Goal: Information Seeking & Learning: Learn about a topic

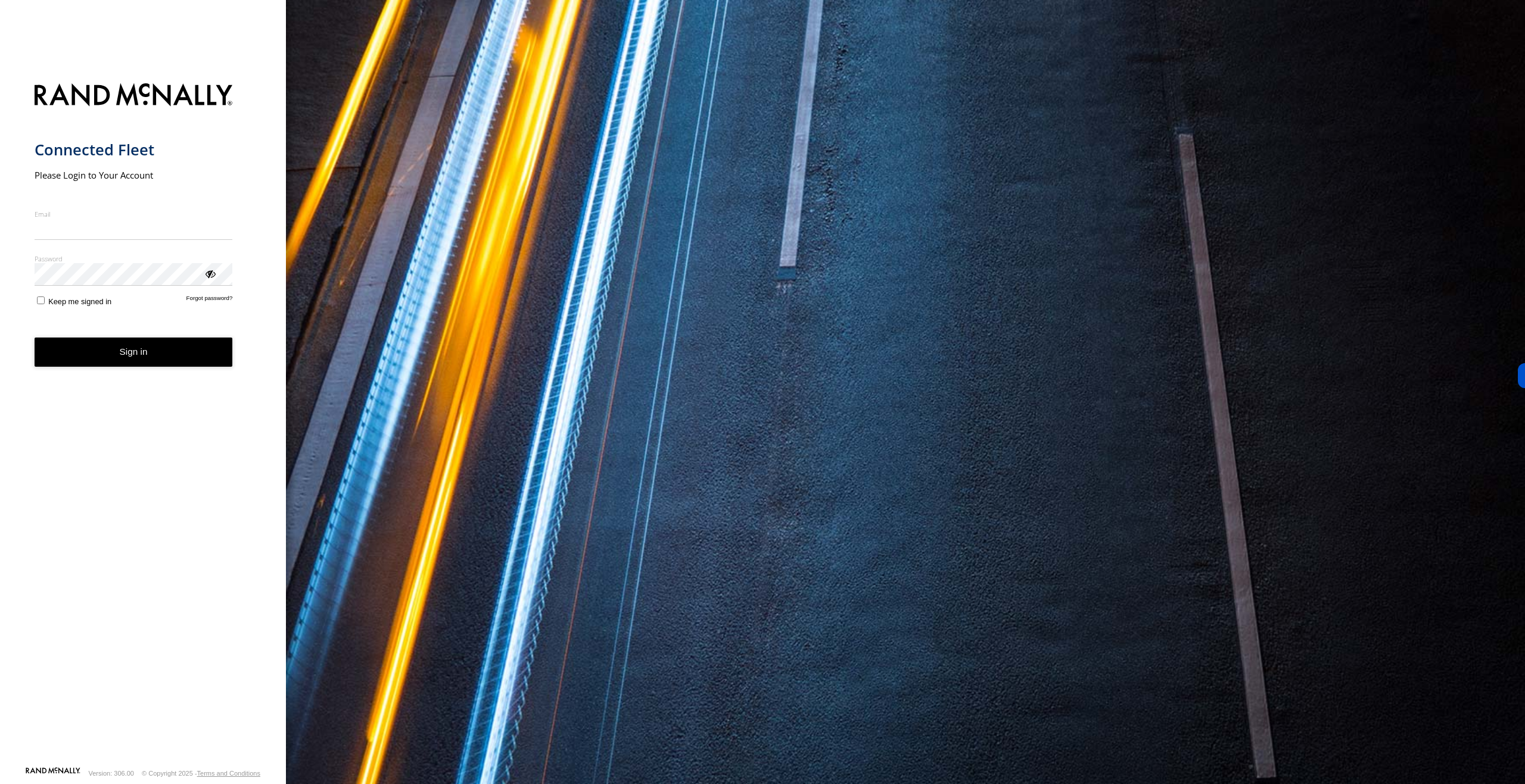
click at [204, 182] on form "Connected Fleet Please Login to Your Account Email Enter a valid login email ad…" at bounding box center [142, 421] width 217 height 691
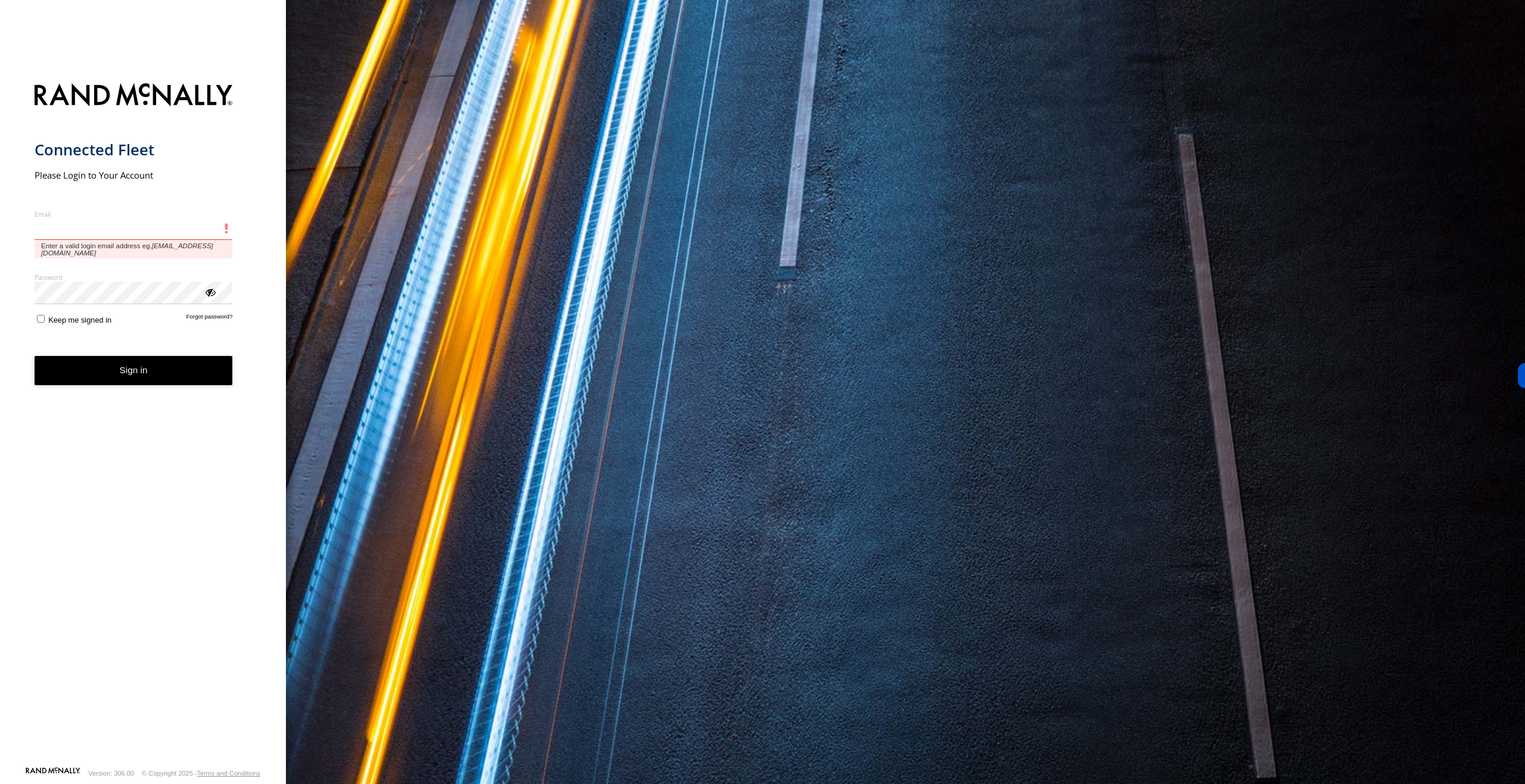
click at [116, 225] on input "Email" at bounding box center [133, 229] width 199 height 21
type input "**********"
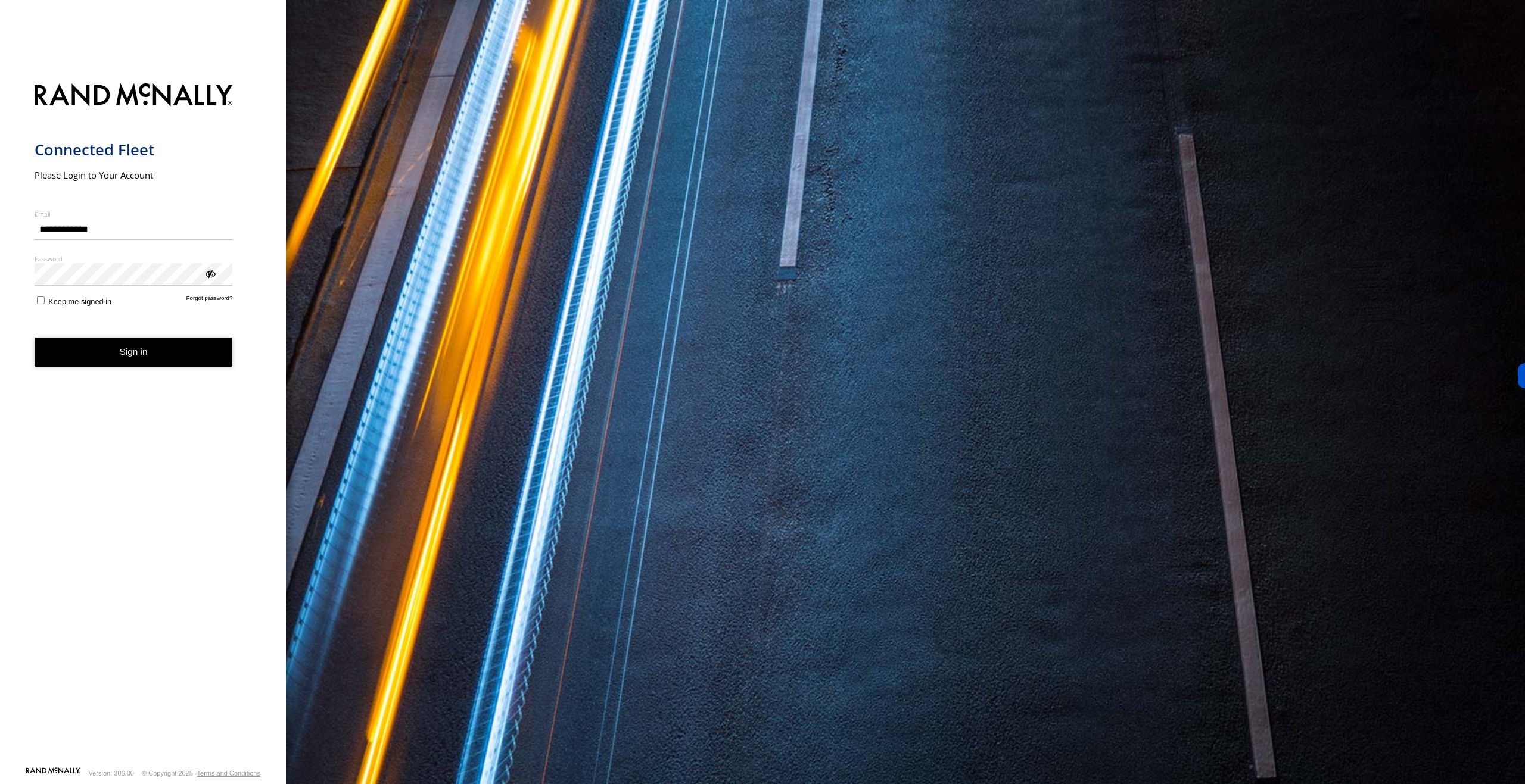
click at [78, 344] on button "Sign in" at bounding box center [133, 353] width 199 height 29
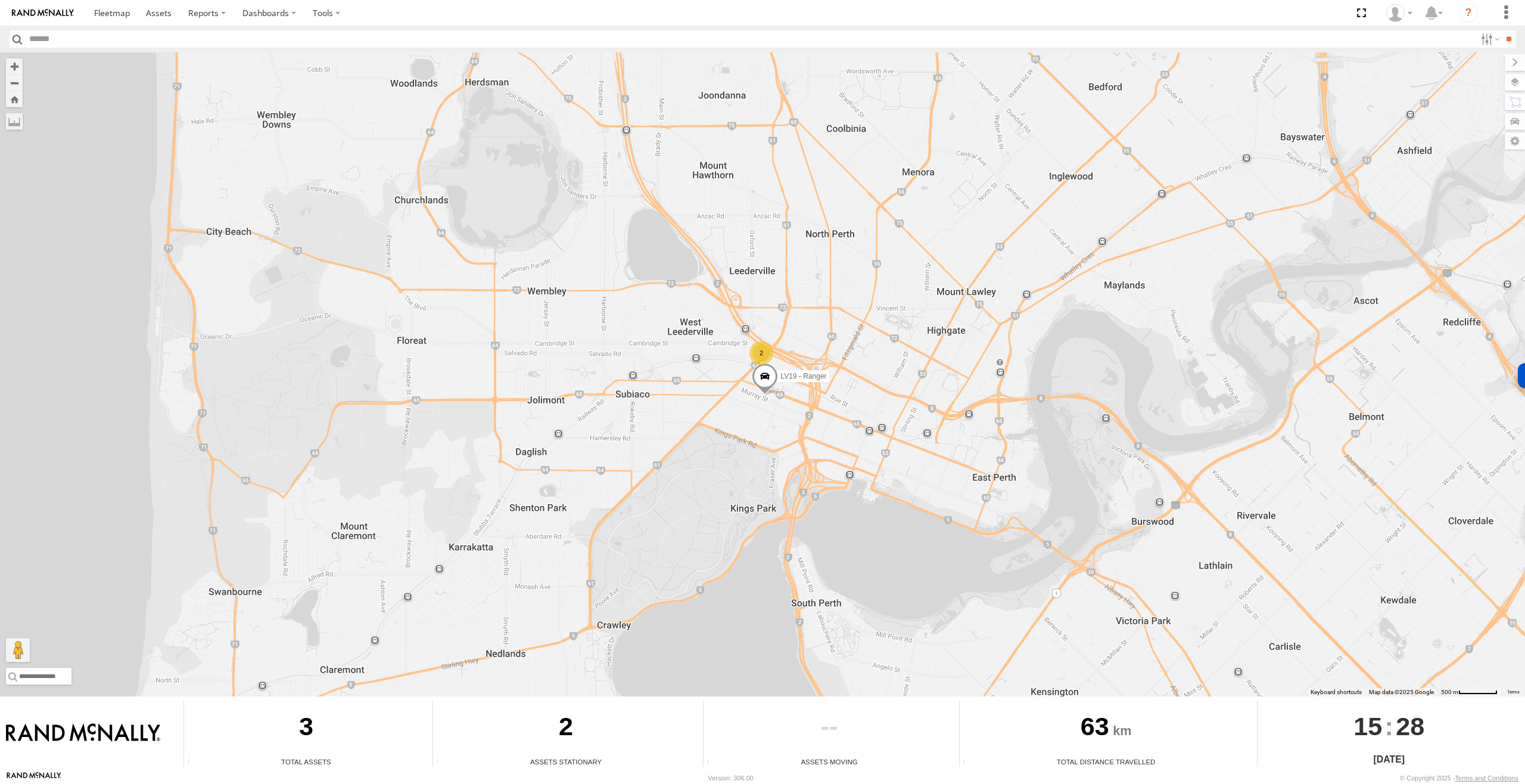
click at [764, 352] on div "2" at bounding box center [761, 353] width 23 height 23
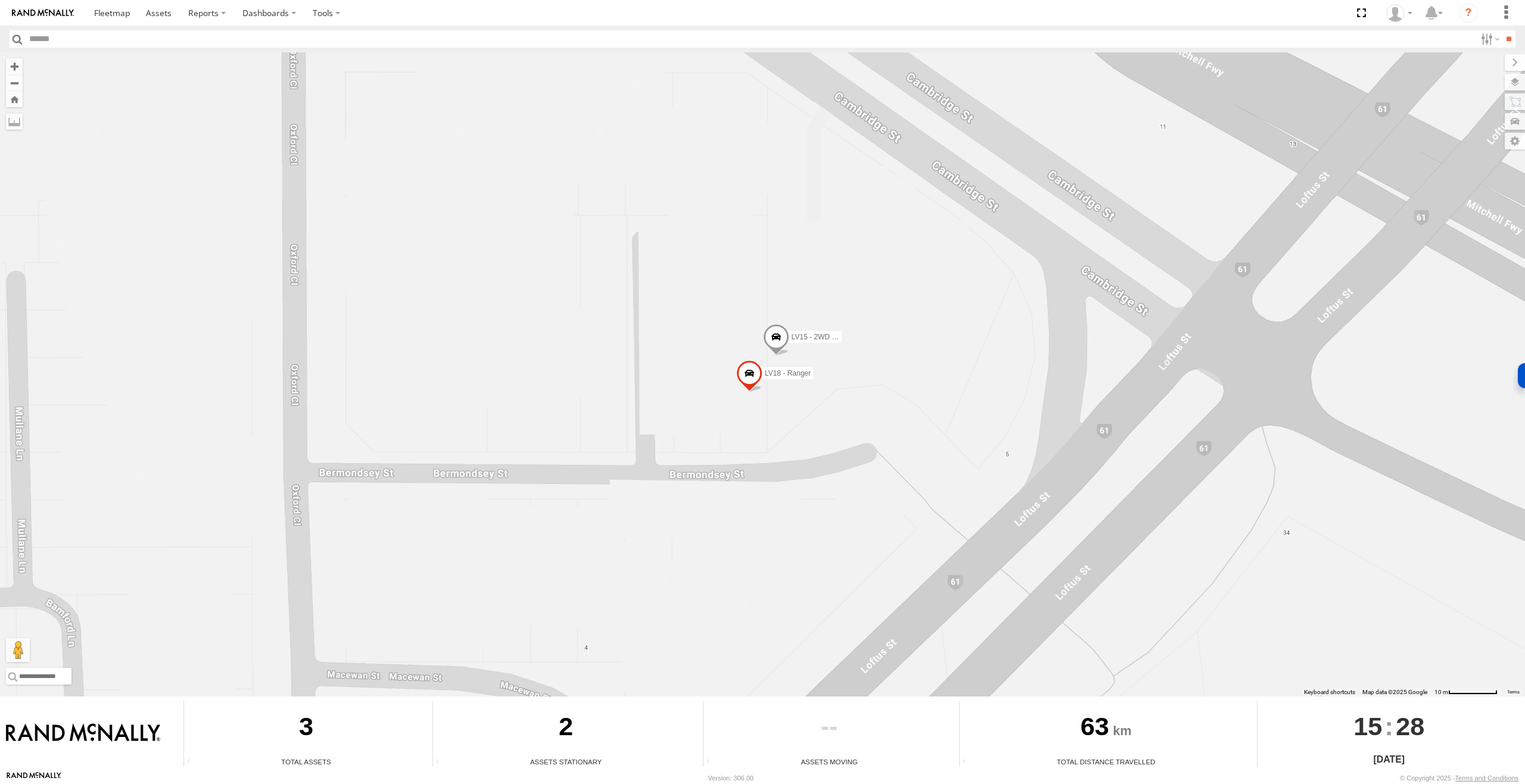
click at [773, 339] on span at bounding box center [776, 340] width 26 height 32
click at [776, 338] on label at bounding box center [781, 338] width 23 height 9
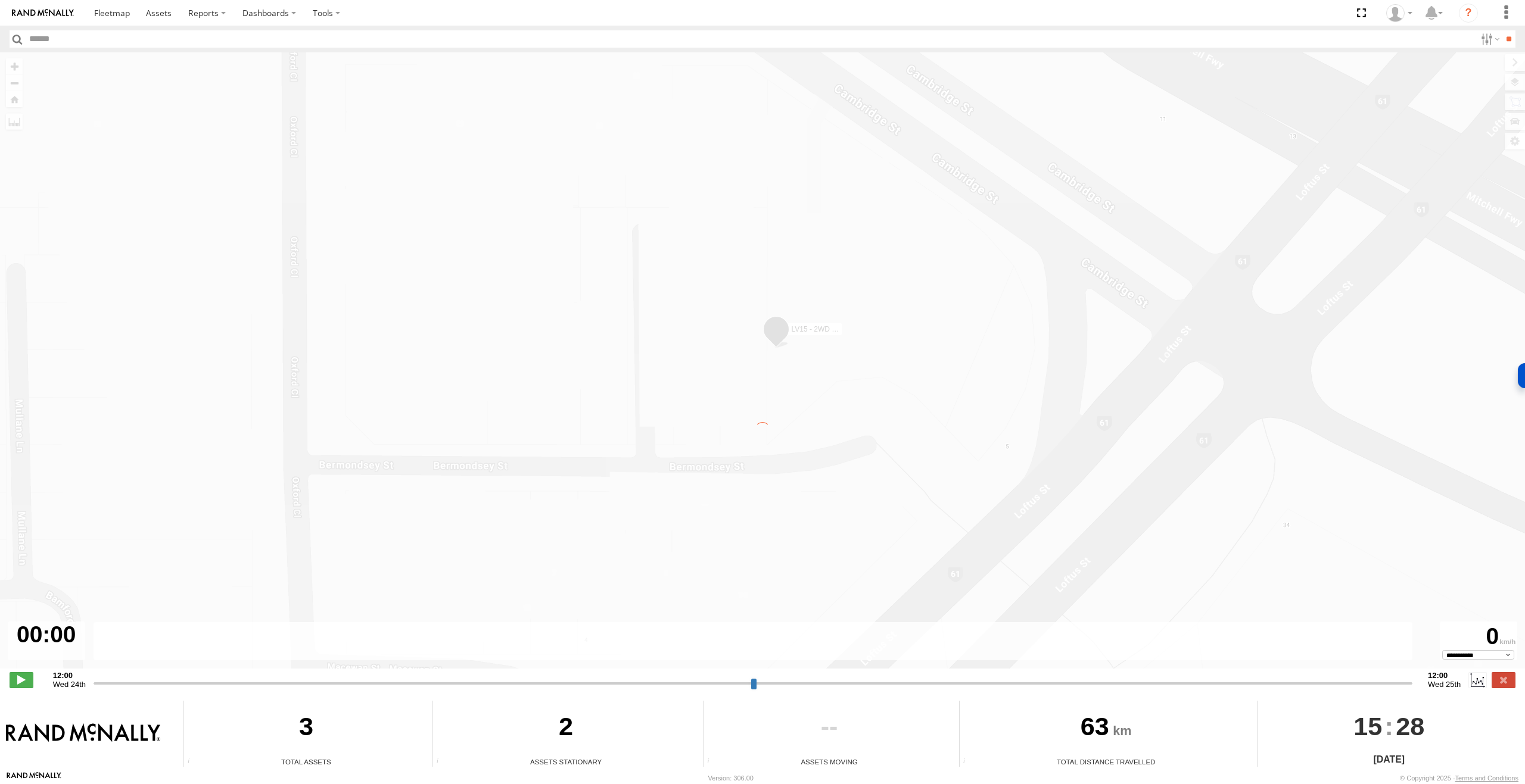
type input "**********"
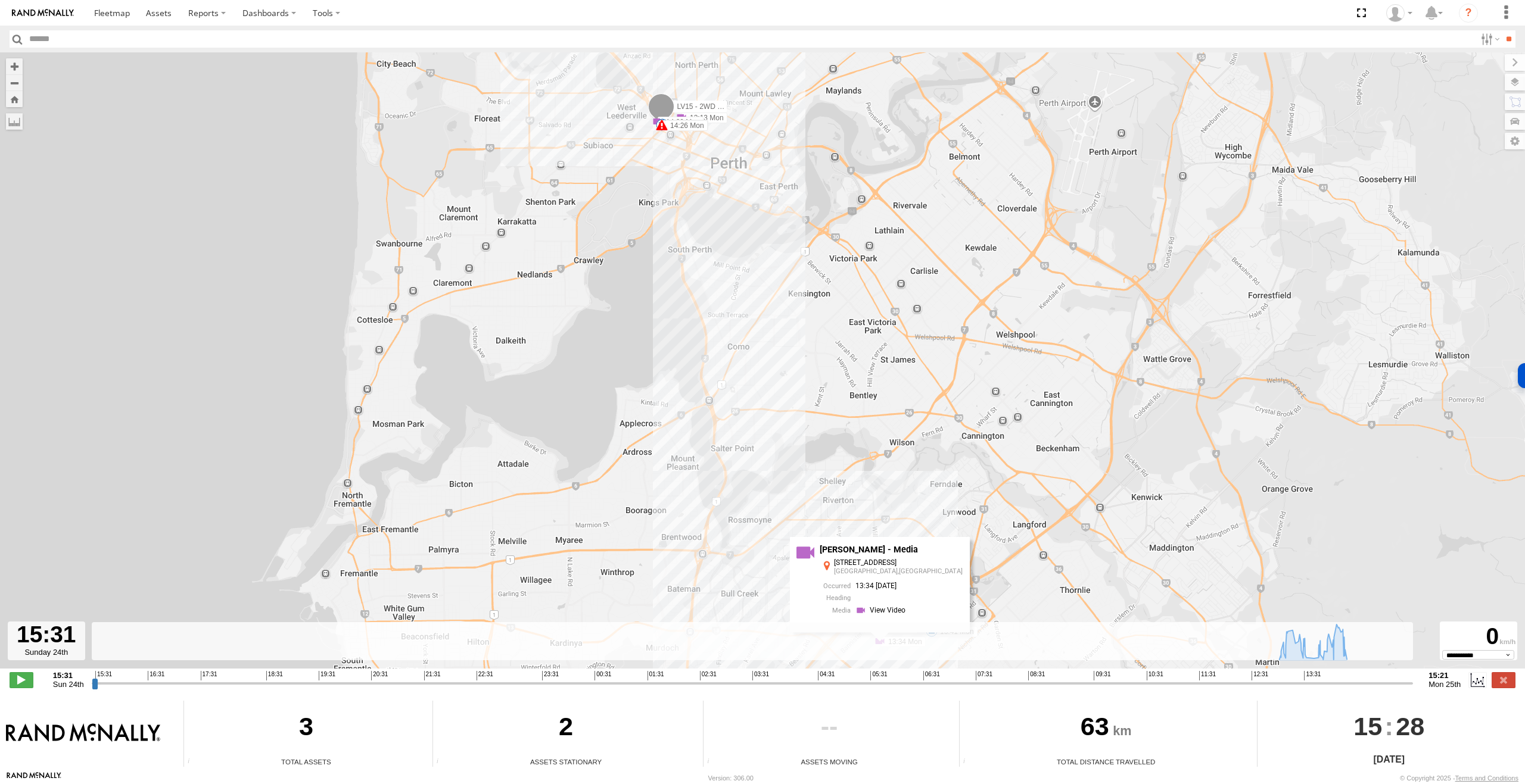
drag, startPoint x: 743, startPoint y: 261, endPoint x: 774, endPoint y: 417, distance: 159.1
click at [774, 417] on div "LV15 - 2WD Workmate Trayback 13:13 Mon 13:34 Mon 13:41 Mon 13:56 Mon 14:20 Mon …" at bounding box center [762, 367] width 1525 height 629
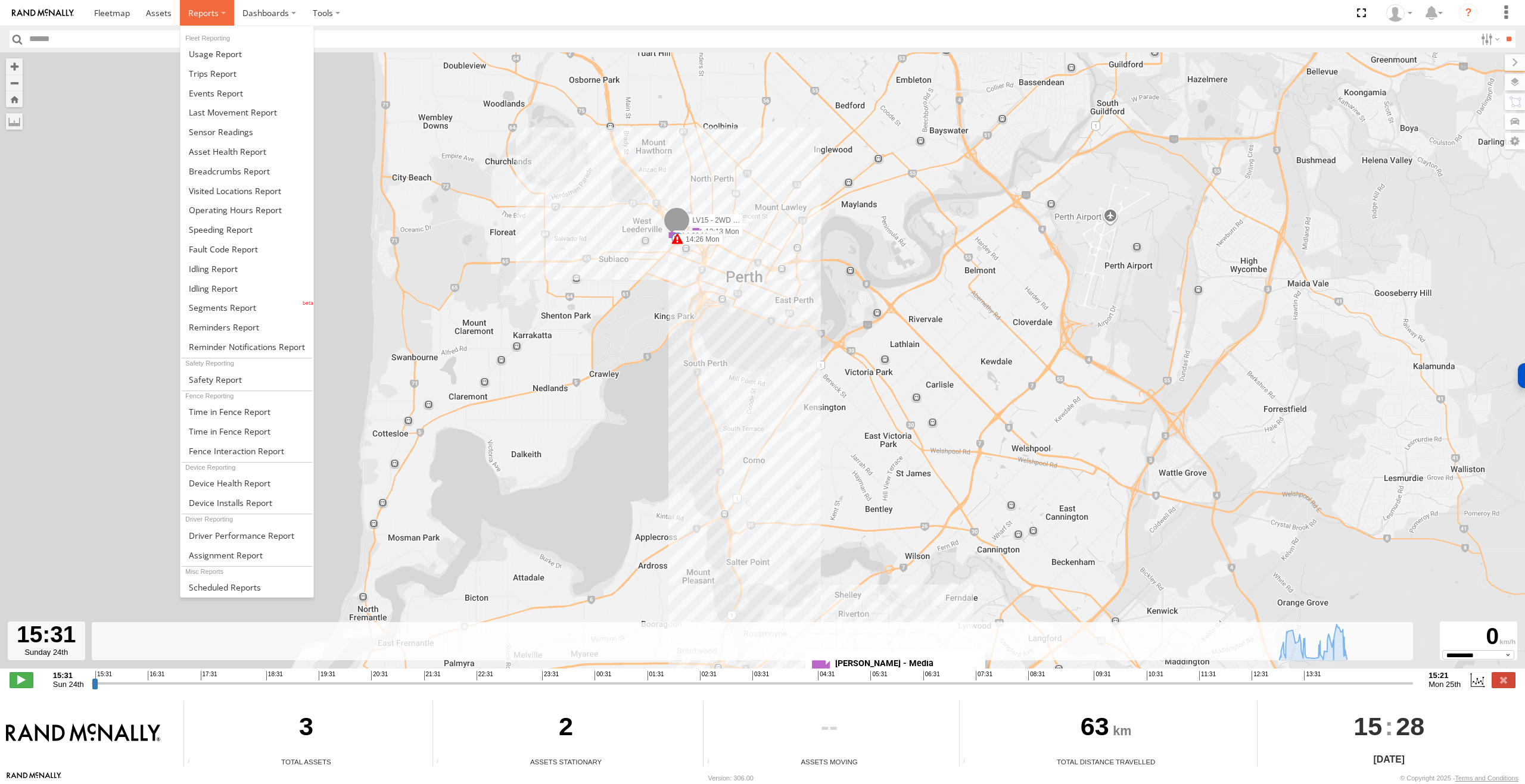
click at [210, 10] on span at bounding box center [203, 13] width 30 height 12
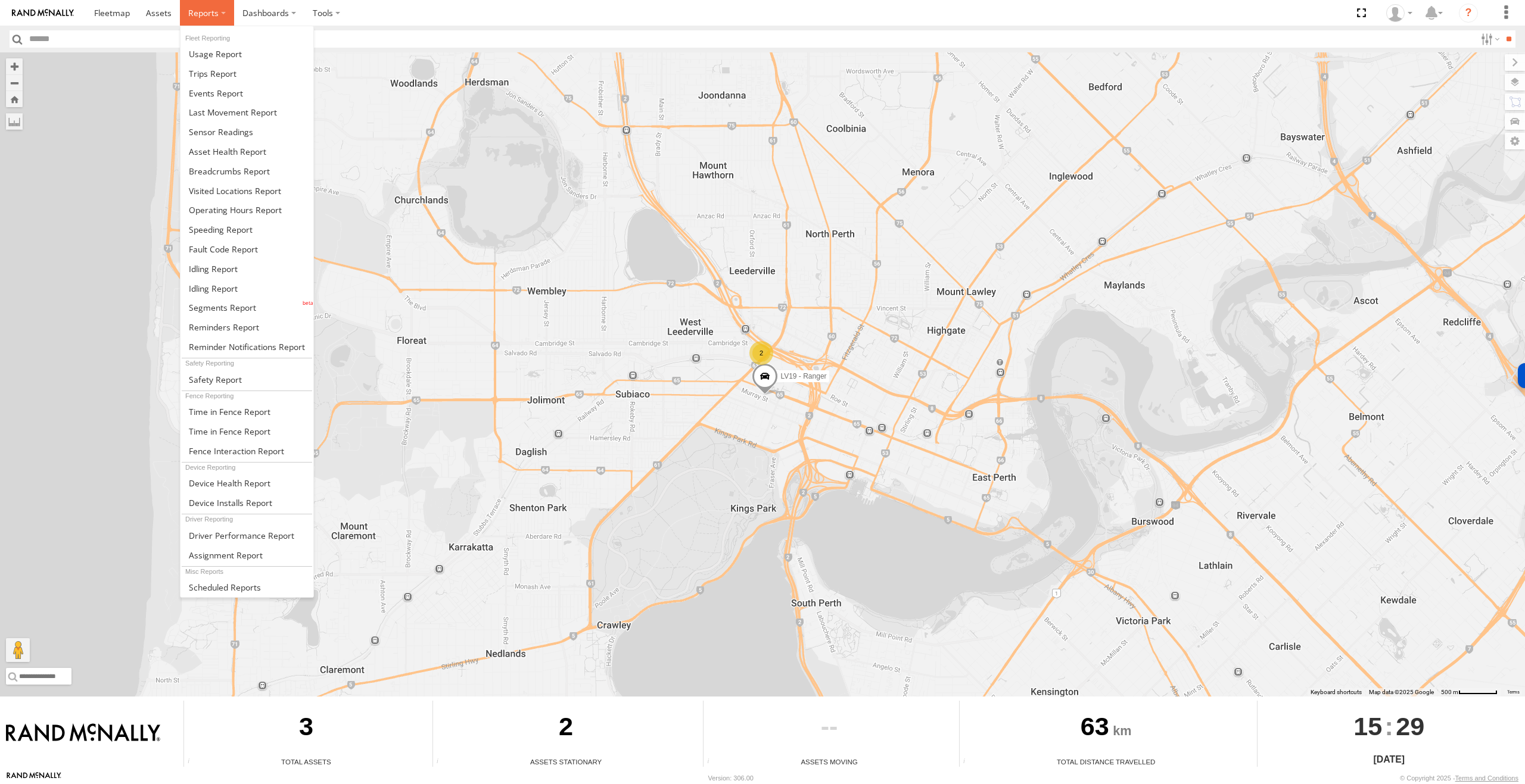
click at [205, 15] on span at bounding box center [203, 13] width 30 height 12
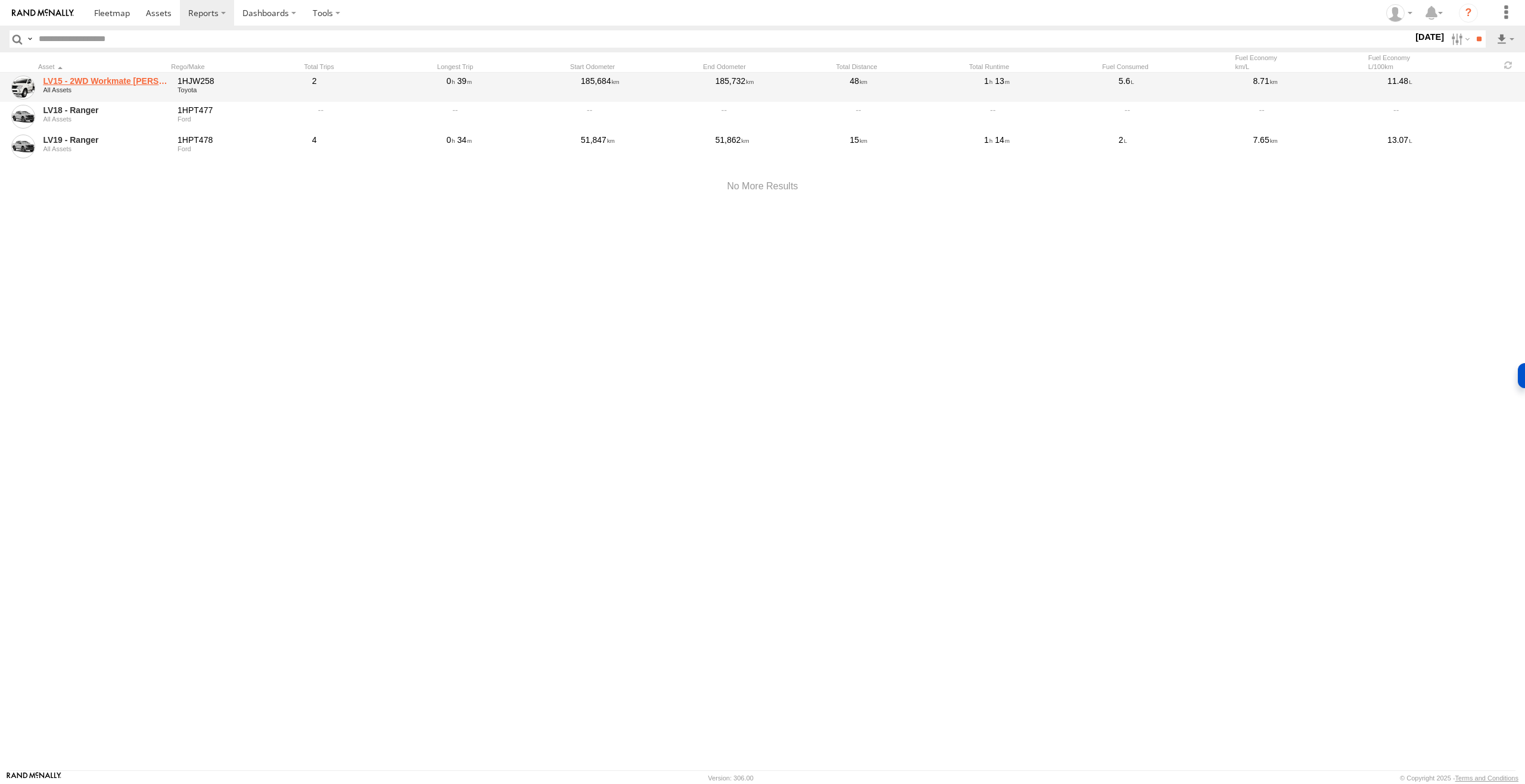
click at [85, 79] on link "LV15 - 2WD Workmate Trayback" at bounding box center [106, 81] width 127 height 11
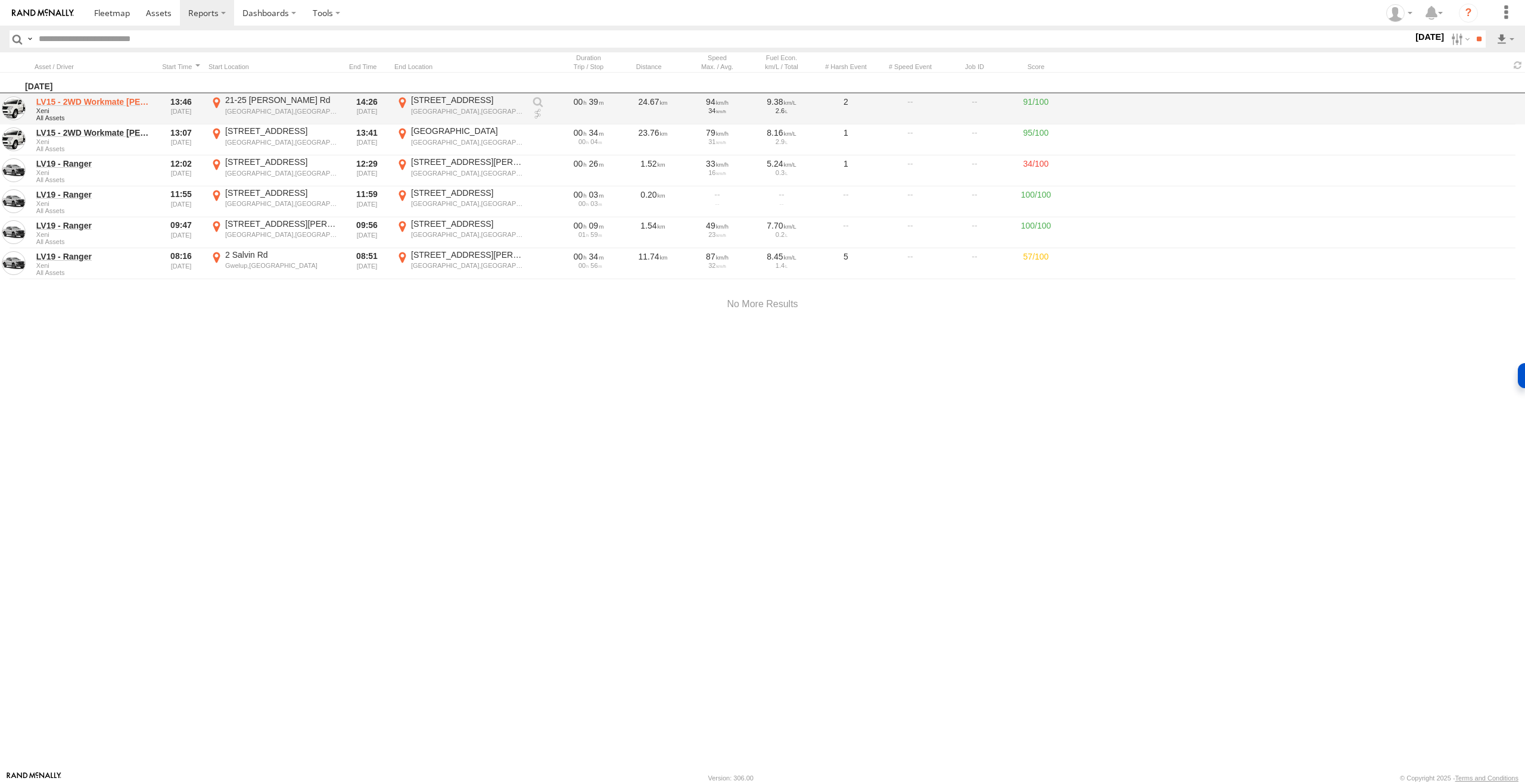
click at [74, 103] on link "LV15 - 2WD Workmate [PERSON_NAME]" at bounding box center [94, 101] width 116 height 11
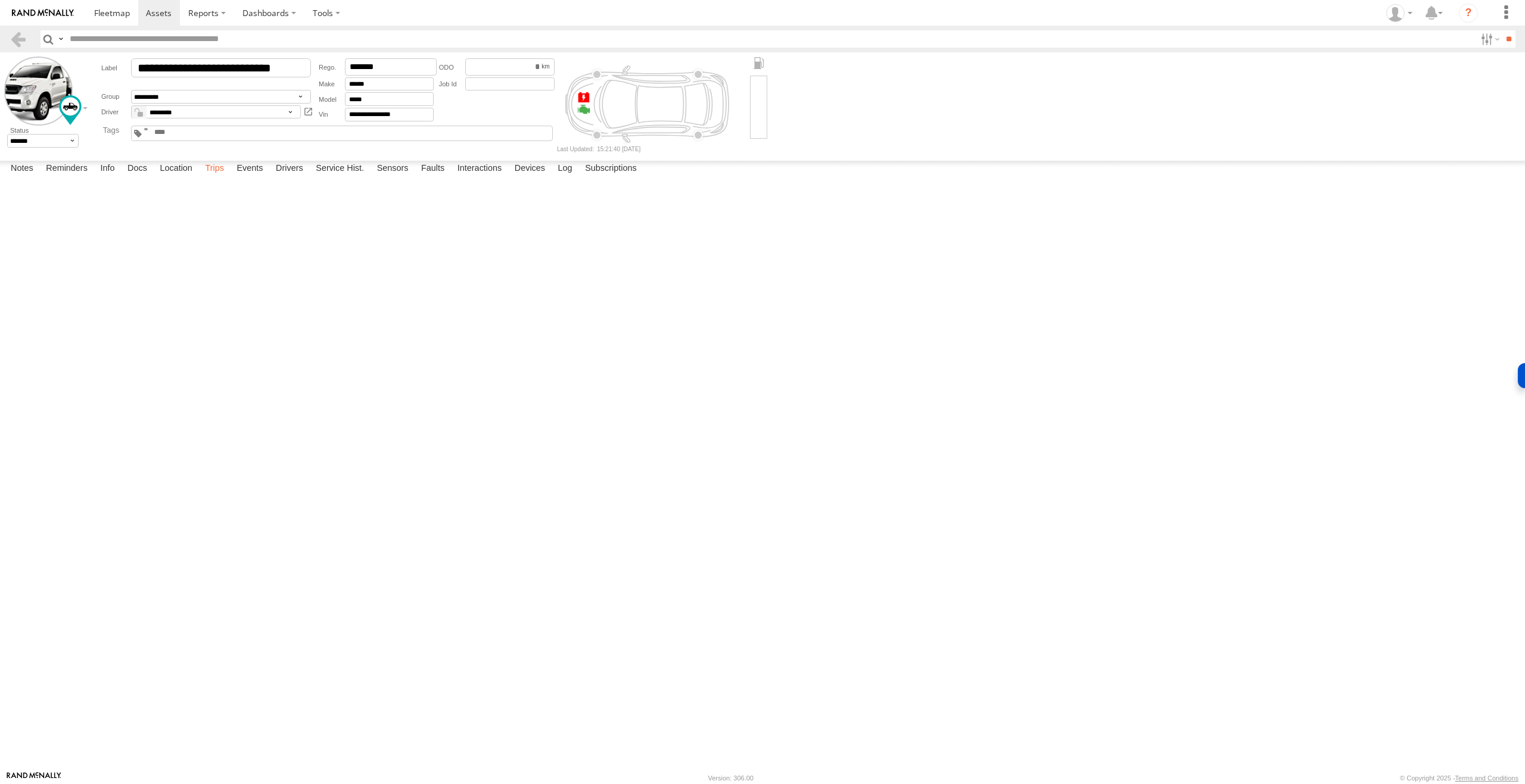
click at [219, 177] on label "Trips" at bounding box center [214, 168] width 31 height 17
click at [397, 177] on label "Sensors" at bounding box center [393, 168] width 44 height 17
click at [578, 103] on div at bounding box center [584, 109] width 13 height 13
click at [1489, 41] on label at bounding box center [1489, 39] width 25 height 18
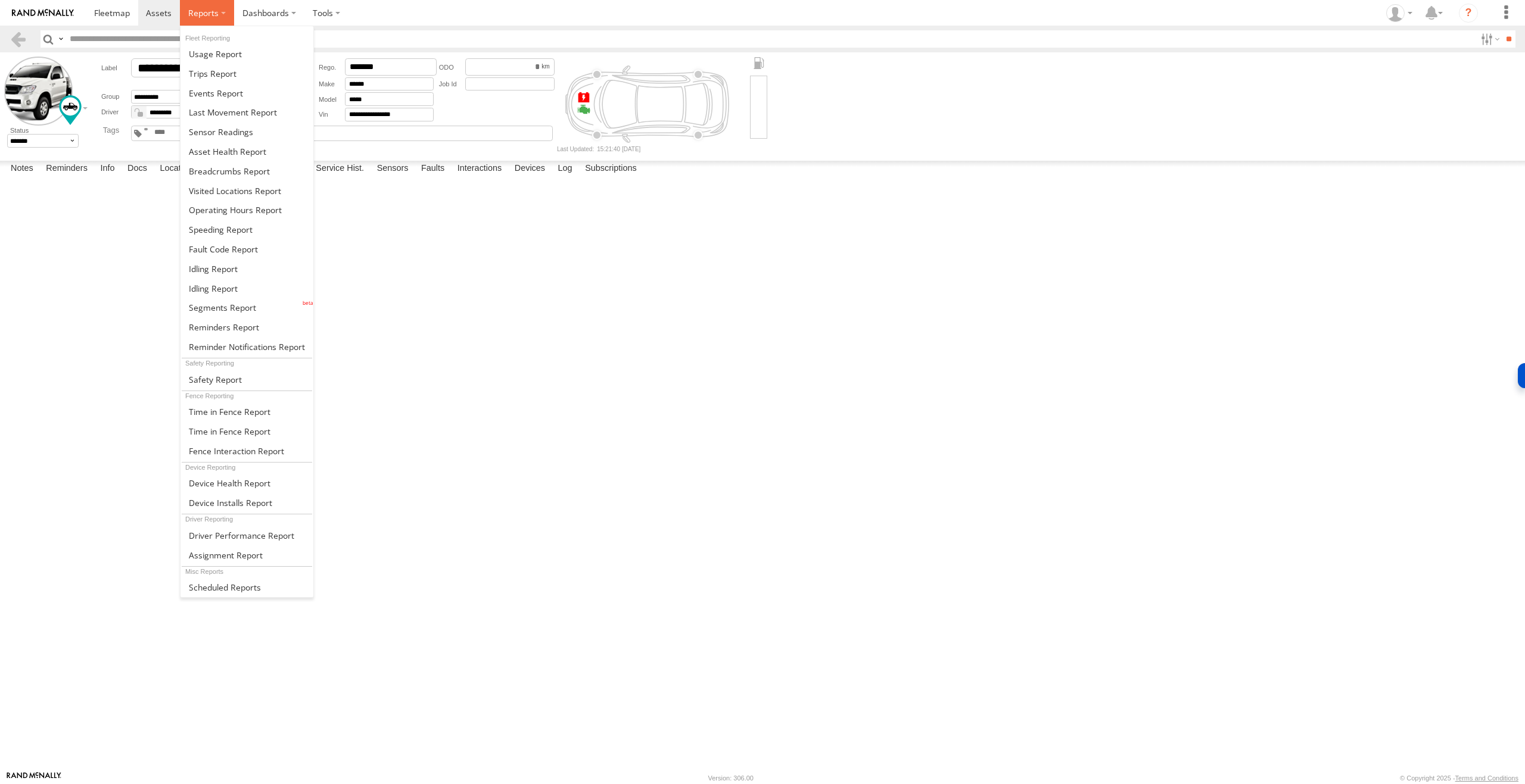
click at [206, 15] on span at bounding box center [203, 13] width 30 height 12
click at [209, 130] on span at bounding box center [221, 132] width 64 height 12
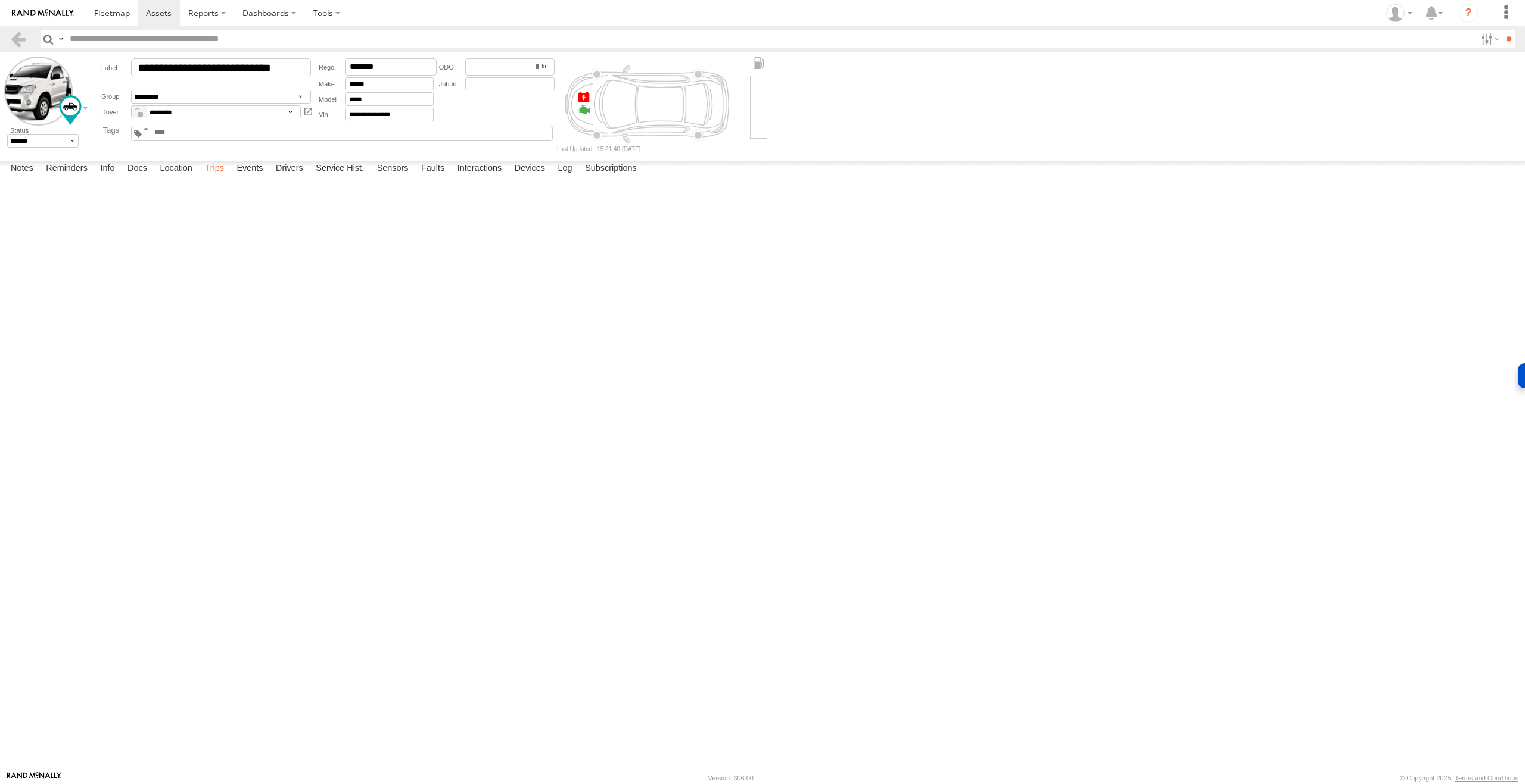
click at [214, 177] on label "Trips" at bounding box center [214, 168] width 31 height 17
click at [1486, 42] on label at bounding box center [1489, 39] width 25 height 18
click at [1482, 40] on label at bounding box center [1489, 39] width 25 height 18
click at [1493, 41] on label at bounding box center [1489, 39] width 25 height 18
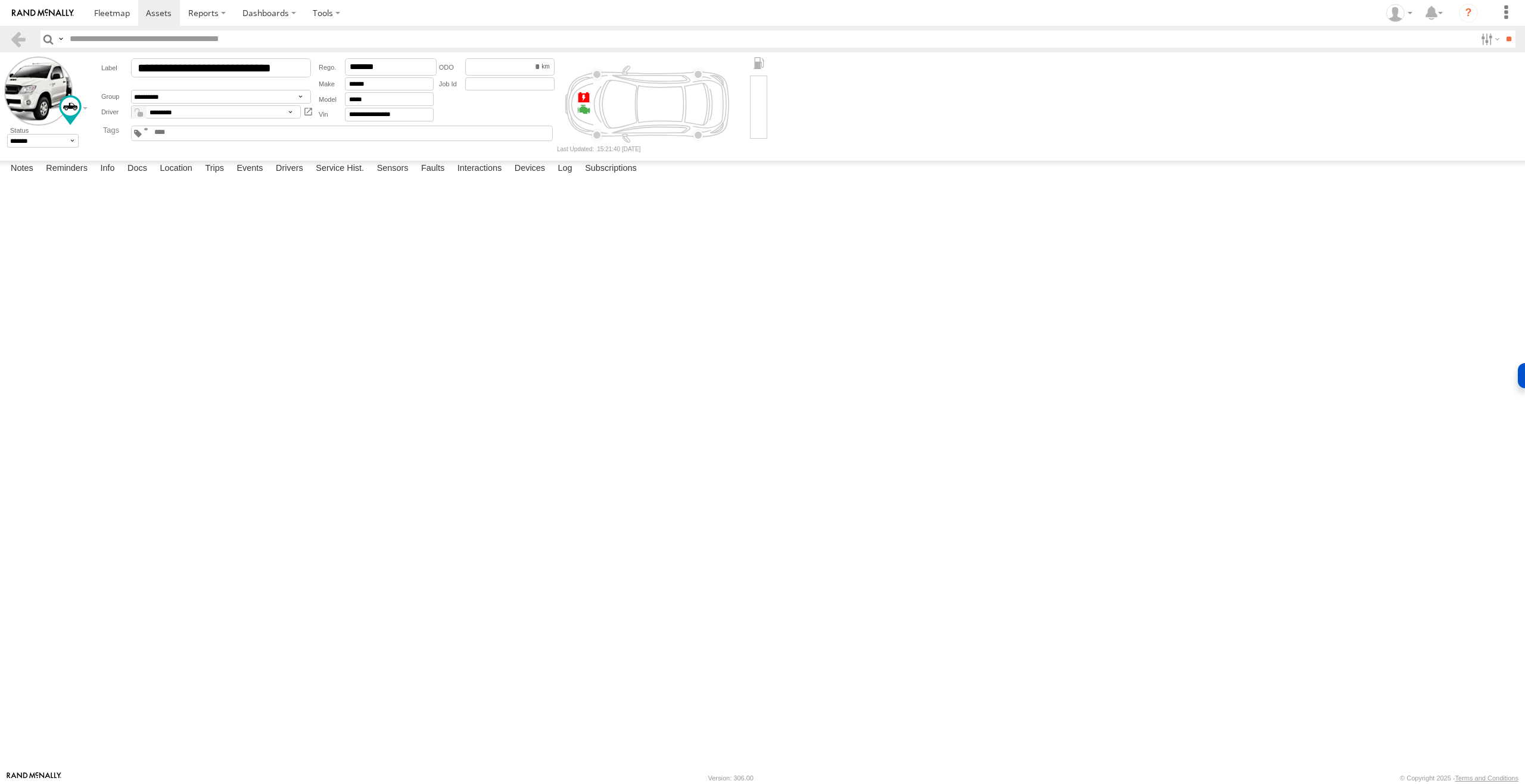
scroll to position [159, 0]
click at [1441, 16] on icon at bounding box center [1431, 13] width 21 height 15
click at [1477, 34] on label at bounding box center [1489, 39] width 25 height 18
click at [59, 37] on label at bounding box center [60, 39] width 10 height 18
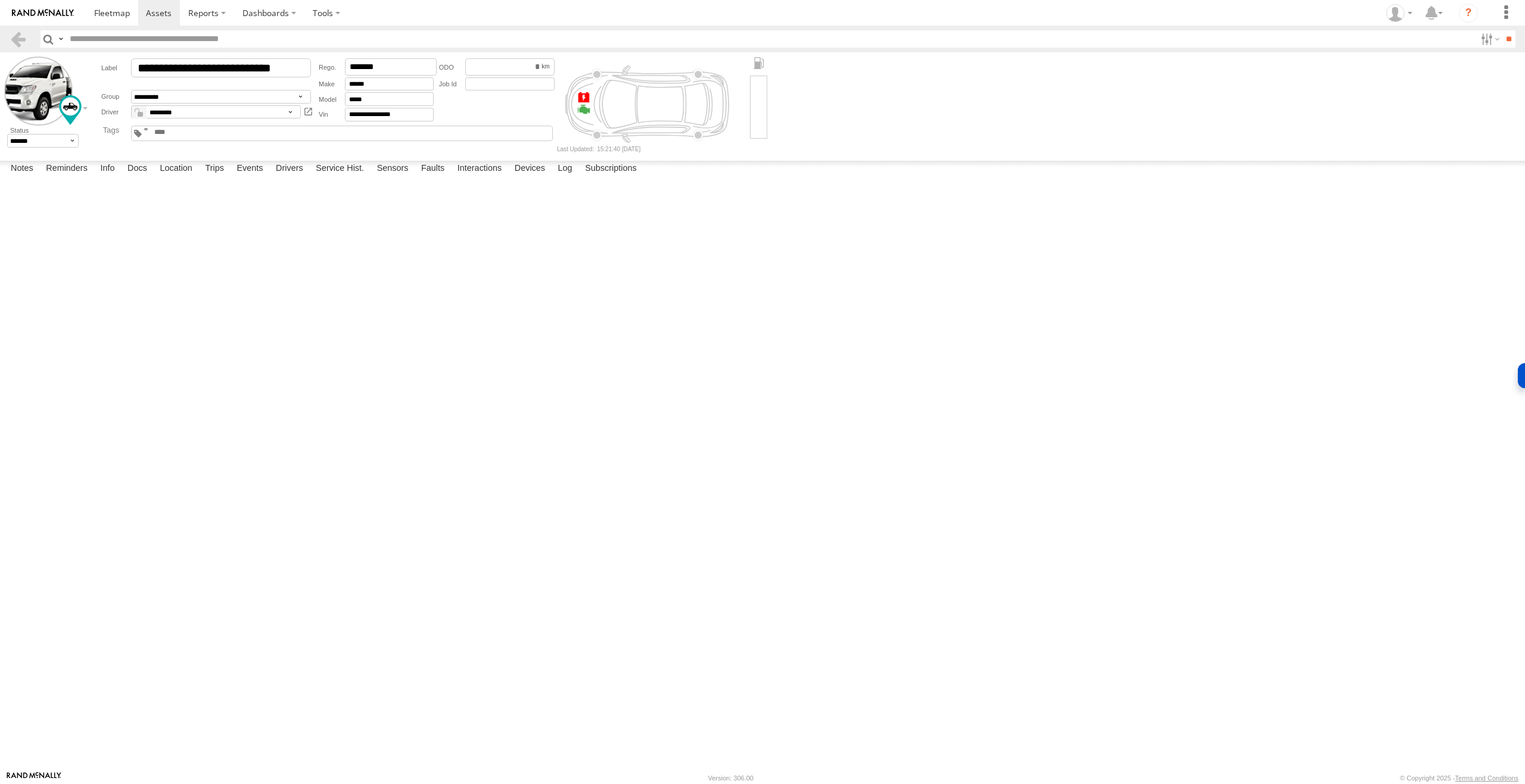
click at [149, 44] on input "text" at bounding box center [771, 39] width 1411 height 18
click at [152, 42] on input "text" at bounding box center [771, 39] width 1411 height 18
click at [188, 34] on input "text" at bounding box center [771, 39] width 1411 height 18
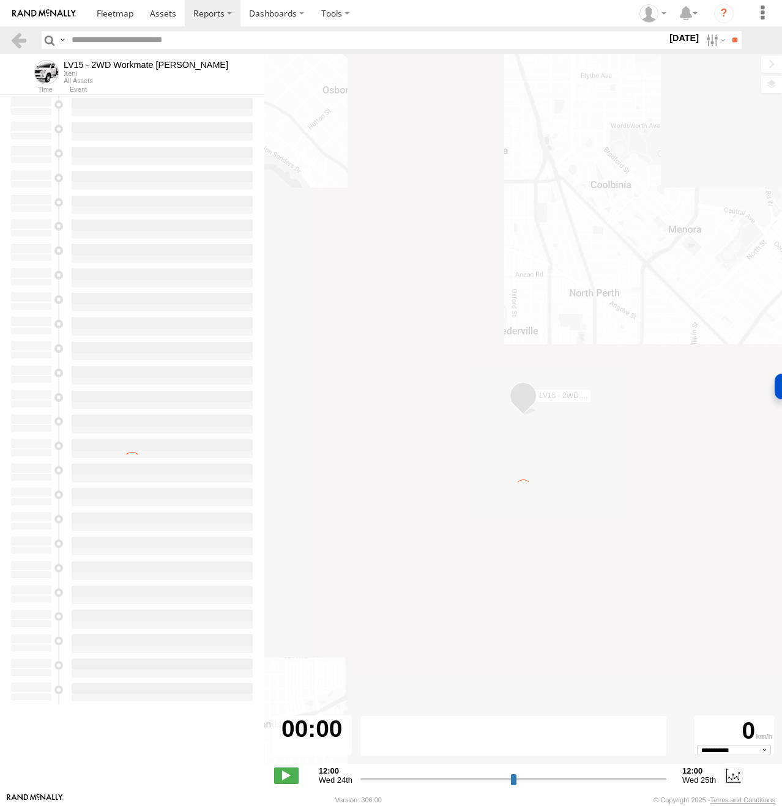
type input "**********"
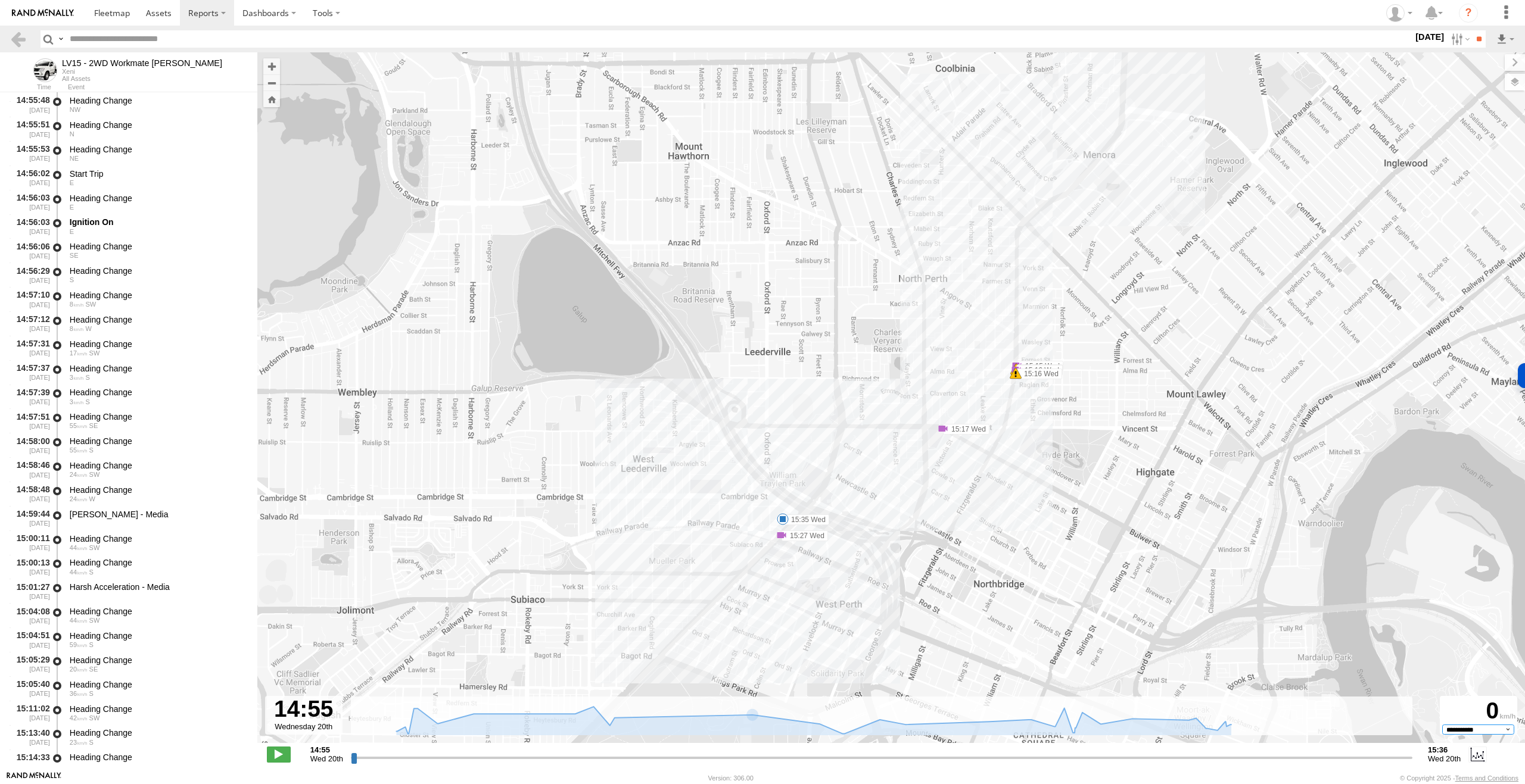
click at [761, 732] on select "**********" at bounding box center [1478, 729] width 72 height 10
select select "**********"
click at [761, 725] on select "**********" at bounding box center [1478, 729] width 72 height 10
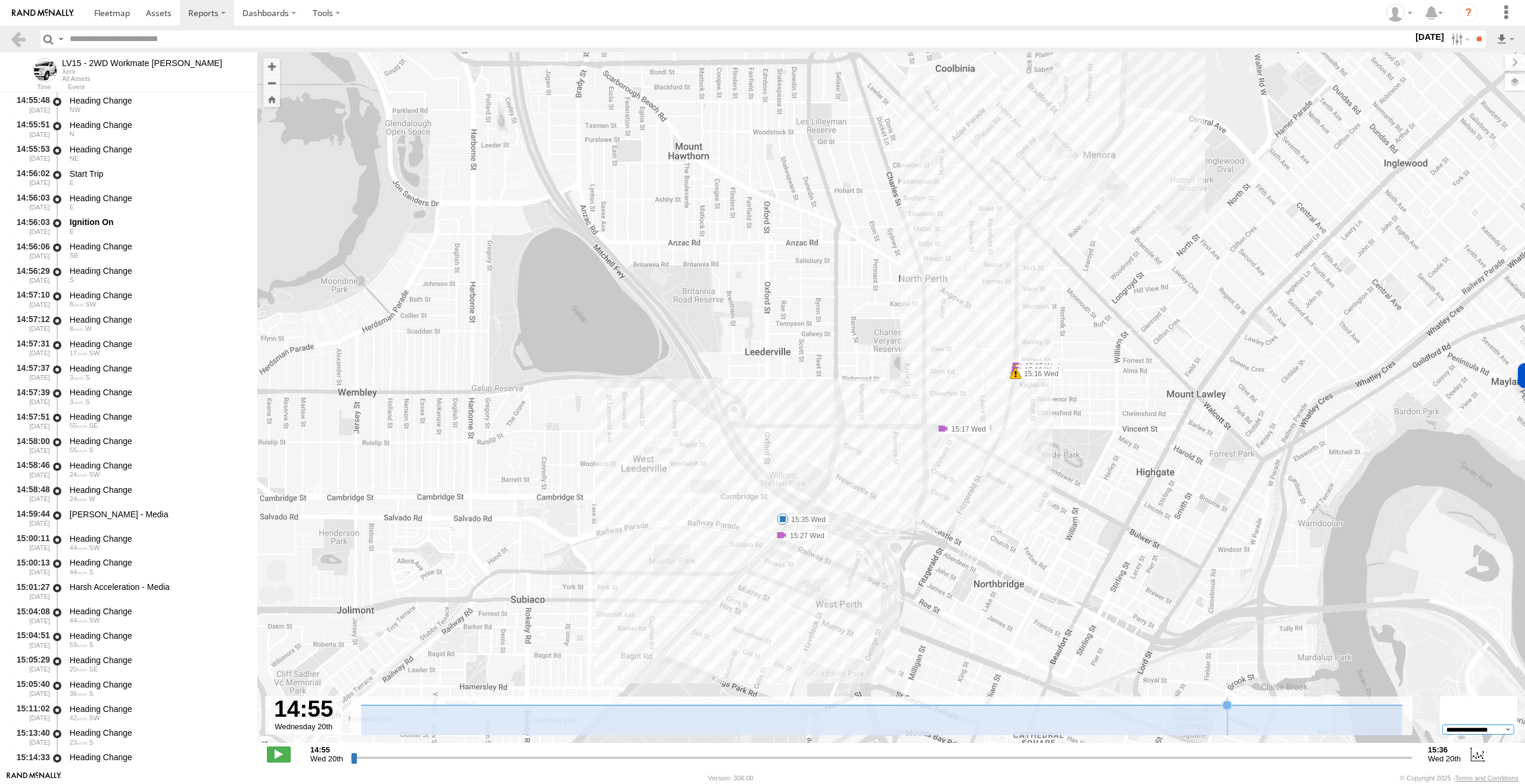
click at [761, 706] on icon at bounding box center [1228, 705] width 10 height 10
click at [761, 705] on icon at bounding box center [881, 705] width 1053 height 0
click at [761, 369] on span at bounding box center [1016, 373] width 12 height 12
click at [761, 338] on div "387 Fitzgerald St North Perth,WA" at bounding box center [1027, 341] width 143 height 19
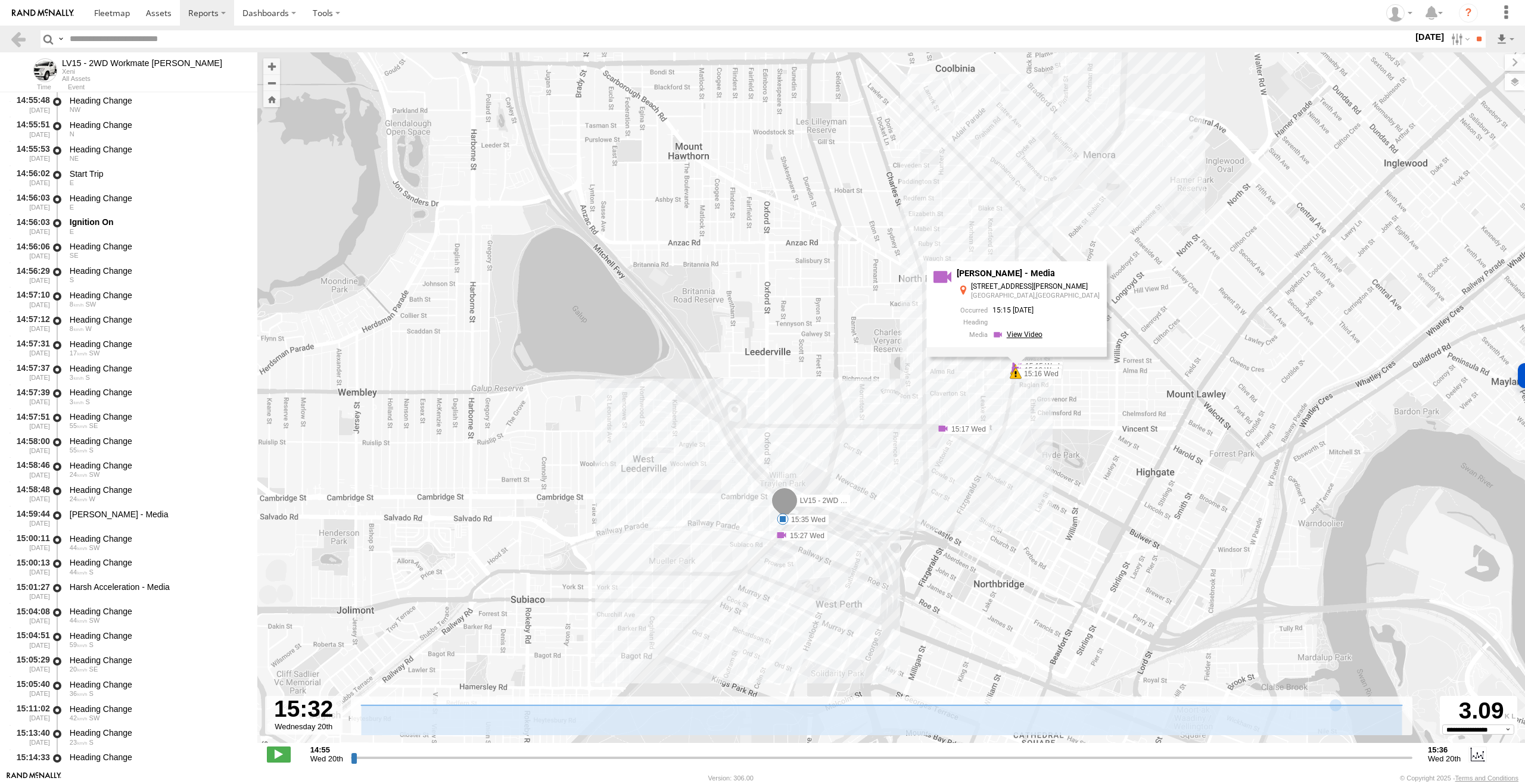
click at [761, 336] on link at bounding box center [1019, 335] width 54 height 12
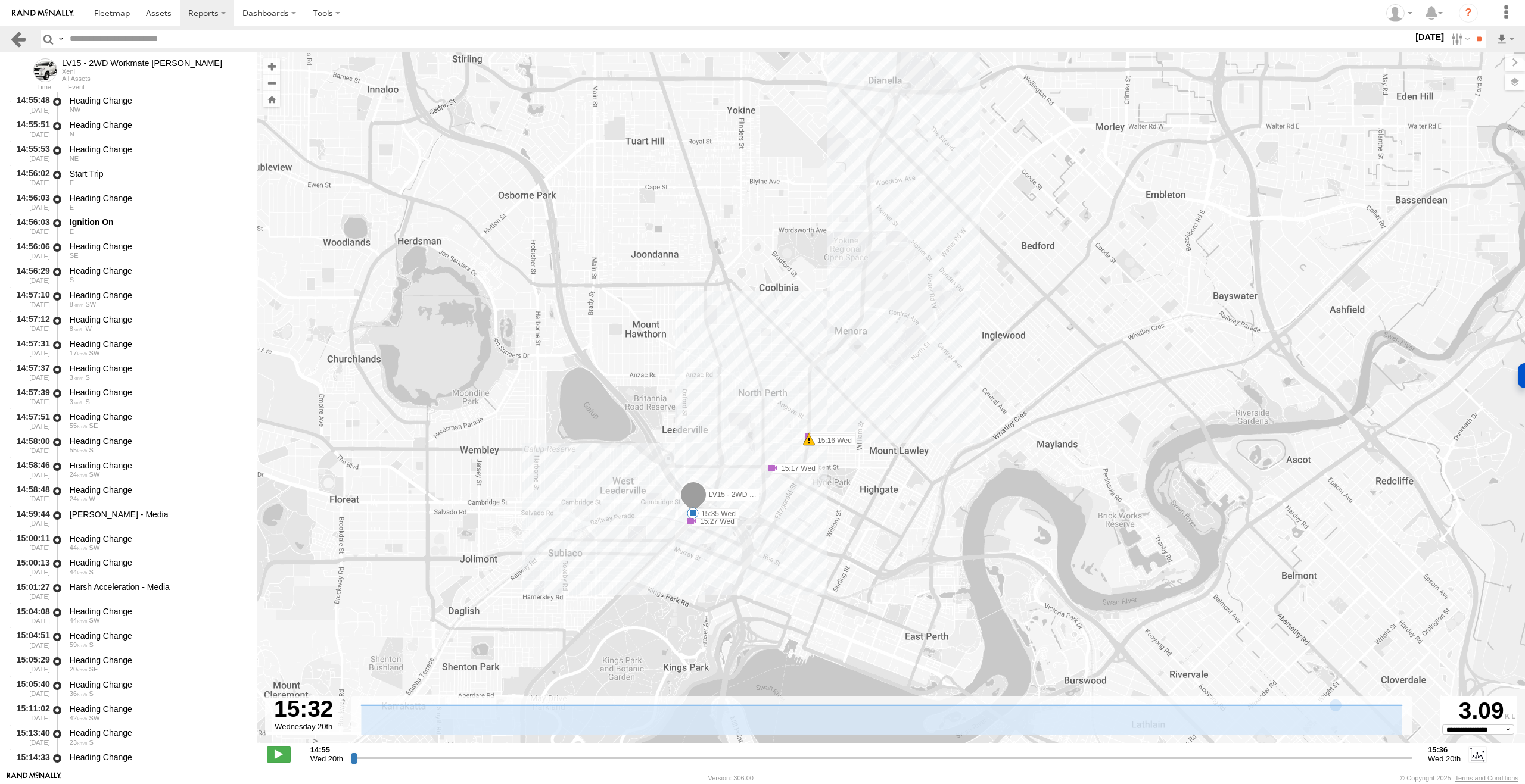
click at [16, 38] on link at bounding box center [19, 39] width 18 height 18
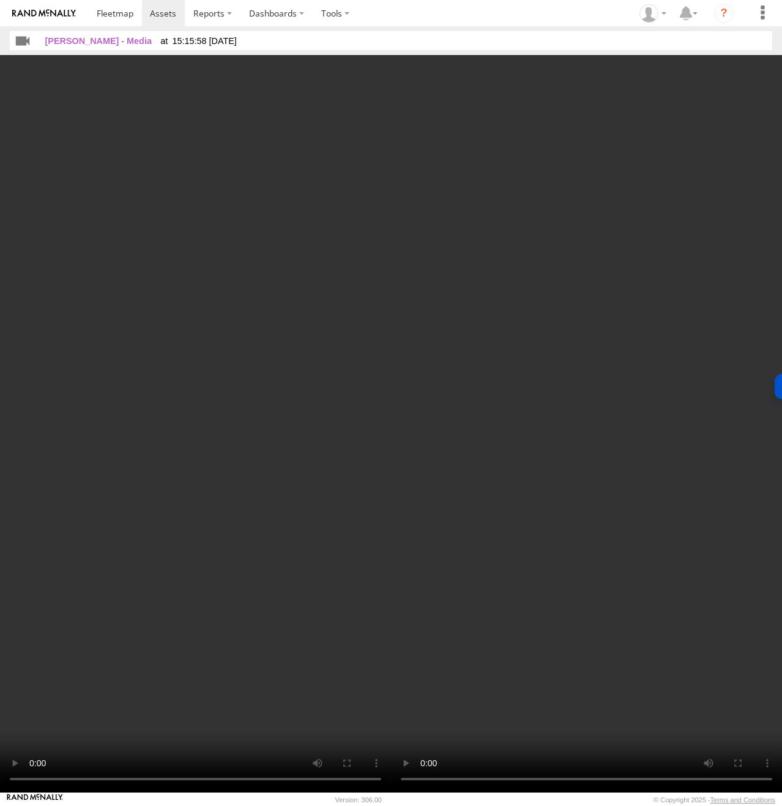
click at [65, 204] on video at bounding box center [195, 423] width 391 height 737
click at [304, 185] on video at bounding box center [195, 423] width 391 height 737
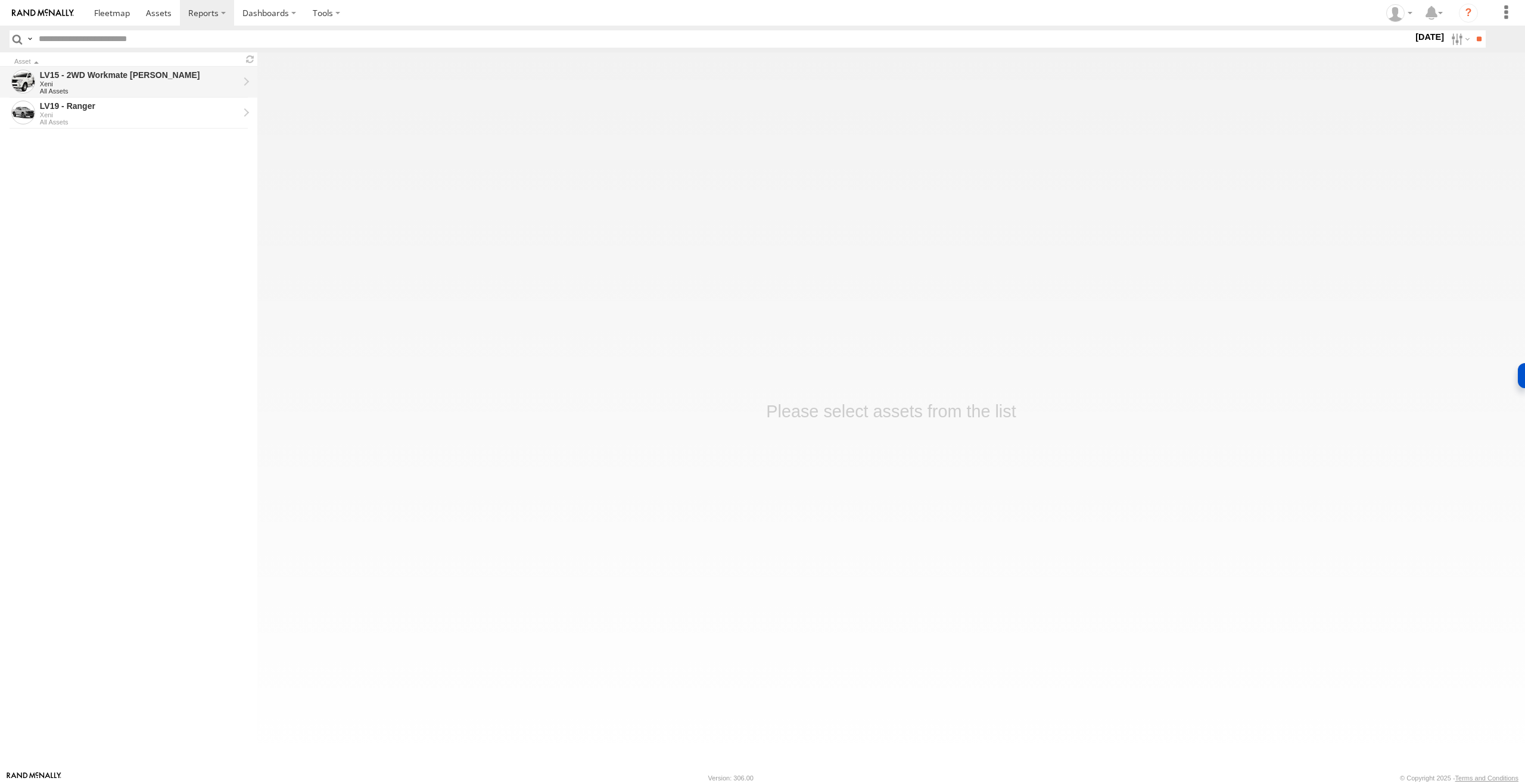
click at [124, 76] on div "LV15 - 2WD Workmate [PERSON_NAME]" at bounding box center [139, 75] width 199 height 11
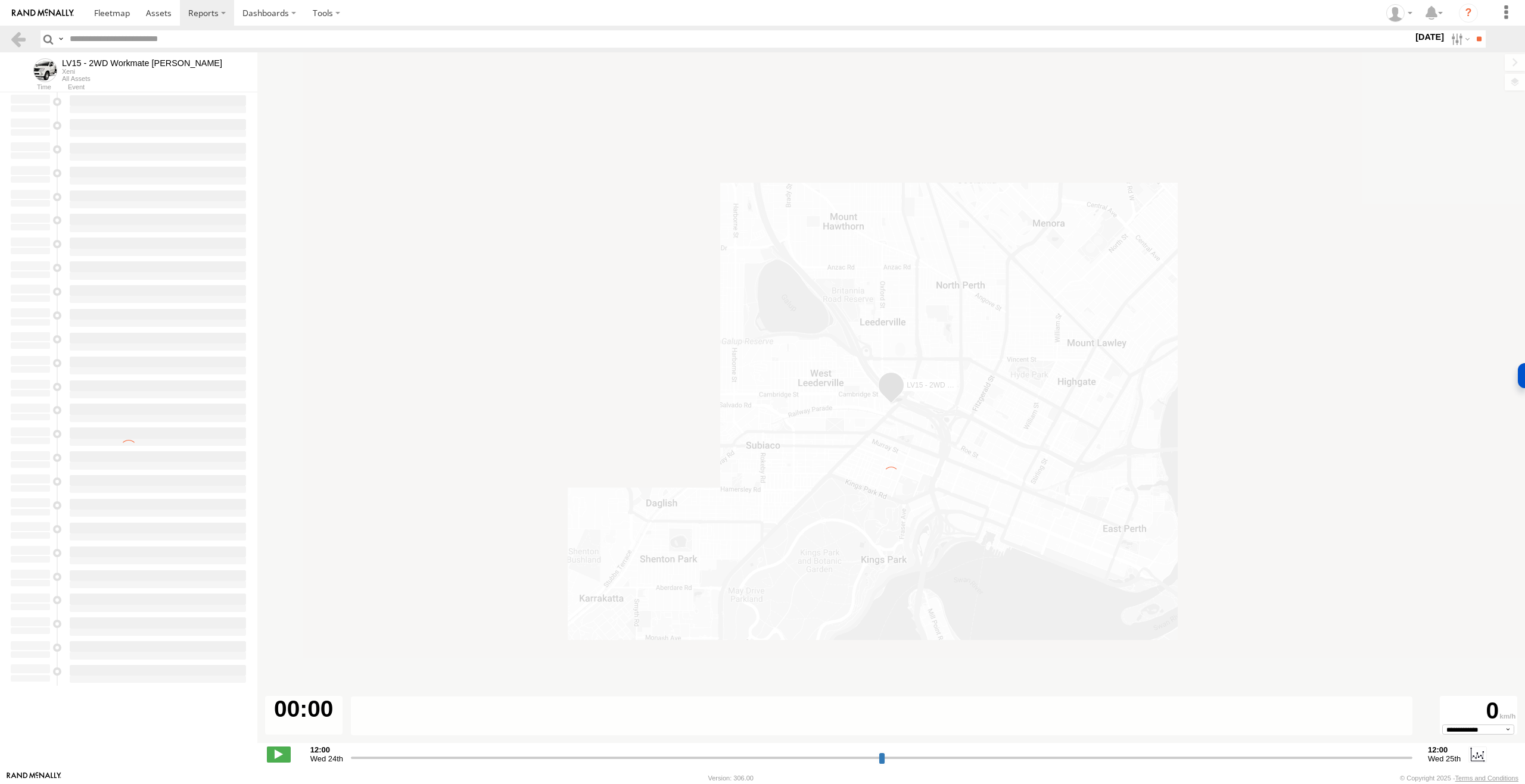
type input "**********"
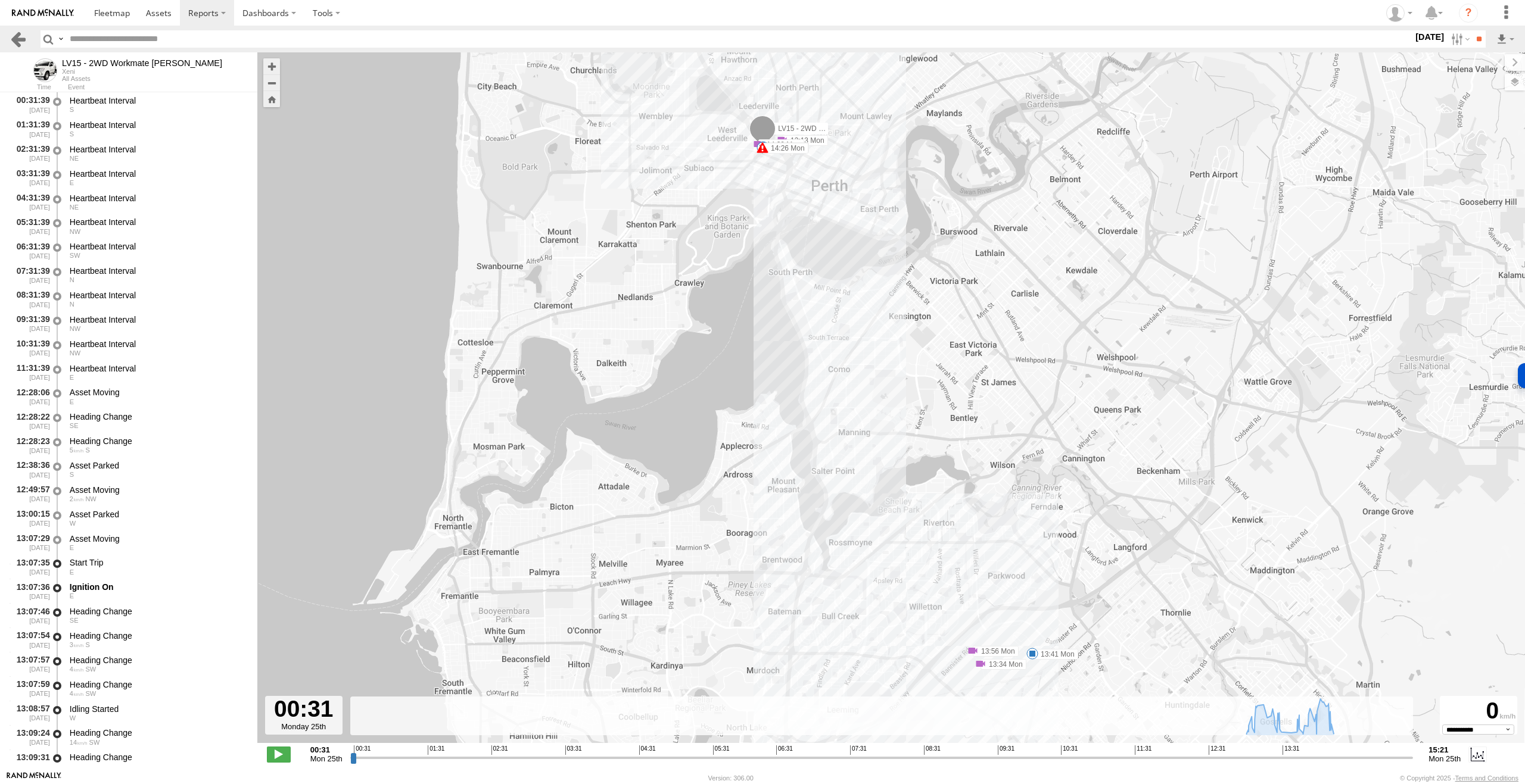
click at [19, 36] on link at bounding box center [19, 39] width 18 height 18
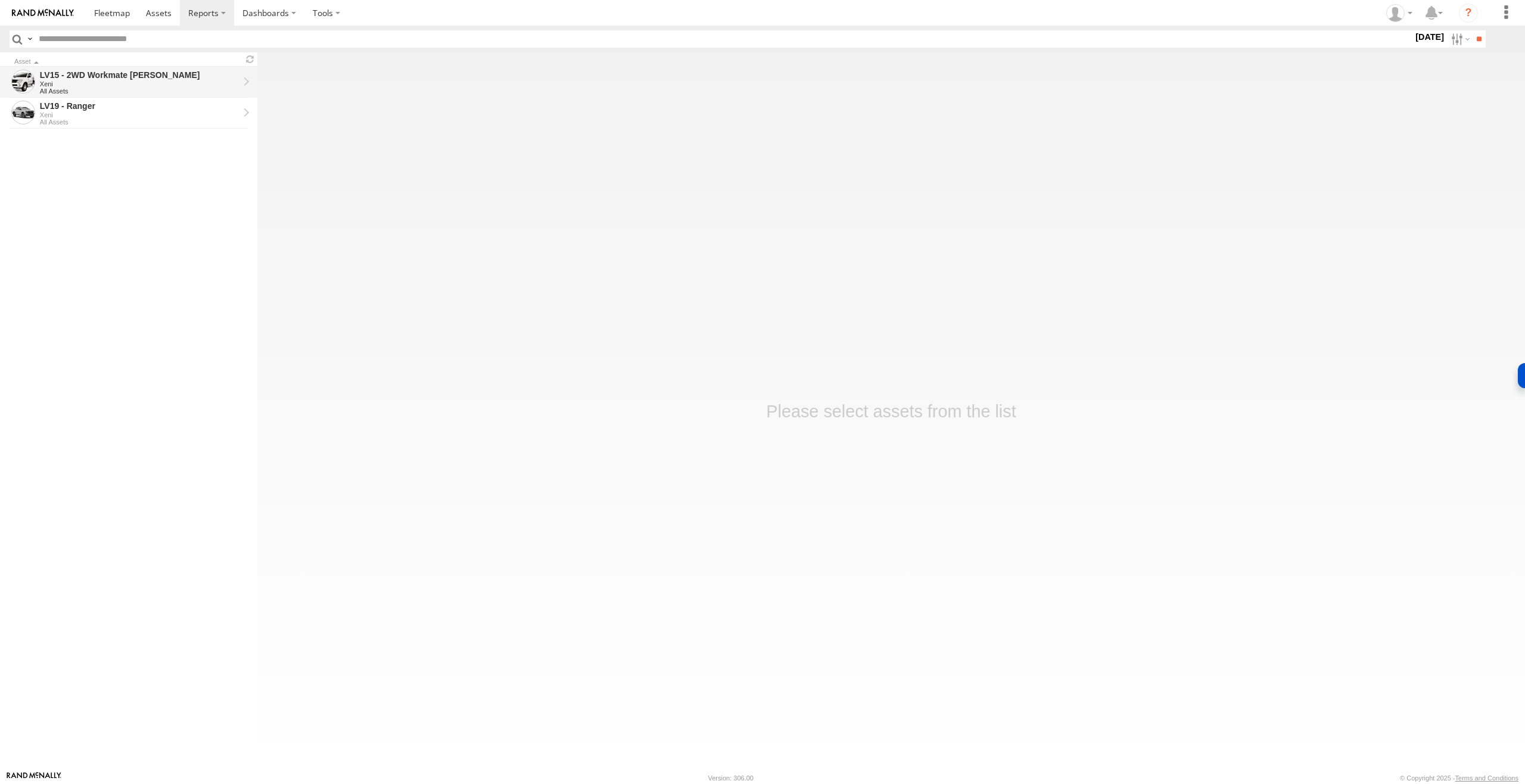
click at [167, 77] on div "LV15 - 2WD Workmate [PERSON_NAME]" at bounding box center [139, 75] width 199 height 11
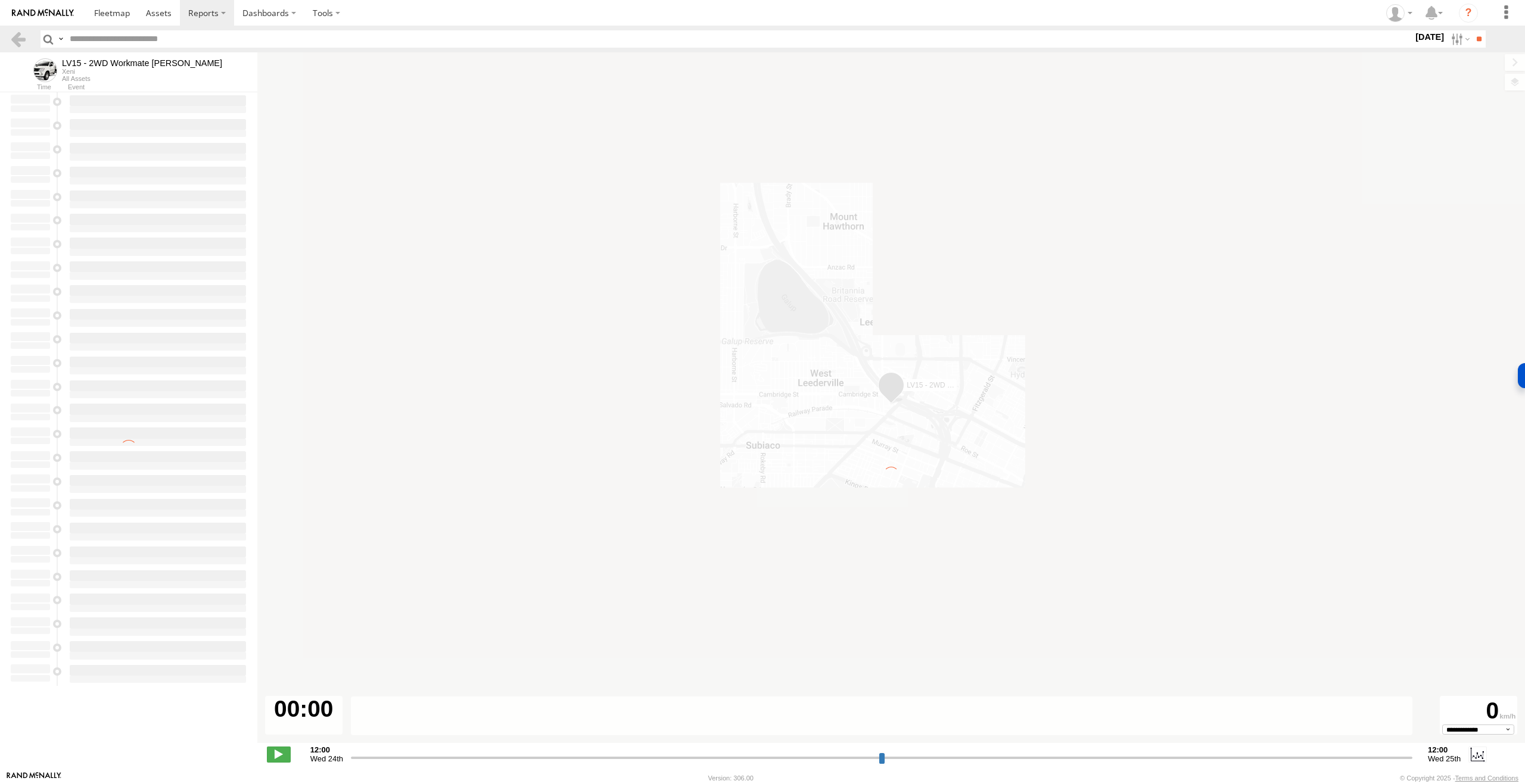
type input "**********"
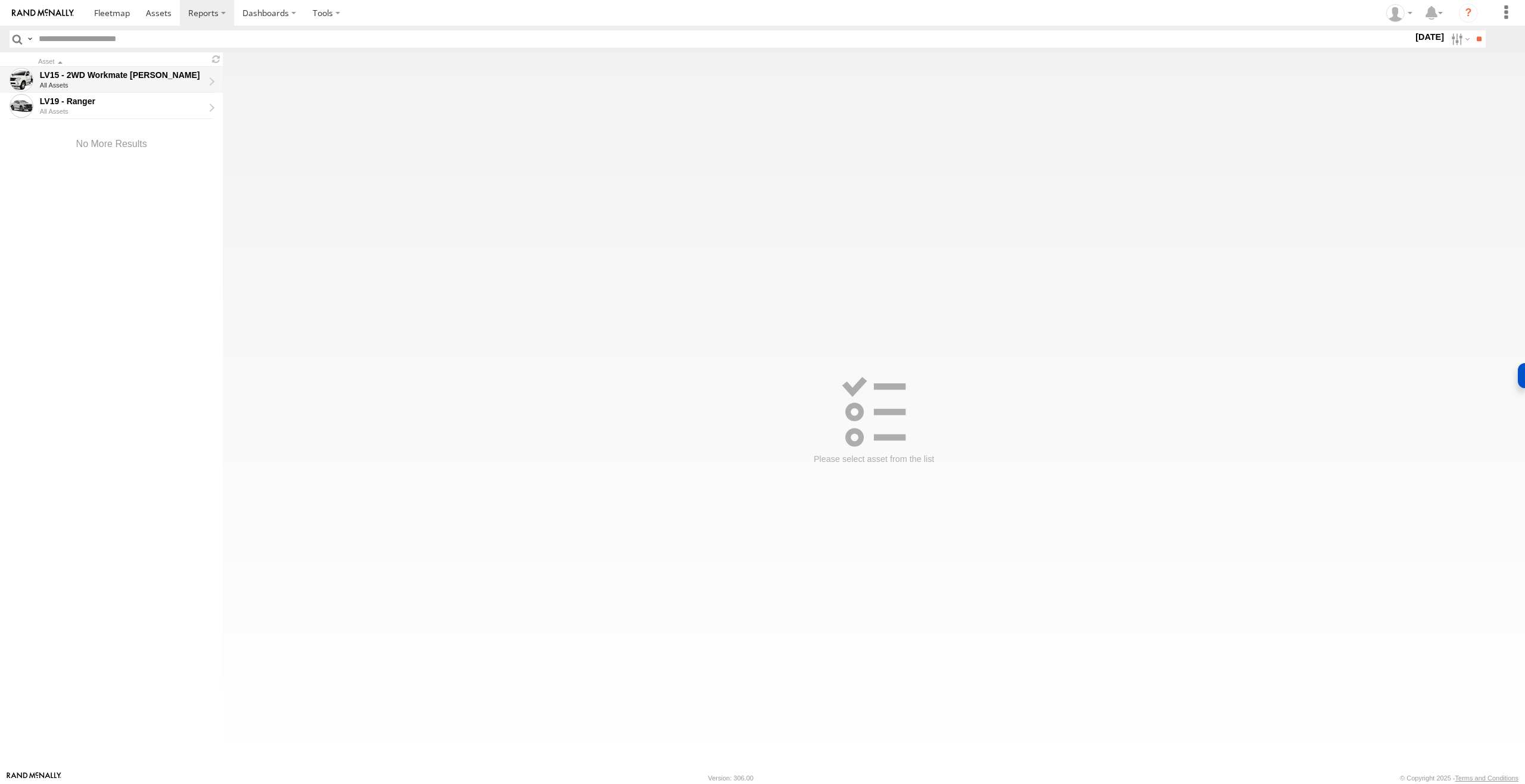
click at [184, 81] on div "LV15 - 2WD Workmate [PERSON_NAME]" at bounding box center [122, 75] width 164 height 11
type input "**********"
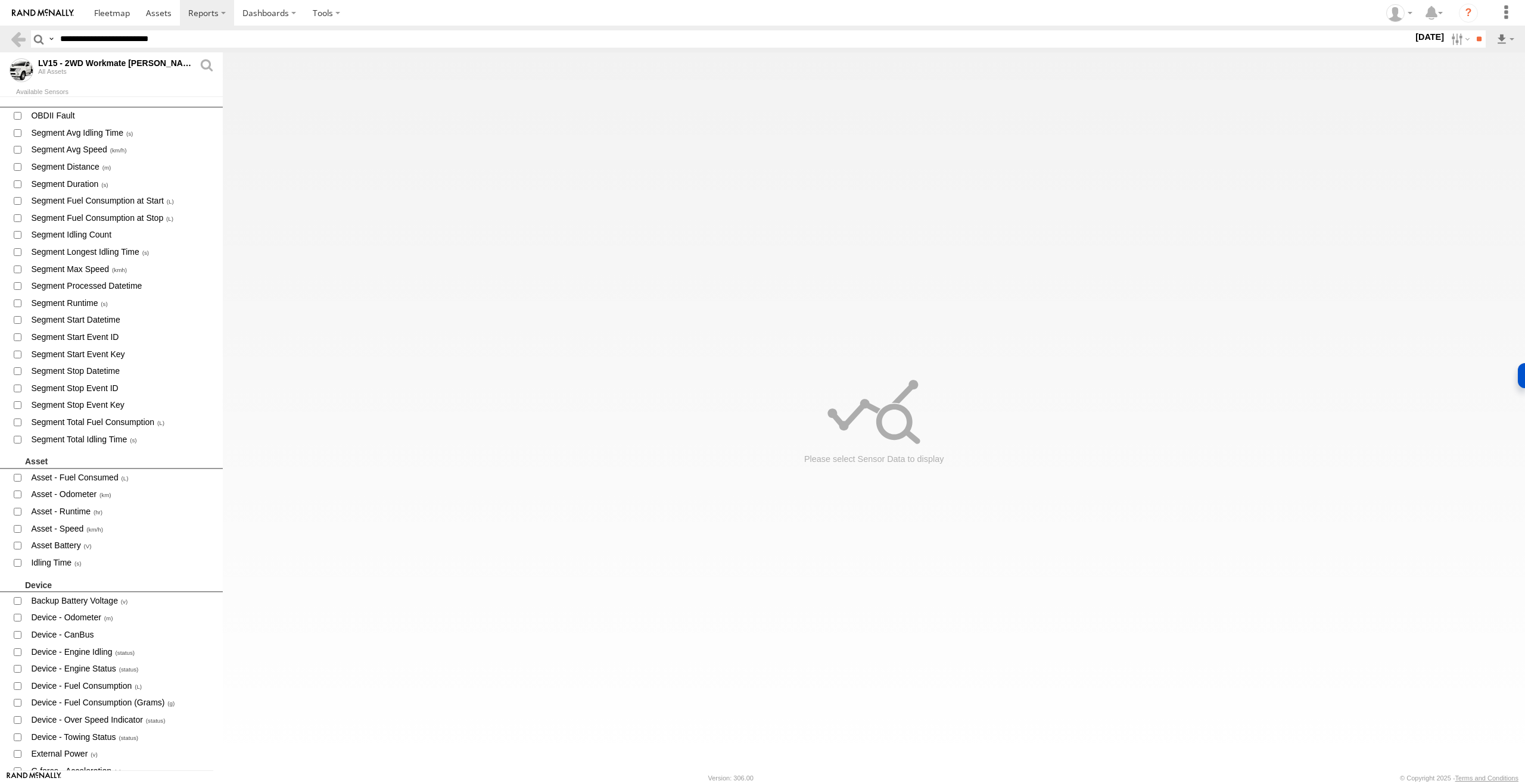
click at [106, 88] on div "LV15 - 2WD Workmate Trayback All Assets Available Sensors OBDII Fault Segment A…" at bounding box center [111, 412] width 223 height 719
click at [204, 68] on link at bounding box center [206, 70] width 15 height 23
click at [128, 426] on span "Segment Total Fuel Consumption" at bounding box center [122, 422] width 184 height 15
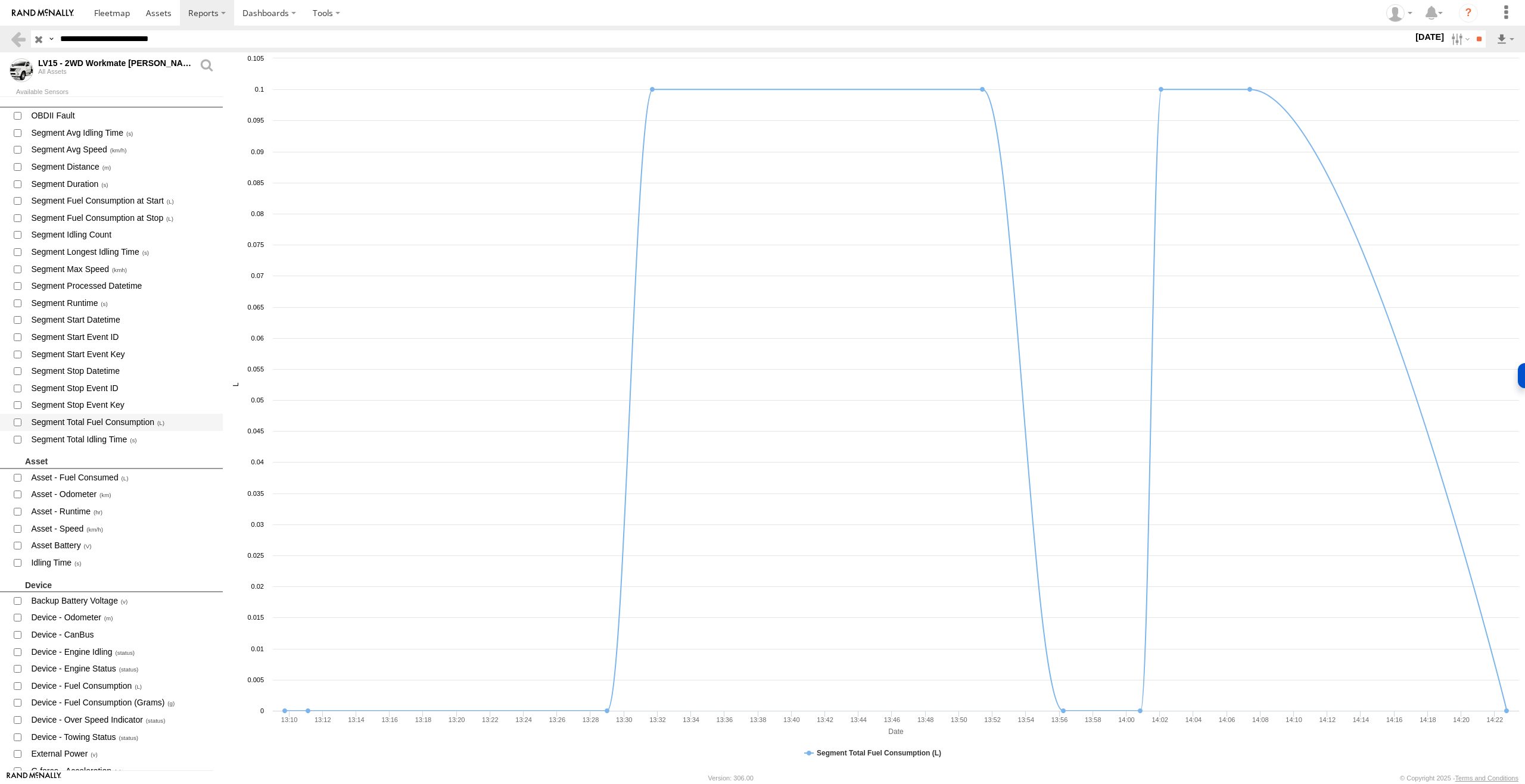
click at [128, 426] on span "Segment Total Fuel Consumption" at bounding box center [122, 422] width 184 height 15
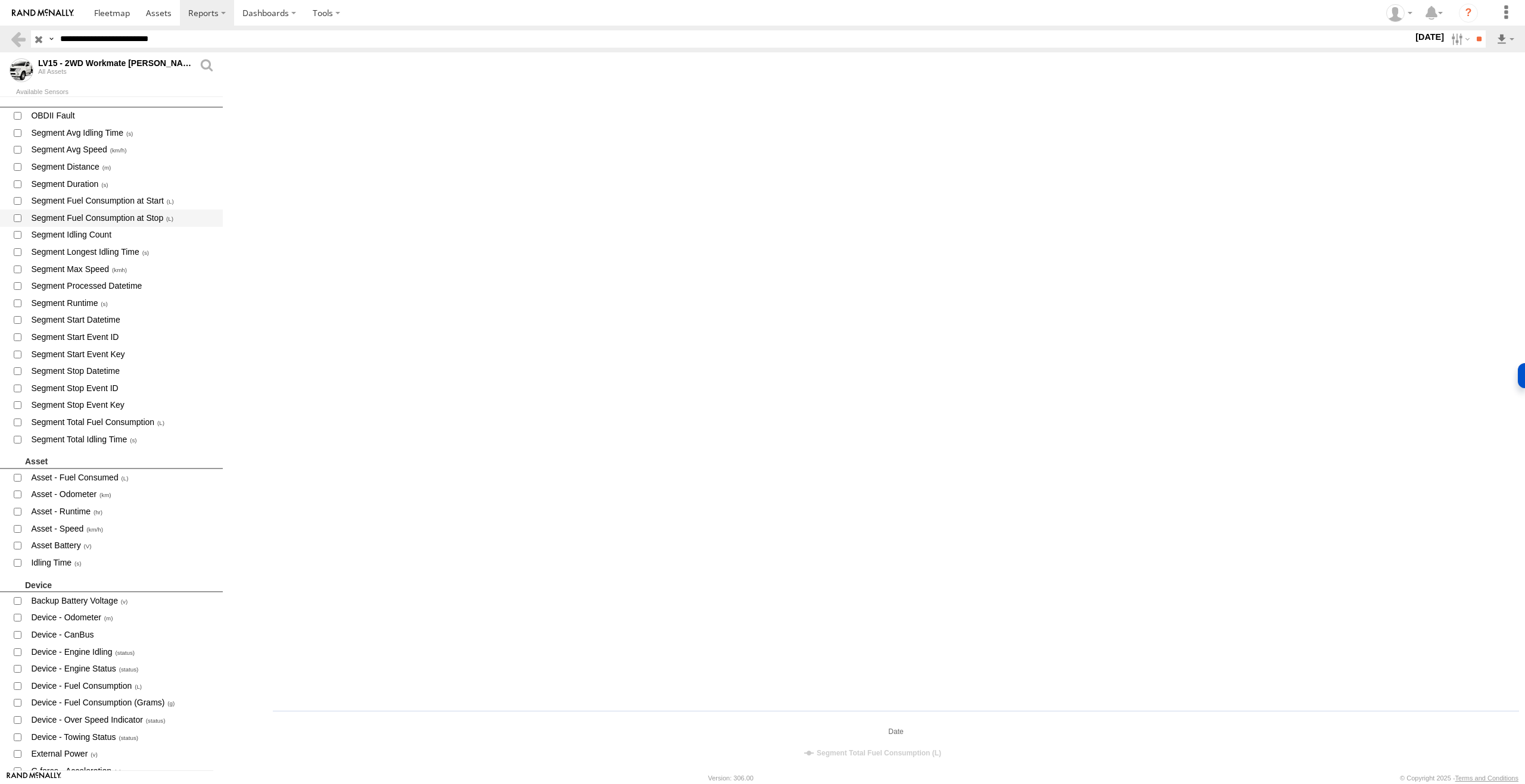
click at [99, 220] on span "Segment Fuel Consumption at Stop" at bounding box center [122, 217] width 184 height 15
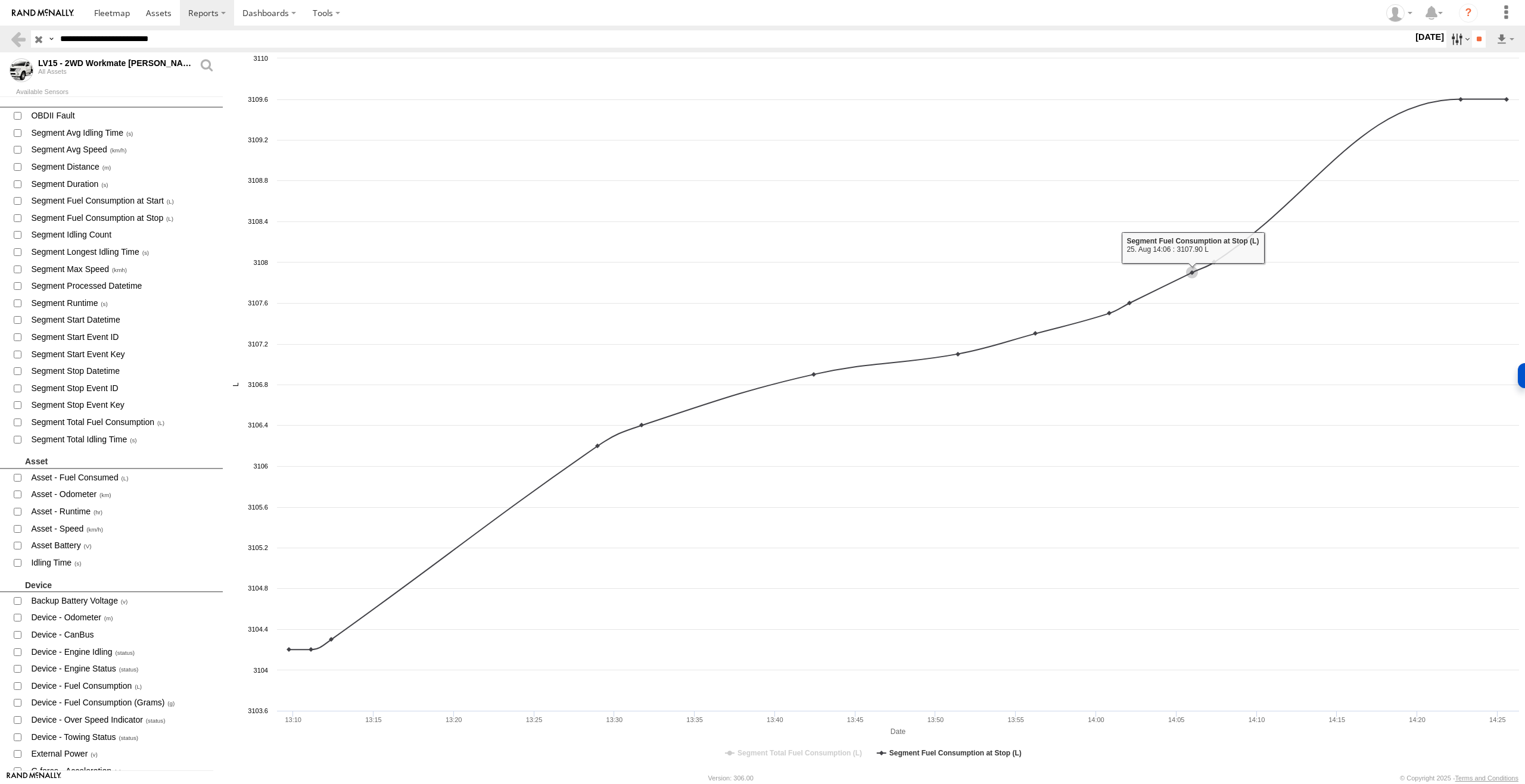
click at [1457, 39] on label at bounding box center [1460, 39] width 25 height 18
click at [0, 0] on label at bounding box center [0, 0] width 0 height 0
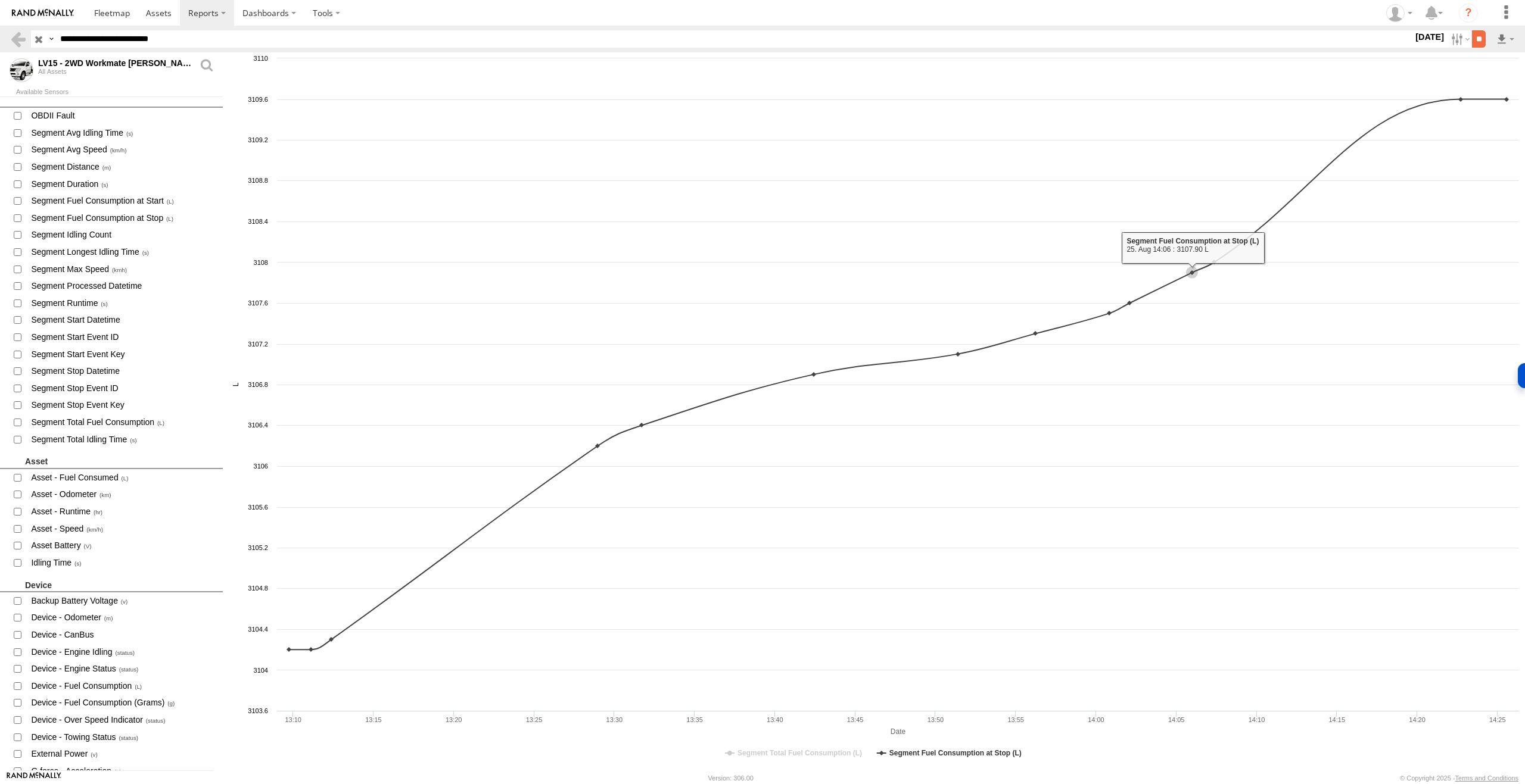
click at [1485, 40] on input "**" at bounding box center [1479, 39] width 14 height 18
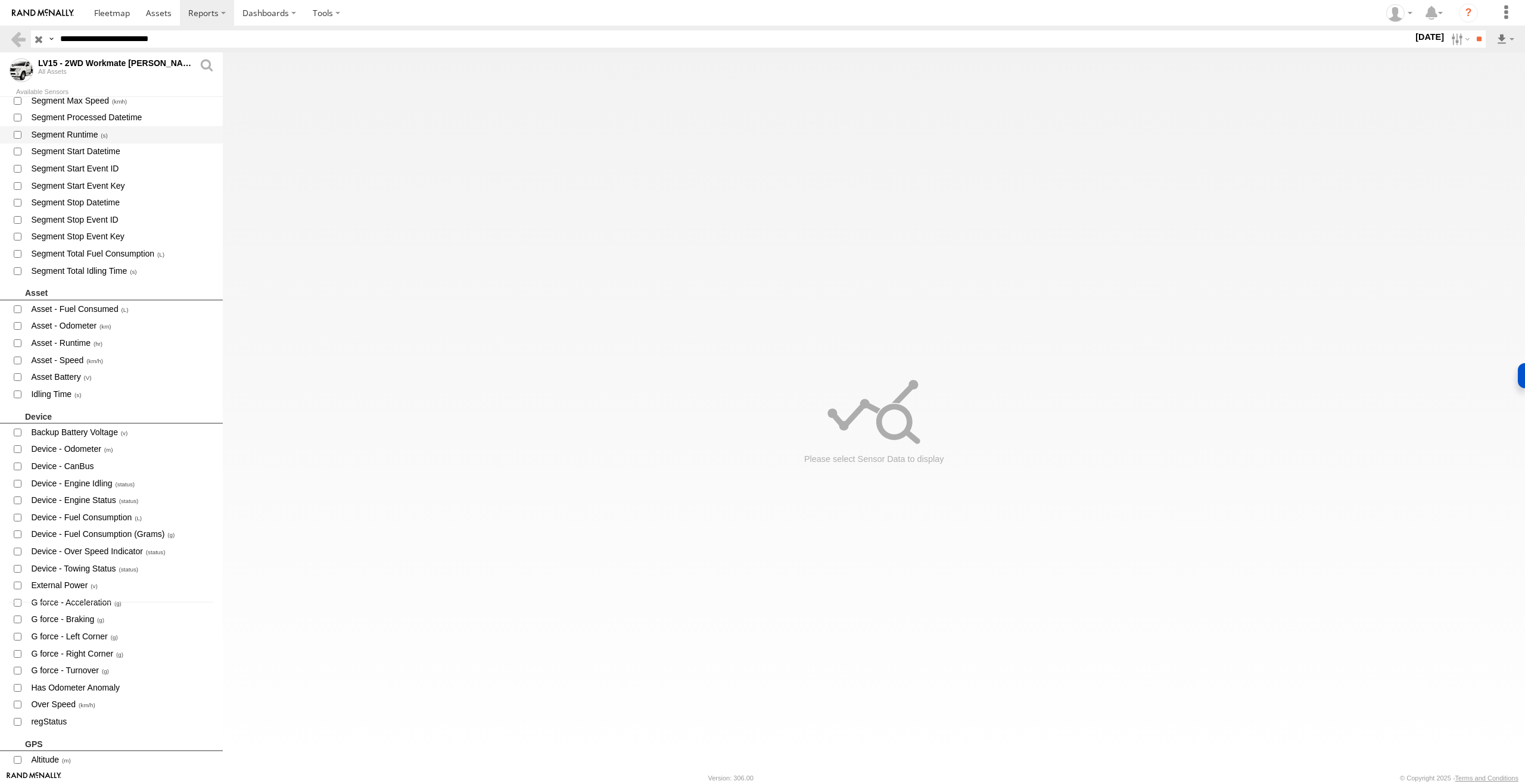
scroll to position [279, 0]
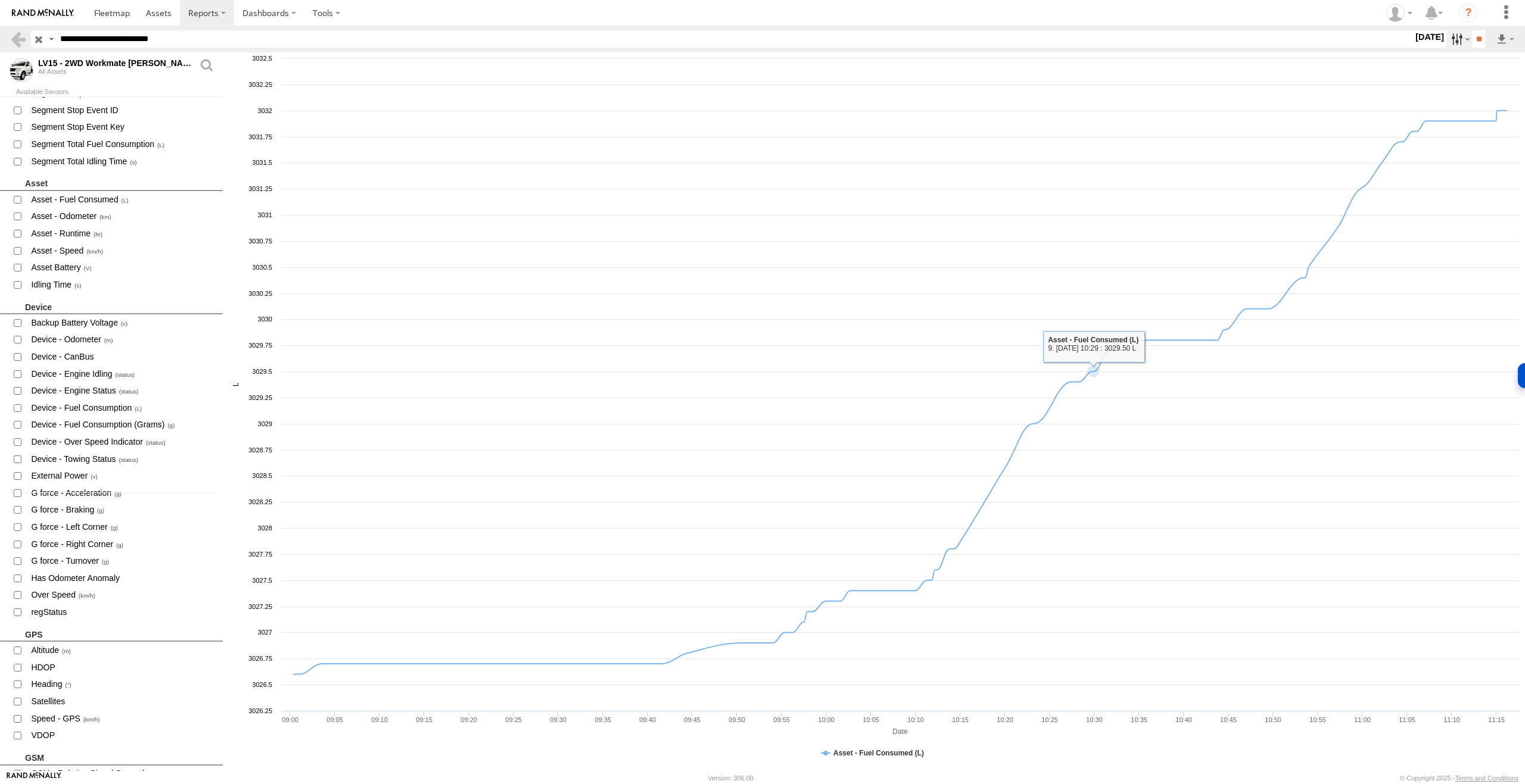
click at [1460, 38] on label at bounding box center [1460, 39] width 25 height 18
click at [0, 0] on label at bounding box center [0, 0] width 0 height 0
click at [1475, 38] on input "**" at bounding box center [1479, 39] width 14 height 18
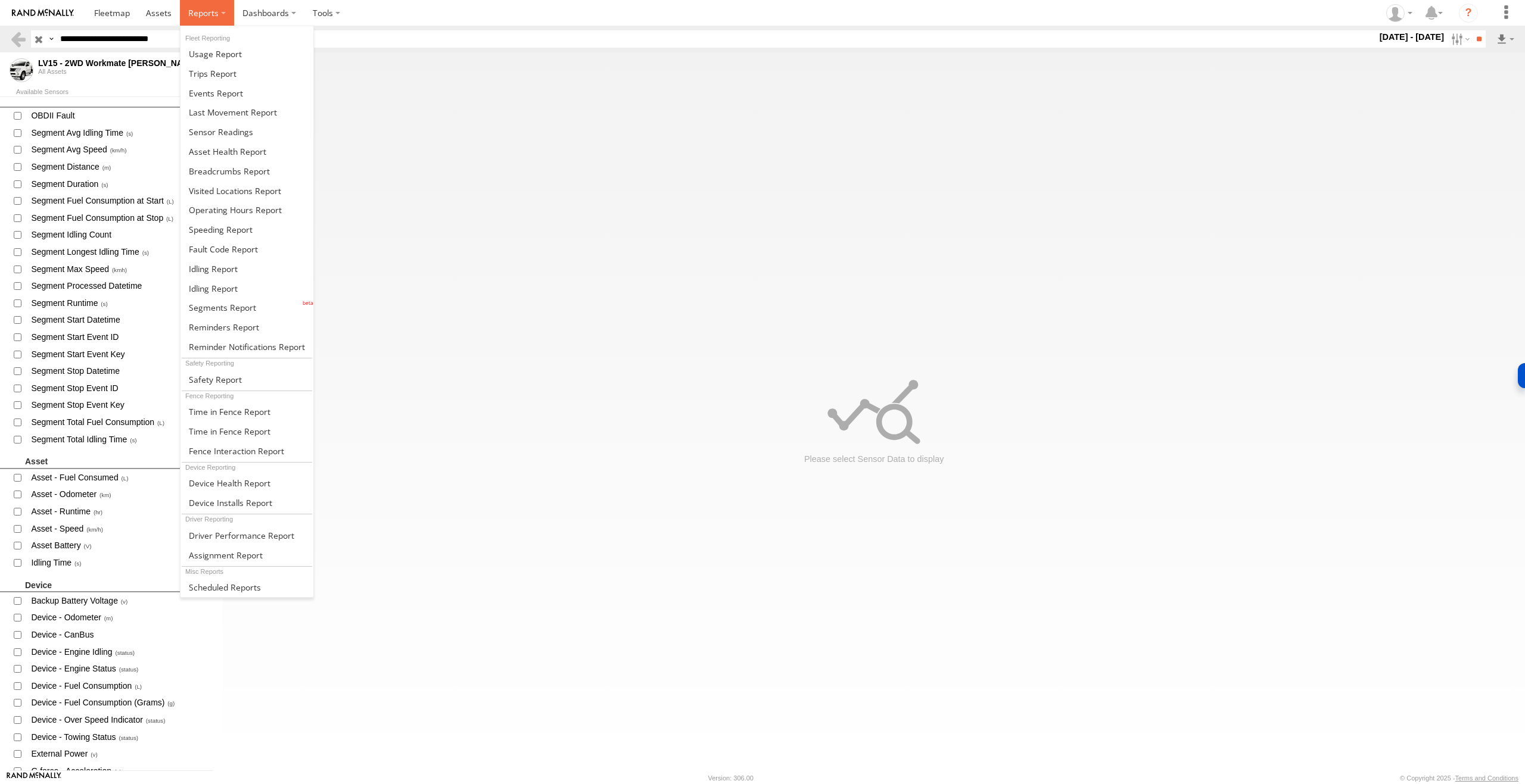
click at [221, 12] on label at bounding box center [208, 13] width 55 height 25
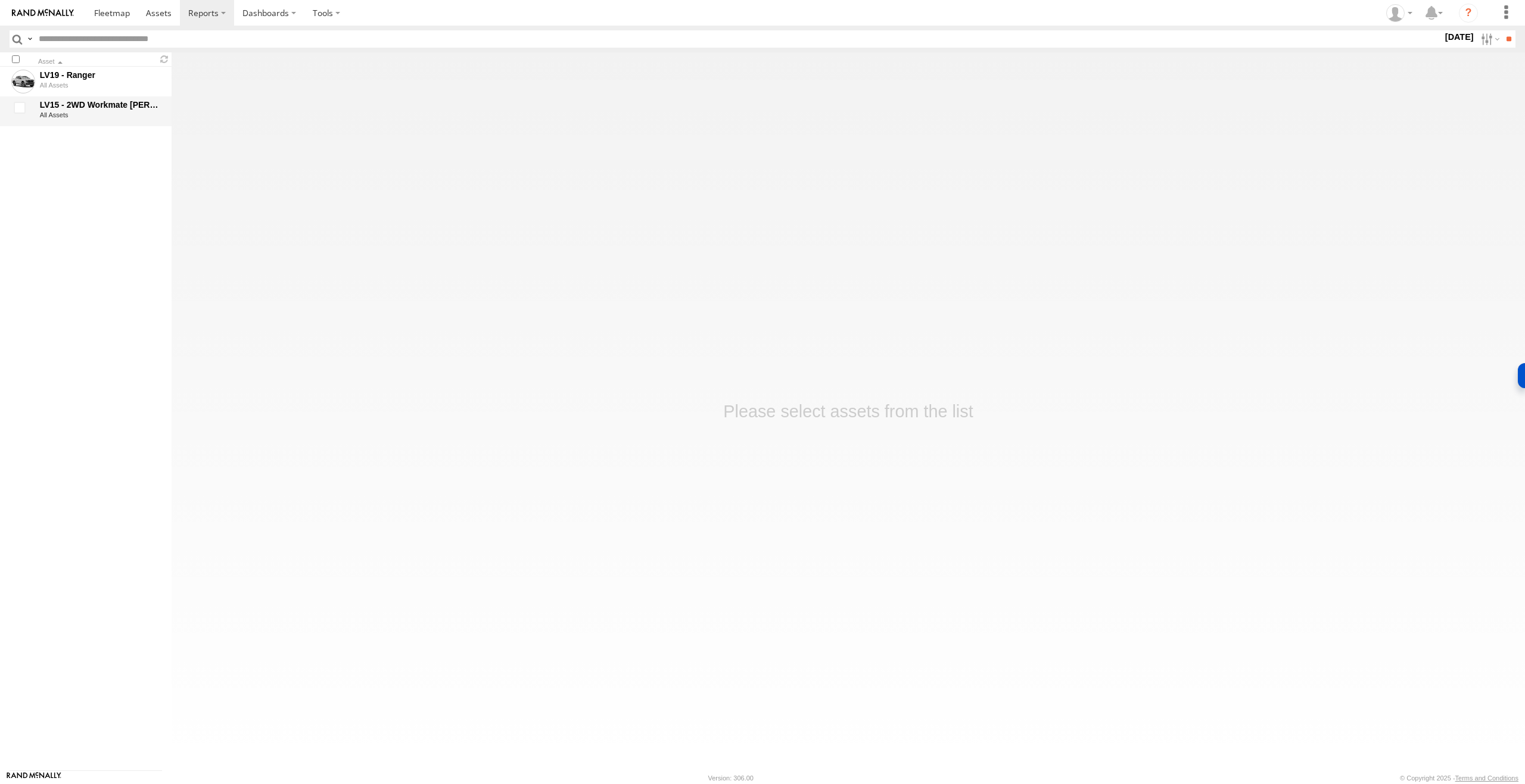
click at [74, 108] on div "LV15 - 2WD Workmate Trayback" at bounding box center [100, 104] width 121 height 11
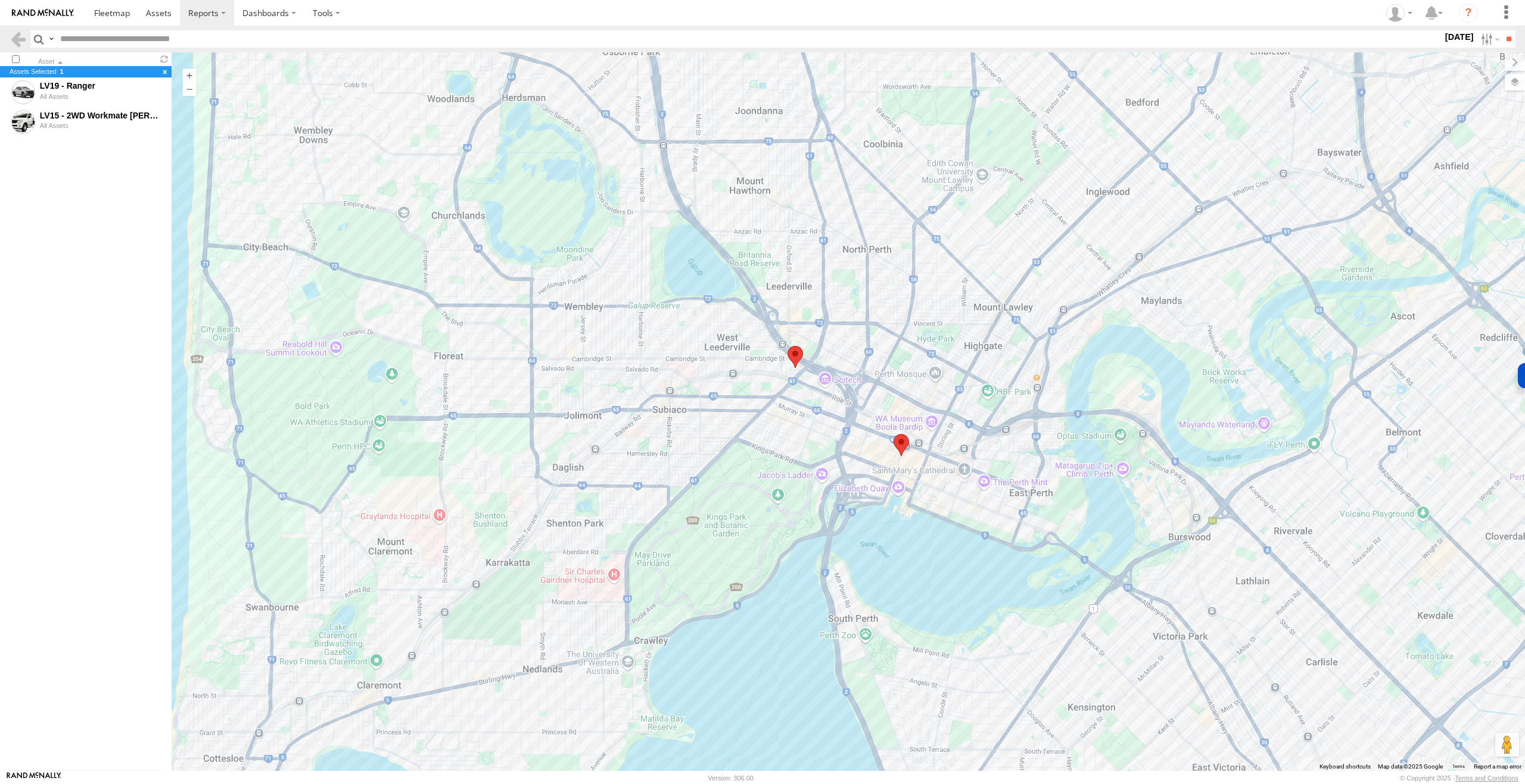
click at [1461, 39] on label "25 Aug 25" at bounding box center [1460, 36] width 33 height 13
click at [0, 0] on label at bounding box center [0, 0] width 0 height 0
click at [1508, 41] on input "**" at bounding box center [1509, 39] width 14 height 18
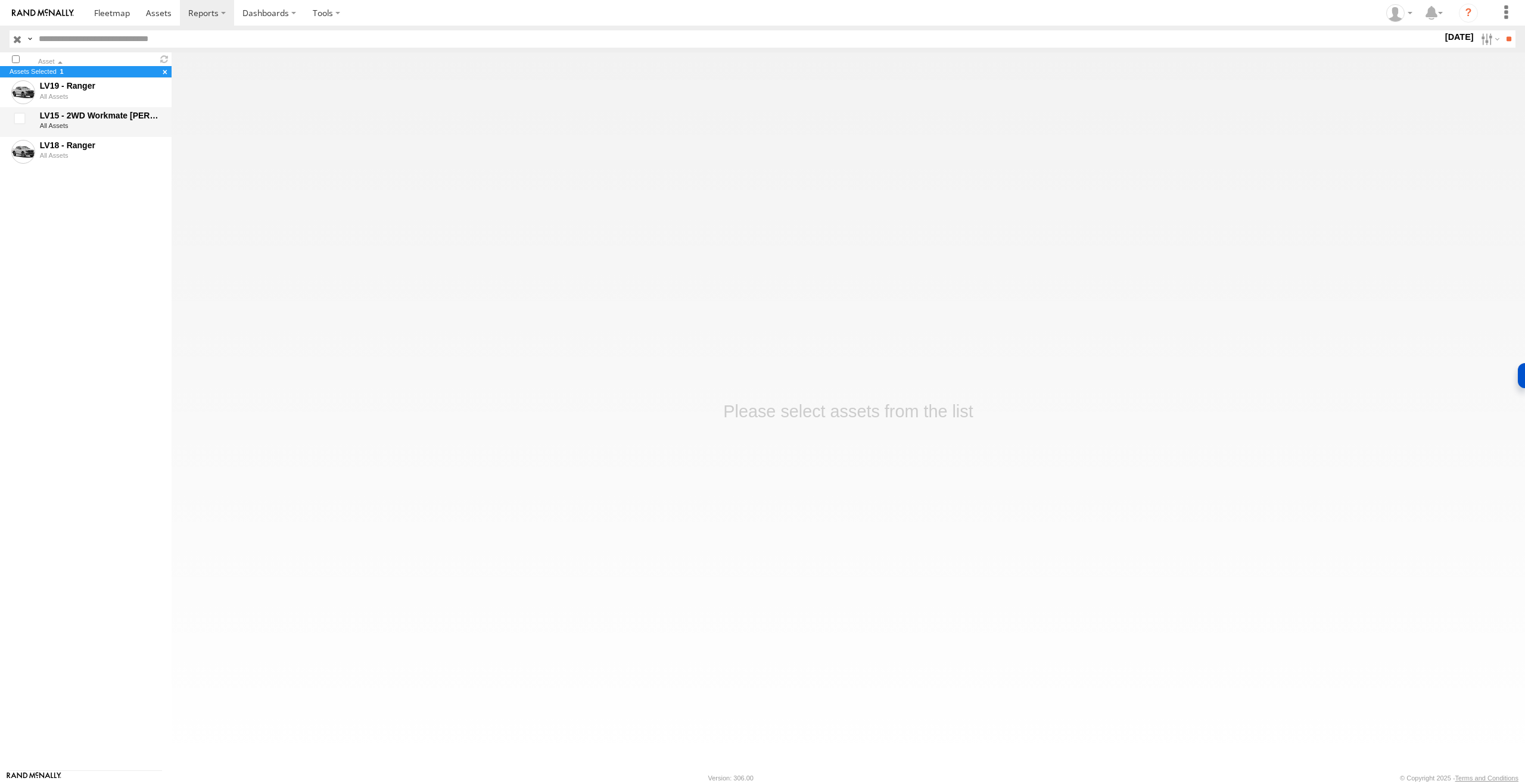
click at [105, 119] on div "LV15 - 2WD Workmate Trayback" at bounding box center [100, 115] width 121 height 11
click at [105, 119] on div "All Assets" at bounding box center [100, 114] width 121 height 7
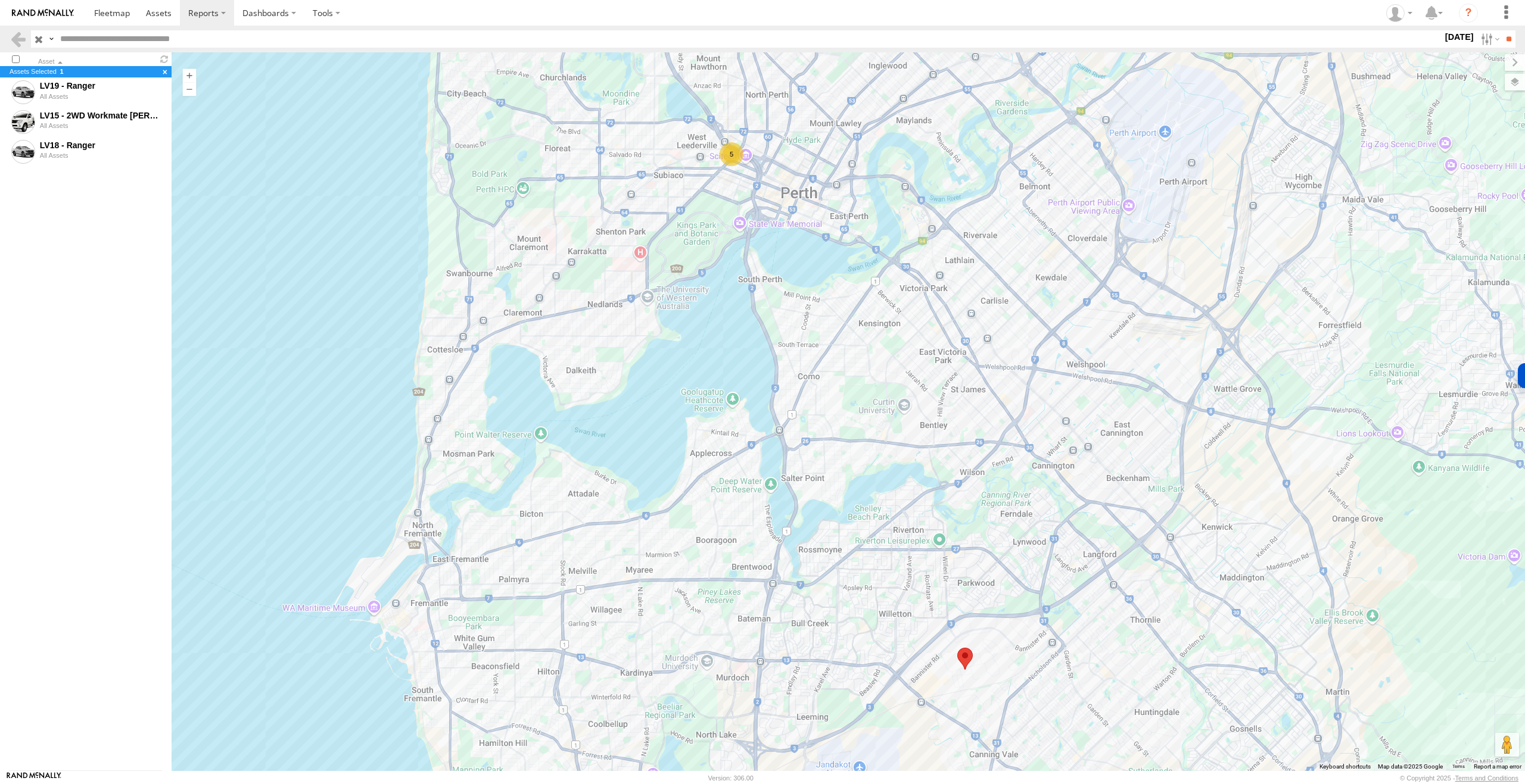
click at [736, 154] on div "5" at bounding box center [732, 154] width 23 height 23
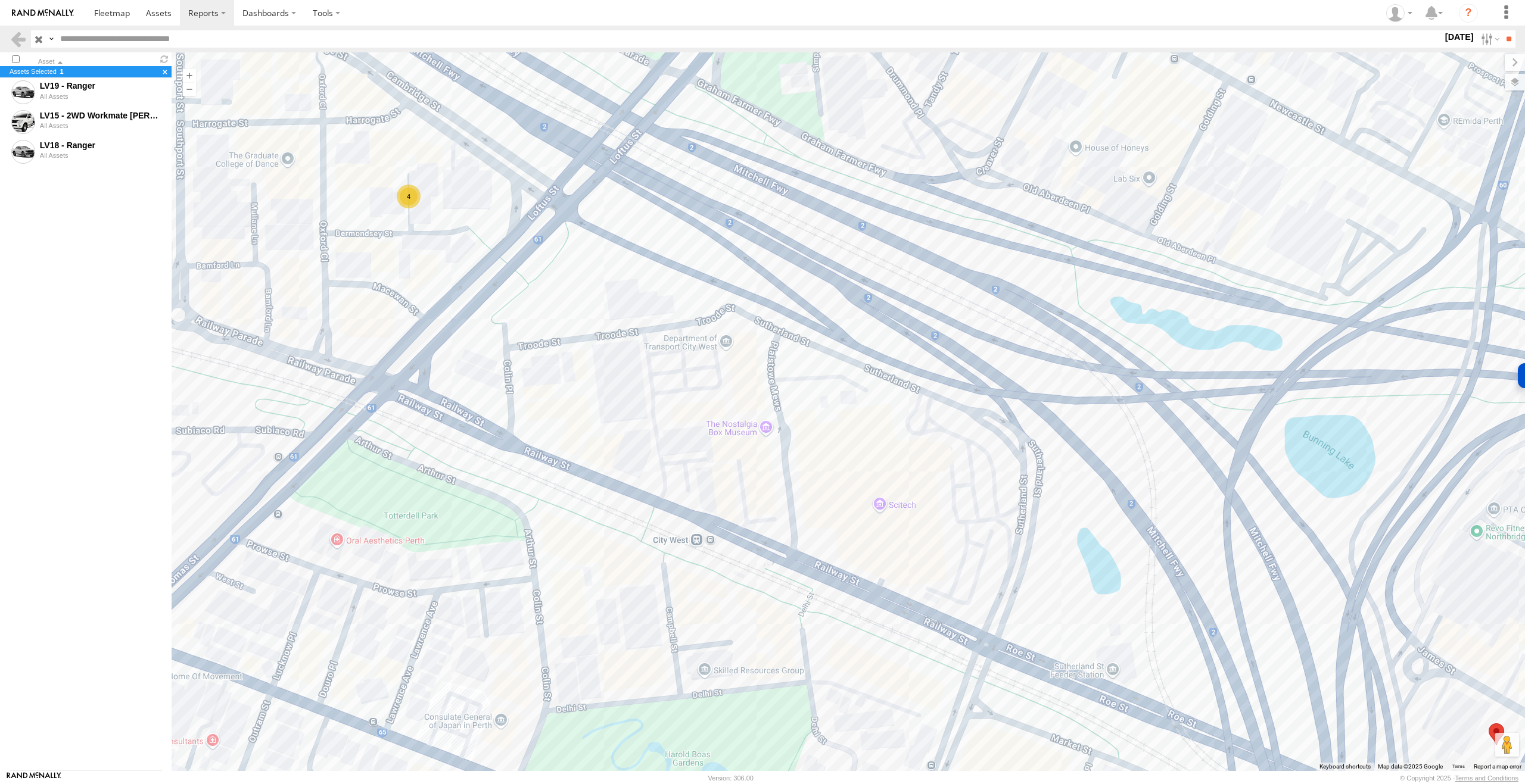
drag, startPoint x: 335, startPoint y: 160, endPoint x: 443, endPoint y: 229, distance: 128.2
click at [443, 225] on div "4" at bounding box center [848, 412] width 1353 height 719
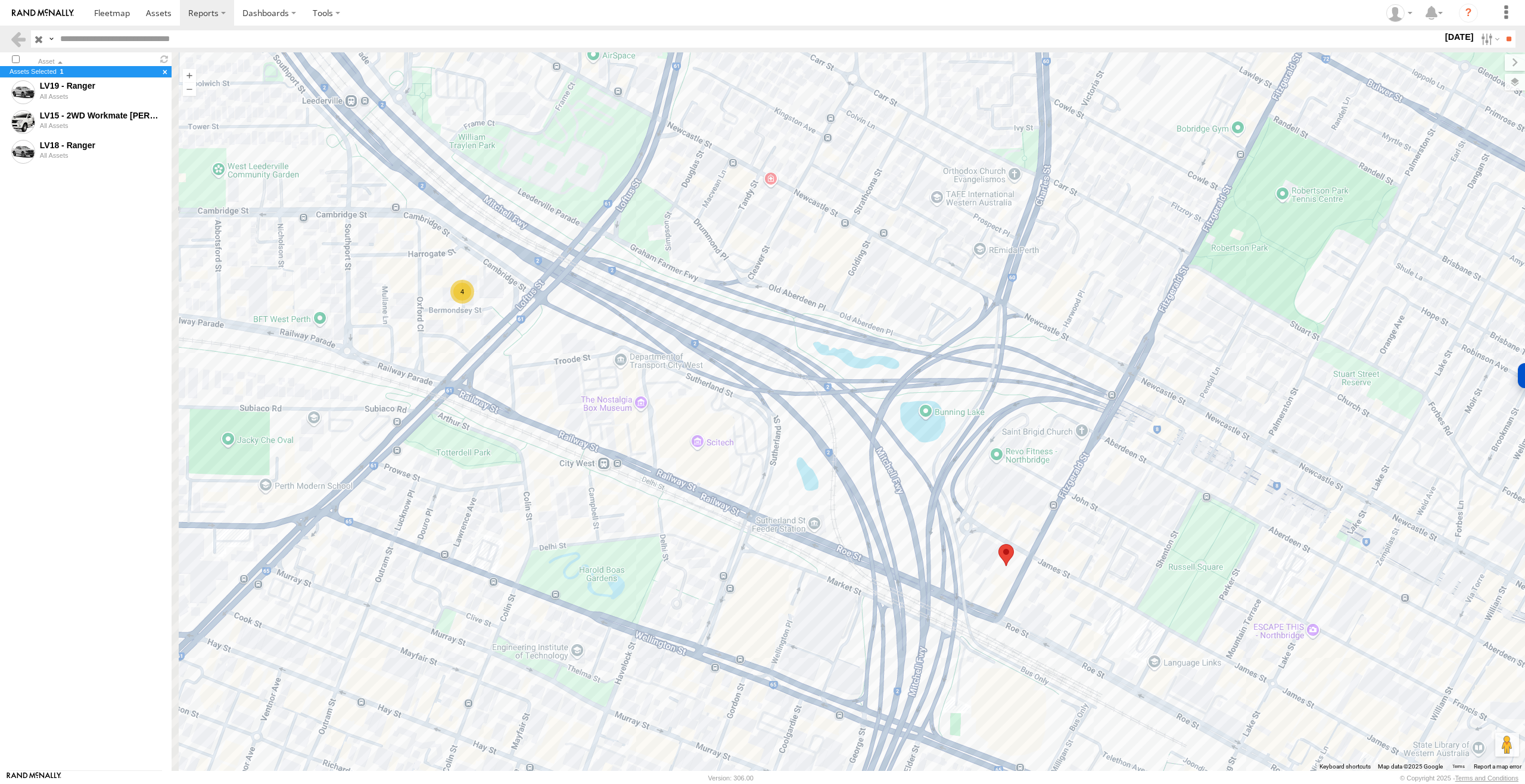
drag, startPoint x: 453, startPoint y: 239, endPoint x: 490, endPoint y: 321, distance: 90.0
click at [488, 320] on div "4" at bounding box center [848, 412] width 1353 height 719
click at [1008, 574] on div "4" at bounding box center [848, 412] width 1353 height 719
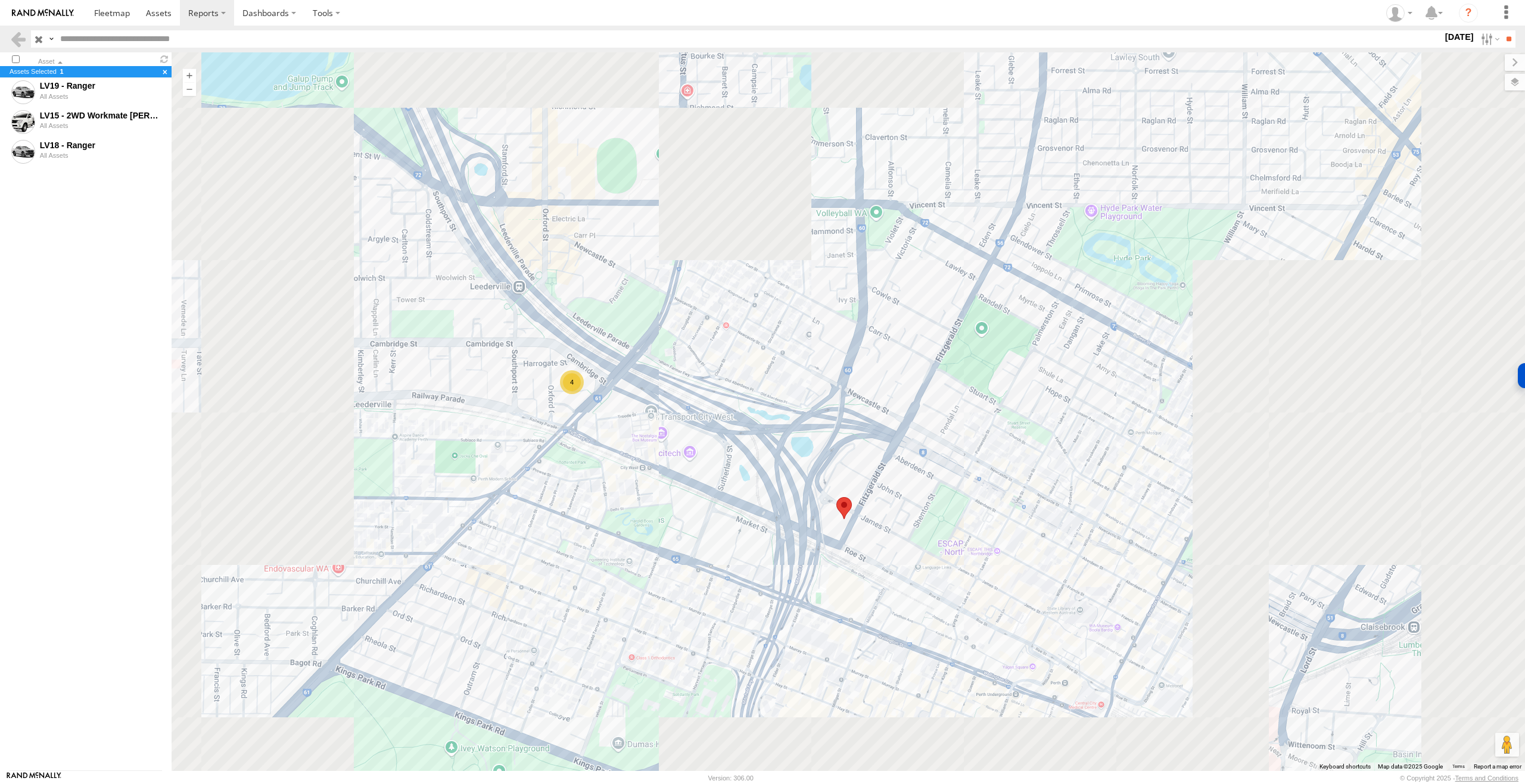
click at [662, 467] on div "4" at bounding box center [848, 412] width 1353 height 719
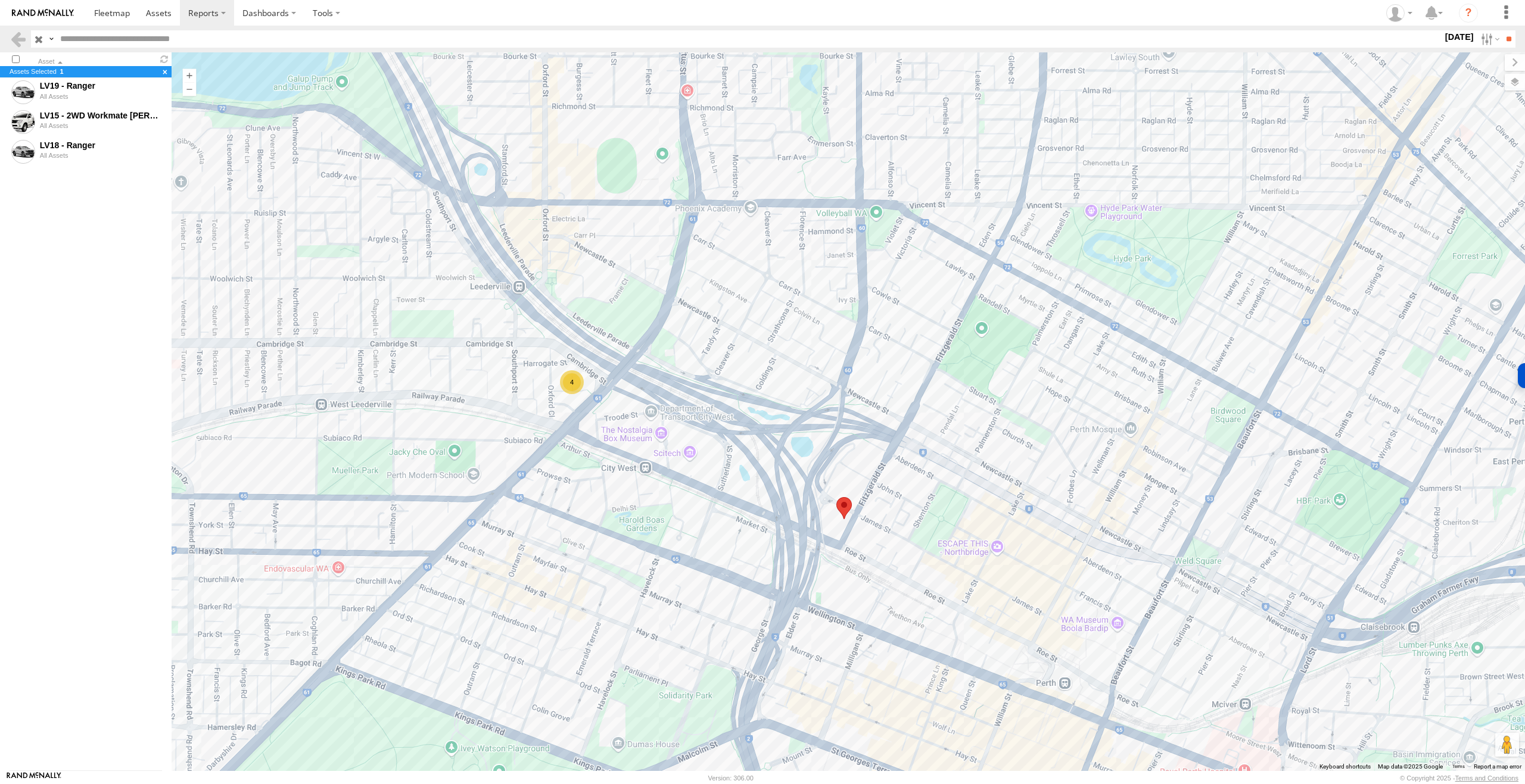
click at [837, 498] on area at bounding box center [837, 498] width 0 height 0
click at [851, 474] on div "Times visited: 1 269 James St Northbridge" at bounding box center [848, 482] width 126 height 18
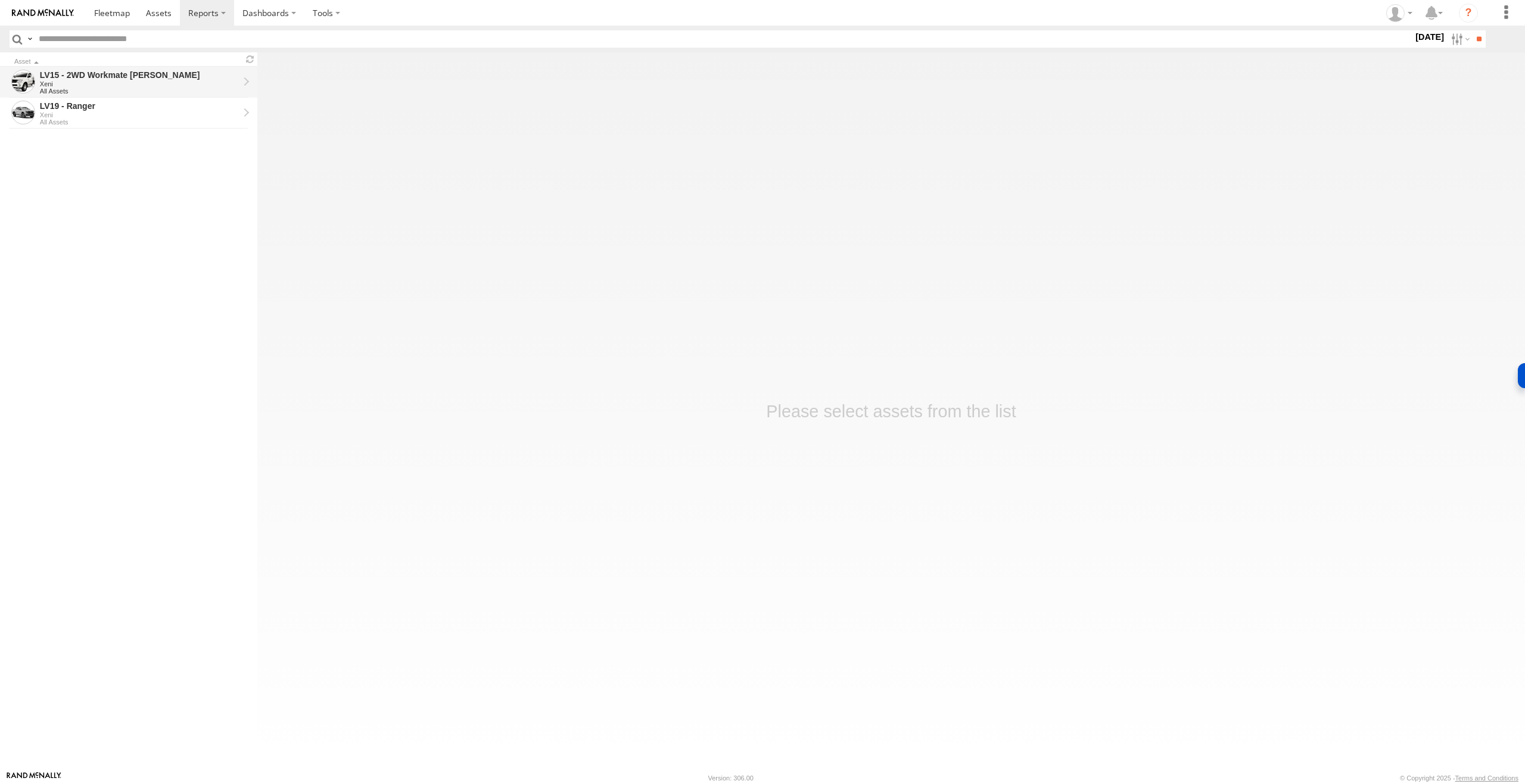
click at [159, 81] on div "LV15 - 2WD Workmate [PERSON_NAME]" at bounding box center [139, 75] width 199 height 11
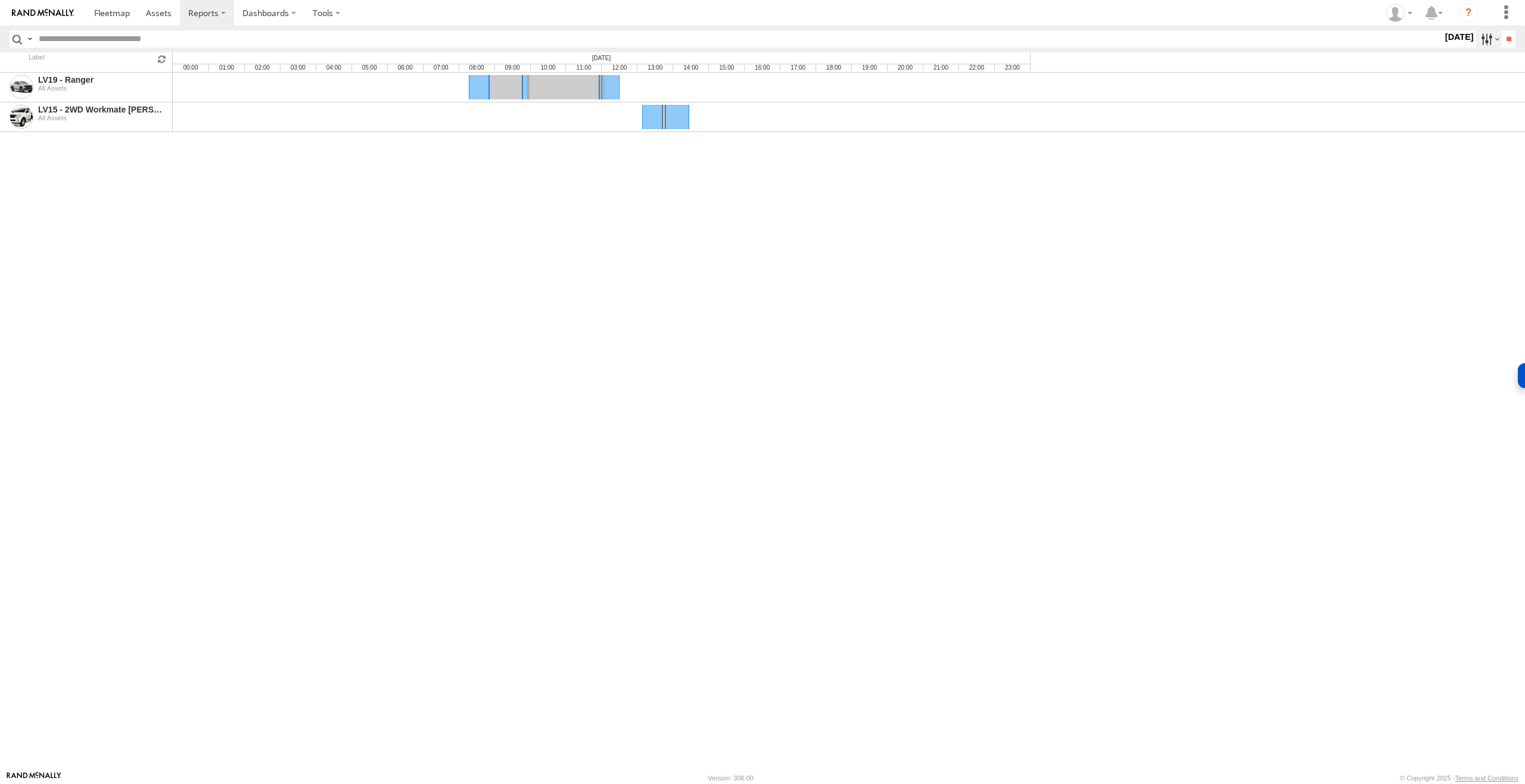
click at [1482, 38] on label at bounding box center [1489, 39] width 25 height 18
click at [0, 0] on label at bounding box center [0, 0] width 0 height 0
click at [1503, 44] on input "**" at bounding box center [1509, 39] width 14 height 18
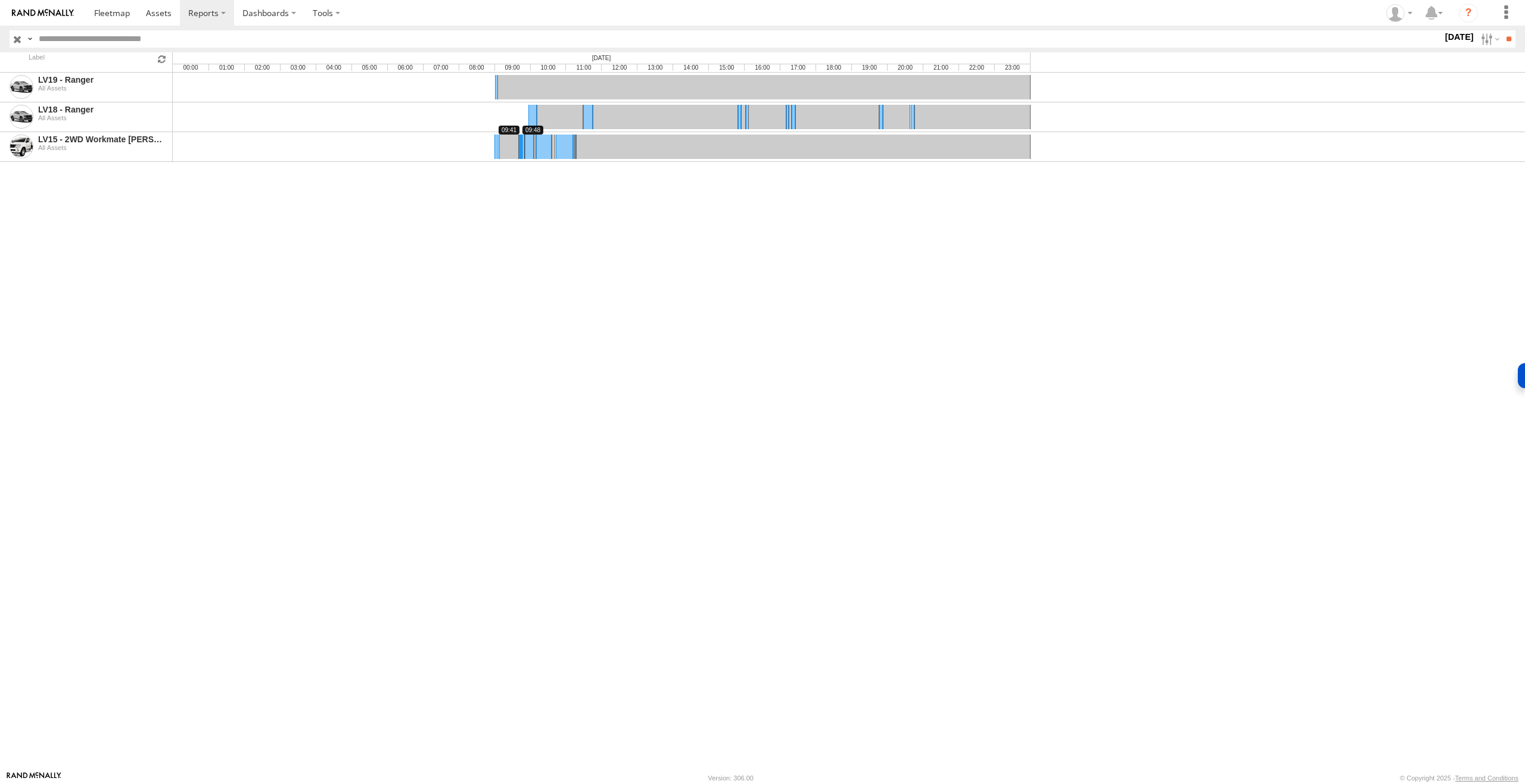
click at [521, 149] on link at bounding box center [521, 146] width 4 height 24
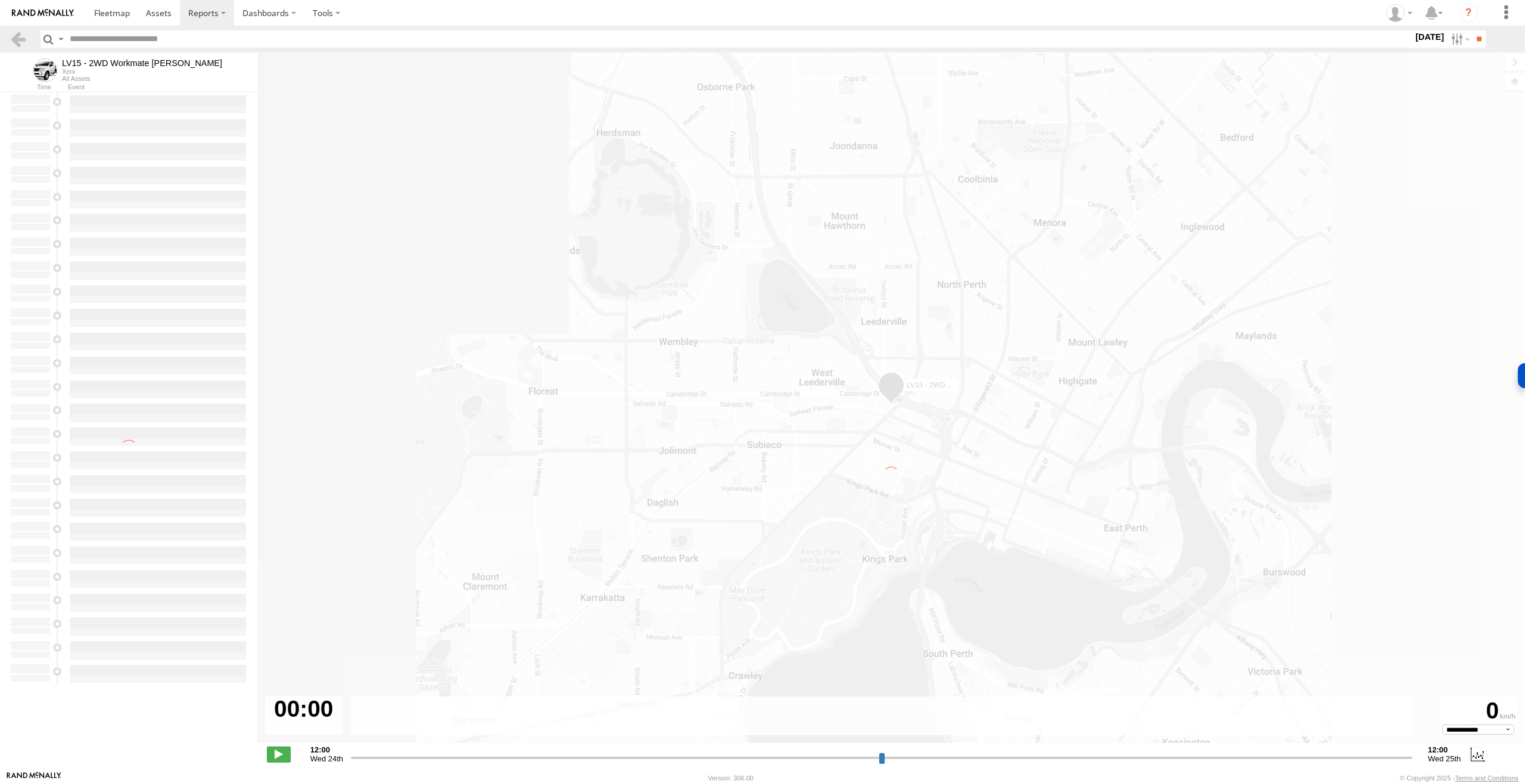
type input "**********"
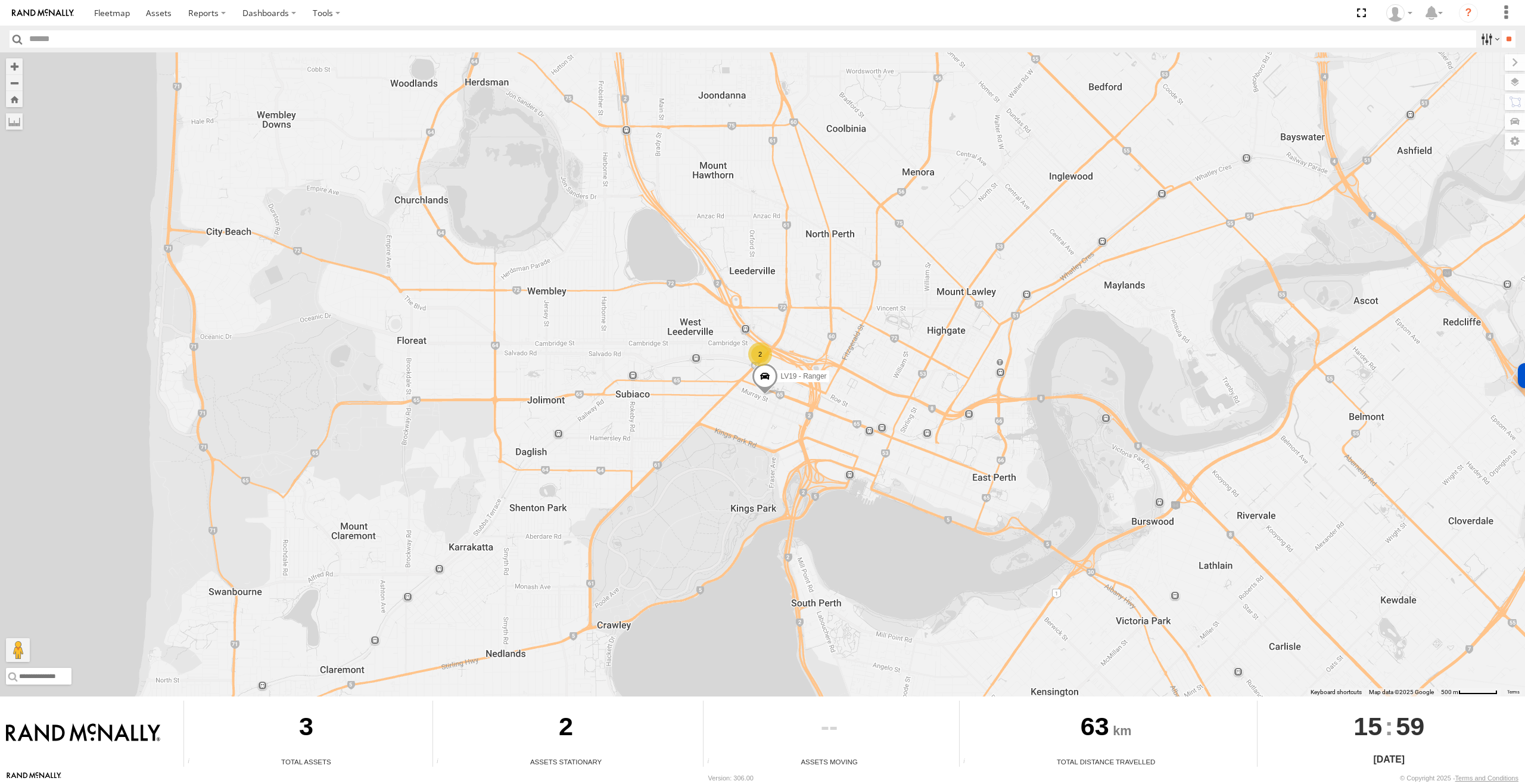
click at [1491, 39] on label at bounding box center [1489, 39] width 25 height 18
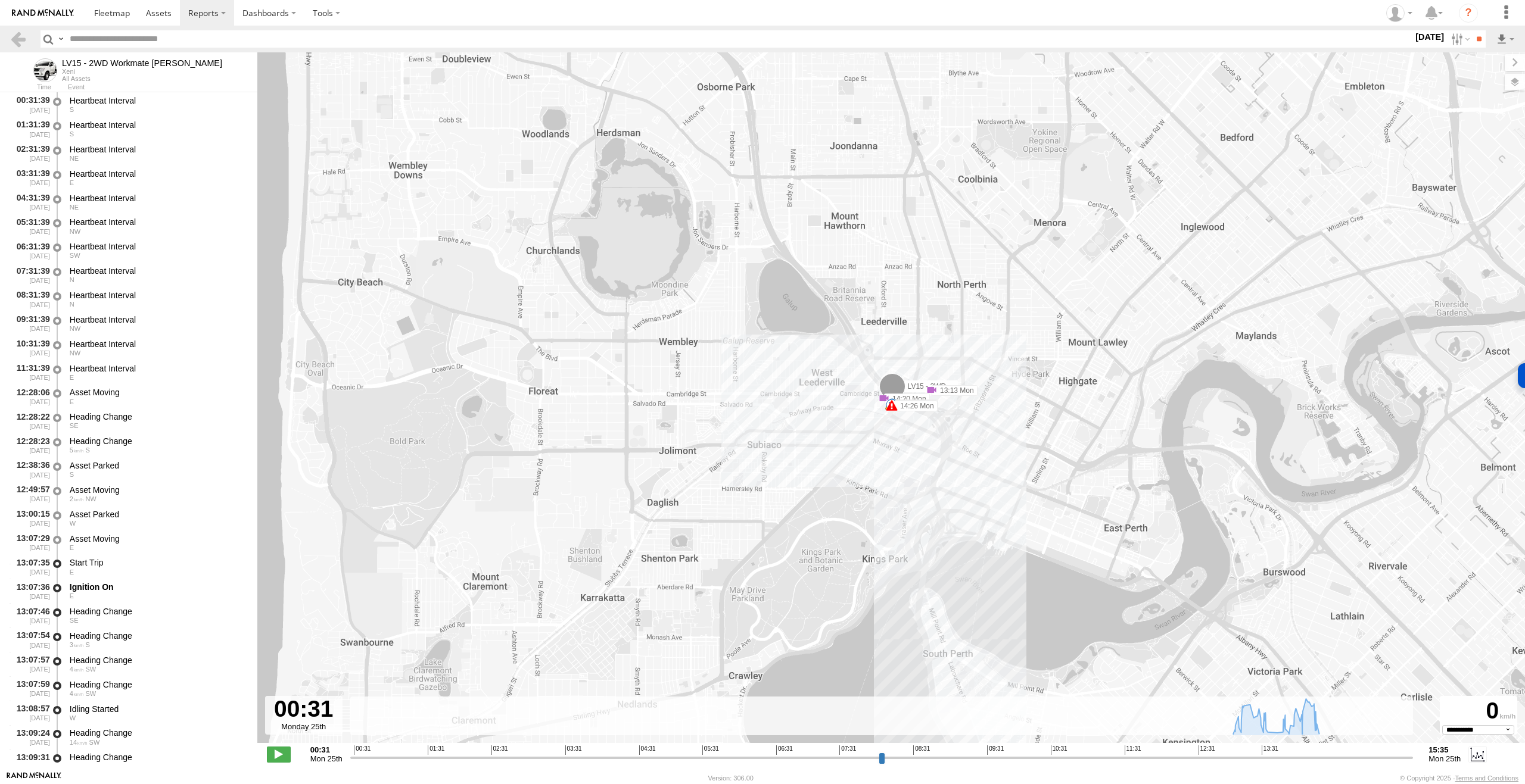
select select "**********"
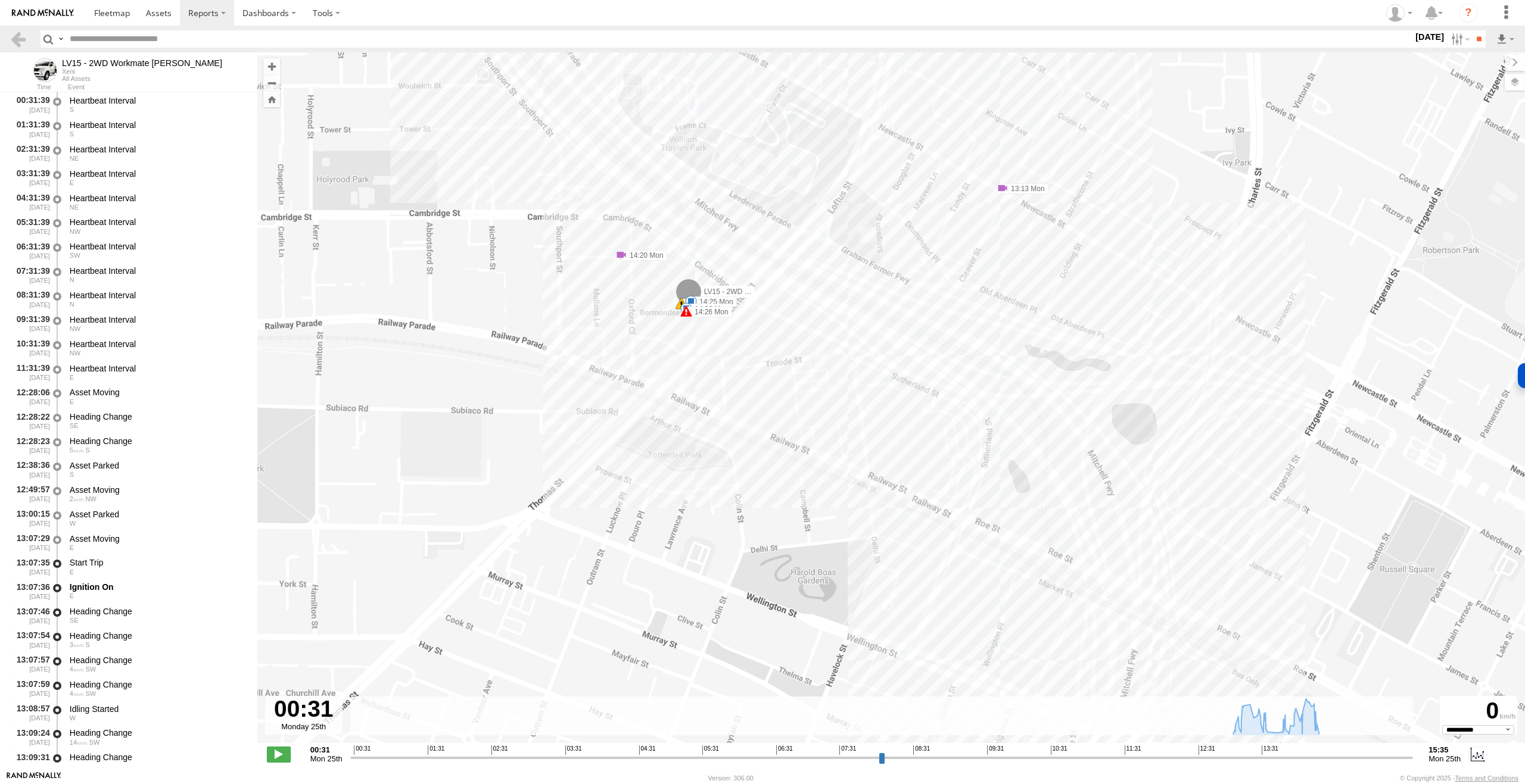
click at [1006, 189] on span at bounding box center [1003, 188] width 12 height 12
click at [1014, 159] on link at bounding box center [1005, 157] width 54 height 12
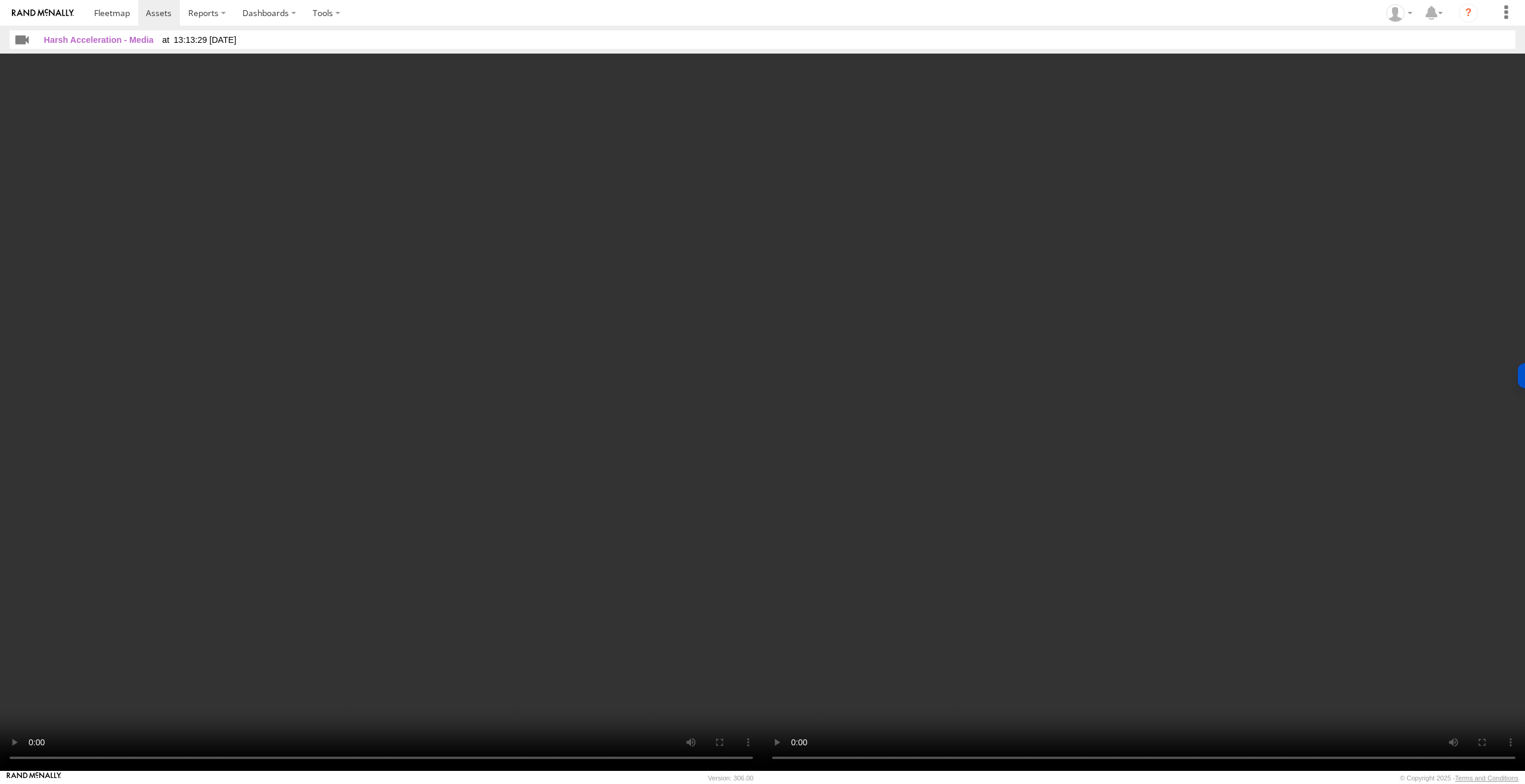
click at [675, 421] on video at bounding box center [381, 412] width 763 height 718
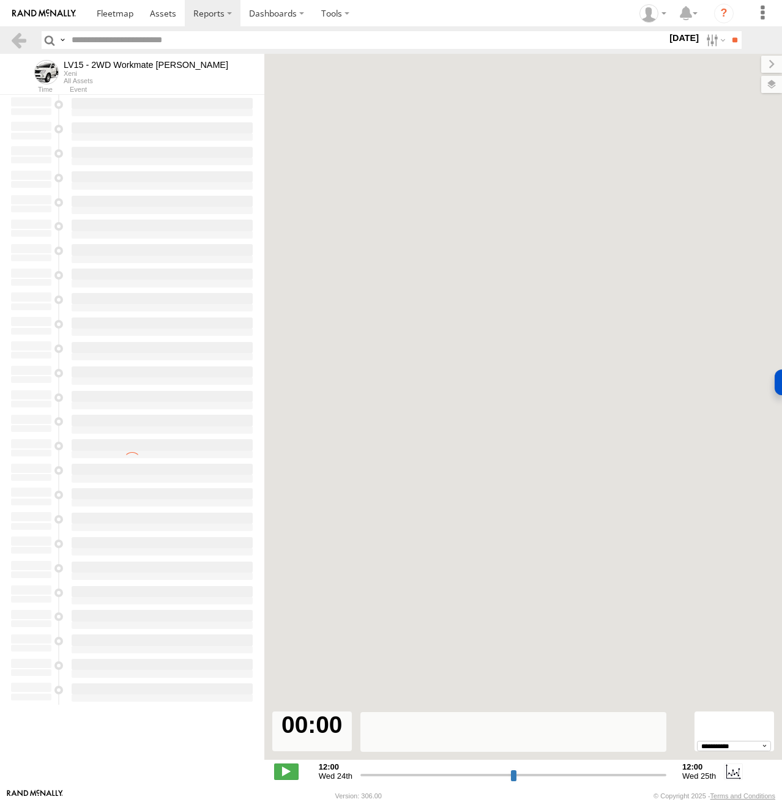
type input "**********"
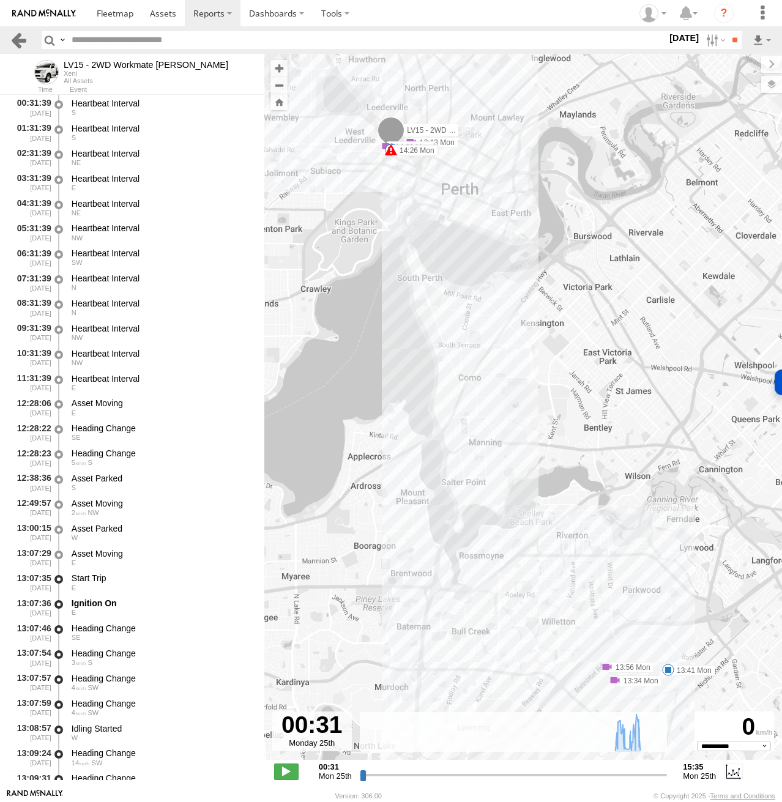
click at [21, 43] on link at bounding box center [19, 40] width 18 height 18
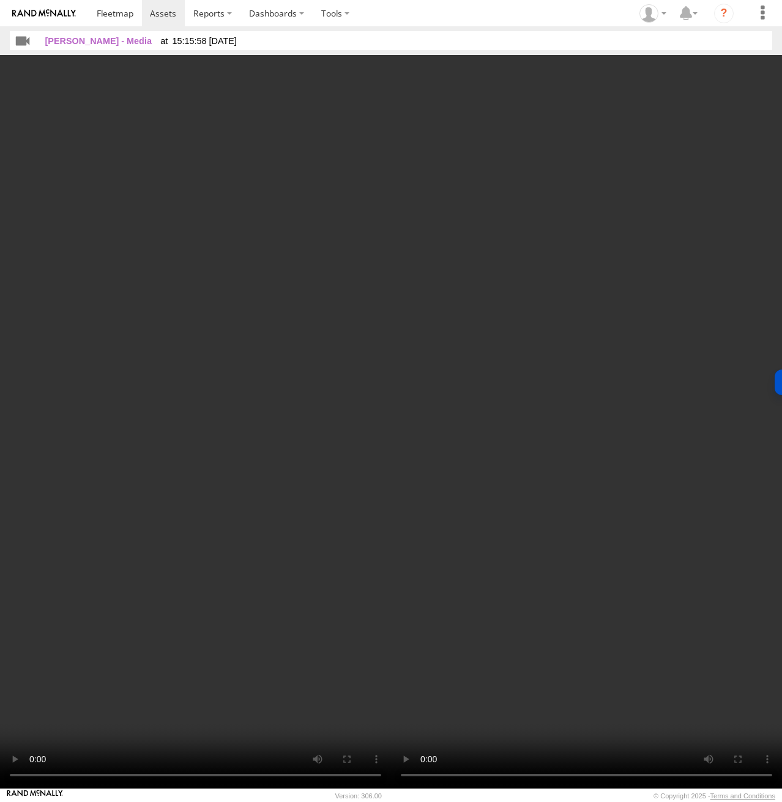
click at [31, 11] on img at bounding box center [44, 13] width 64 height 9
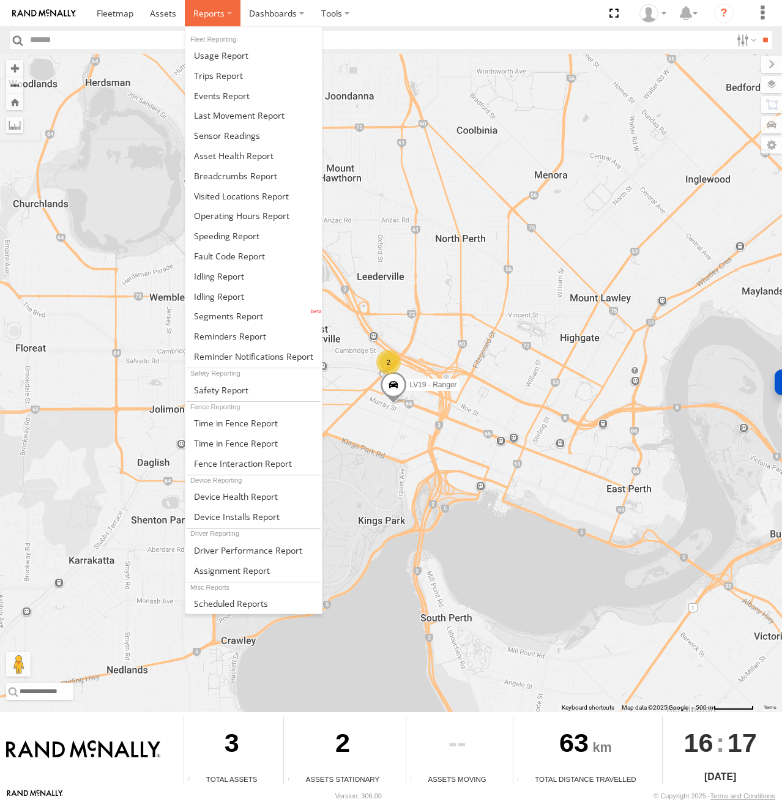
click at [202, 9] on span at bounding box center [208, 13] width 31 height 12
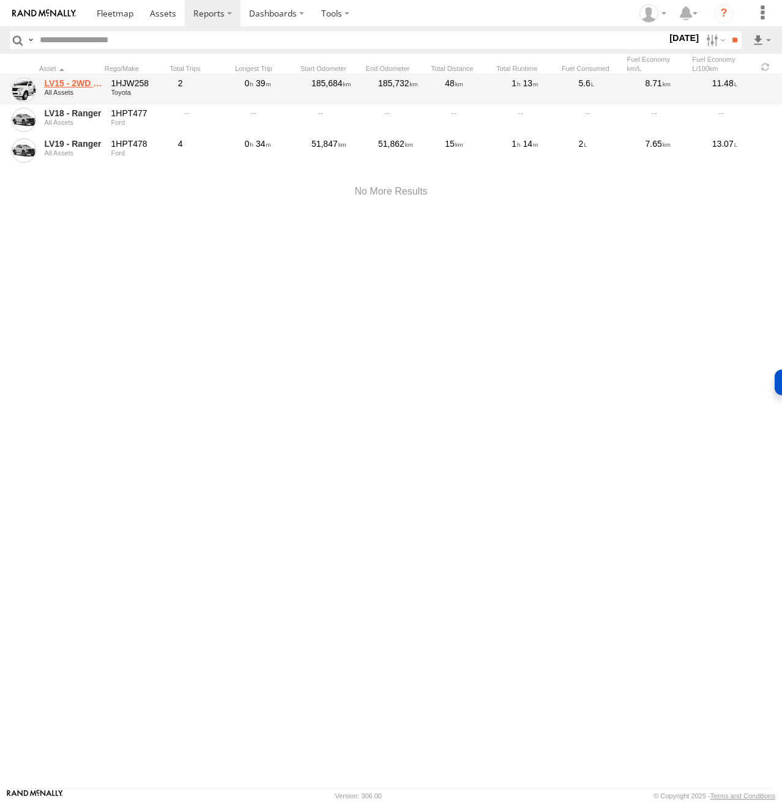
click at [64, 87] on link "LV15 - 2WD Workmate [PERSON_NAME]" at bounding box center [73, 83] width 59 height 11
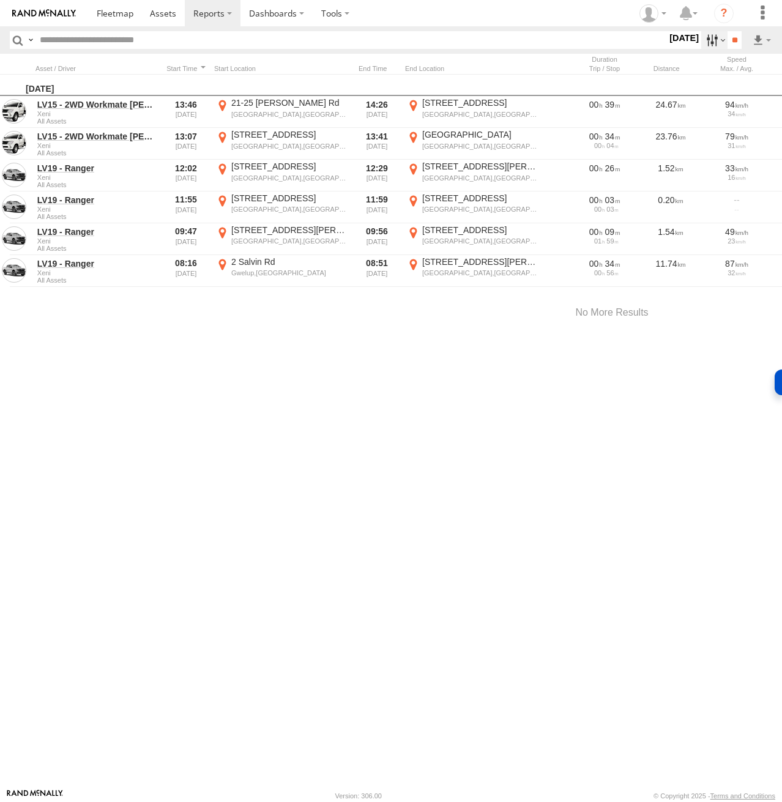
click at [717, 42] on label at bounding box center [714, 40] width 26 height 18
click at [0, 0] on label at bounding box center [0, 0] width 0 height 0
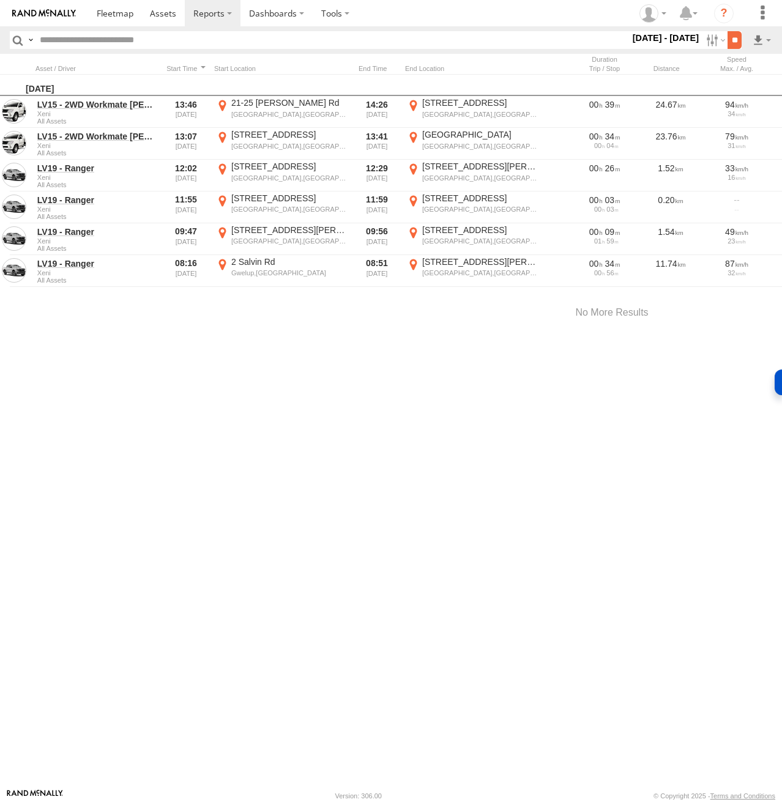
click at [729, 37] on input "**" at bounding box center [734, 40] width 14 height 18
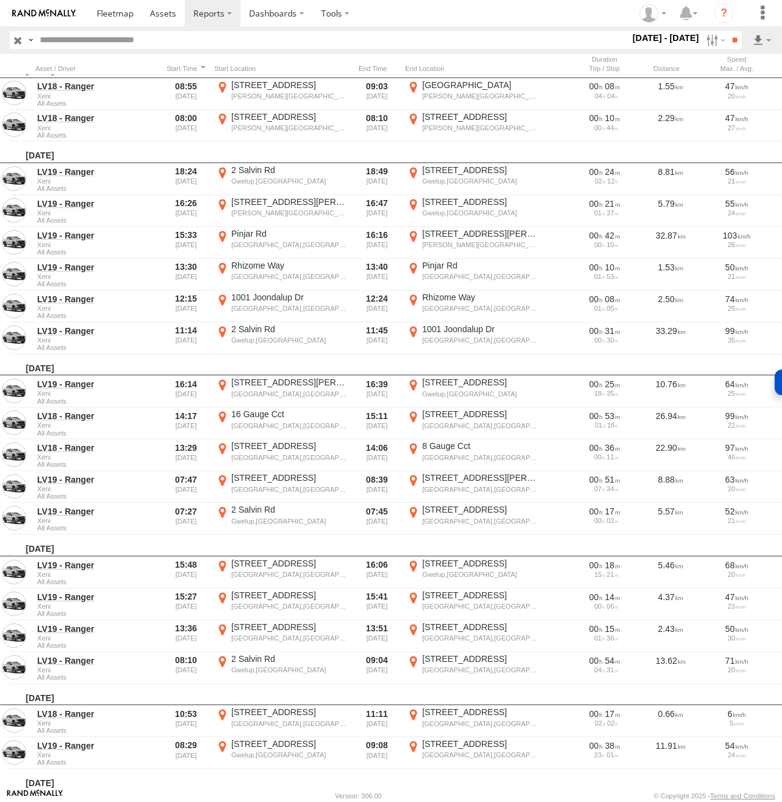
scroll to position [5279, 0]
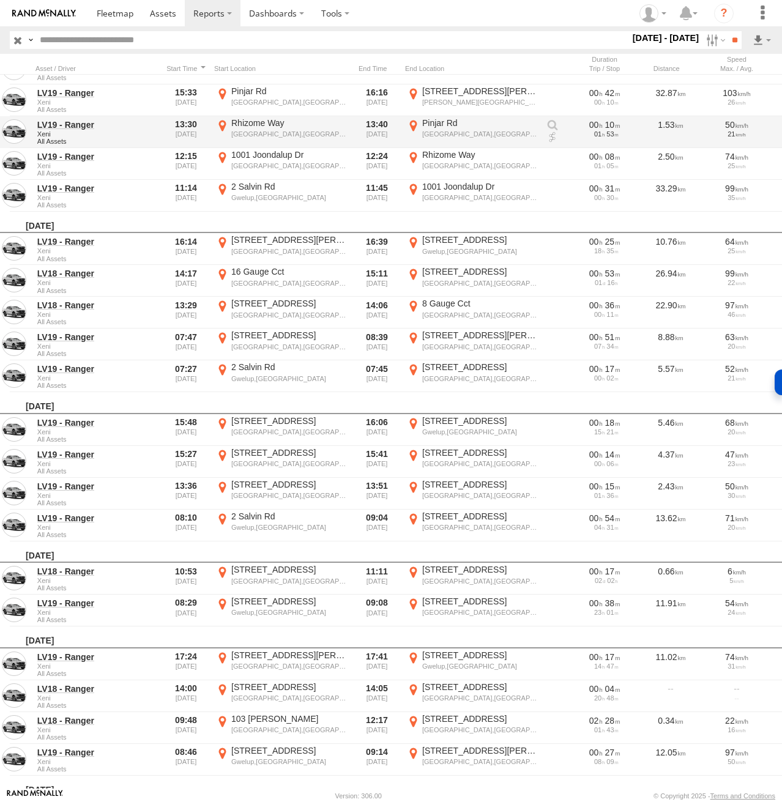
click at [389, 134] on div "13:40 25/07/2025" at bounding box center [376, 131] width 46 height 29
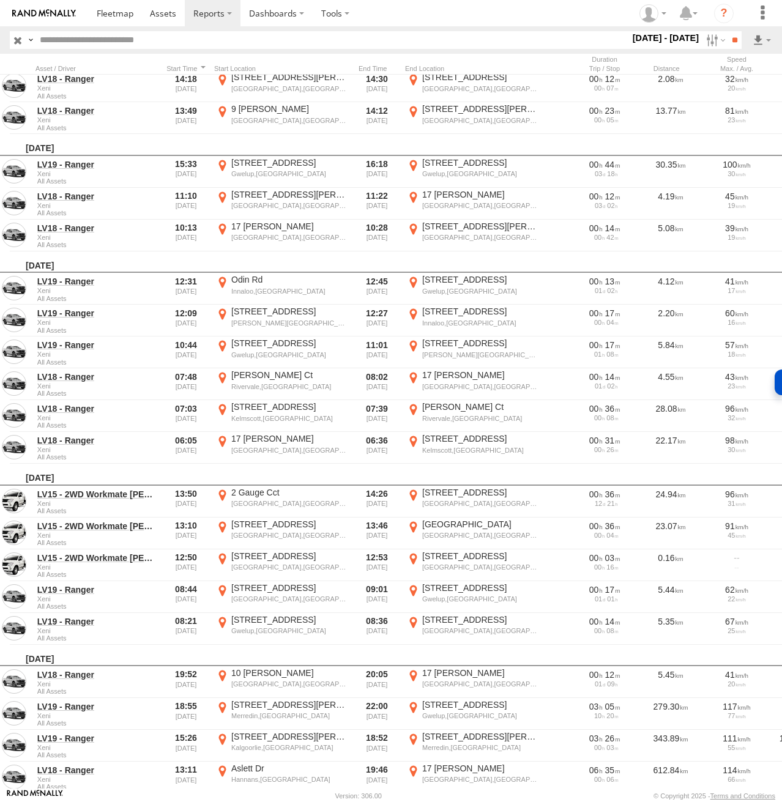
scroll to position [1043, 0]
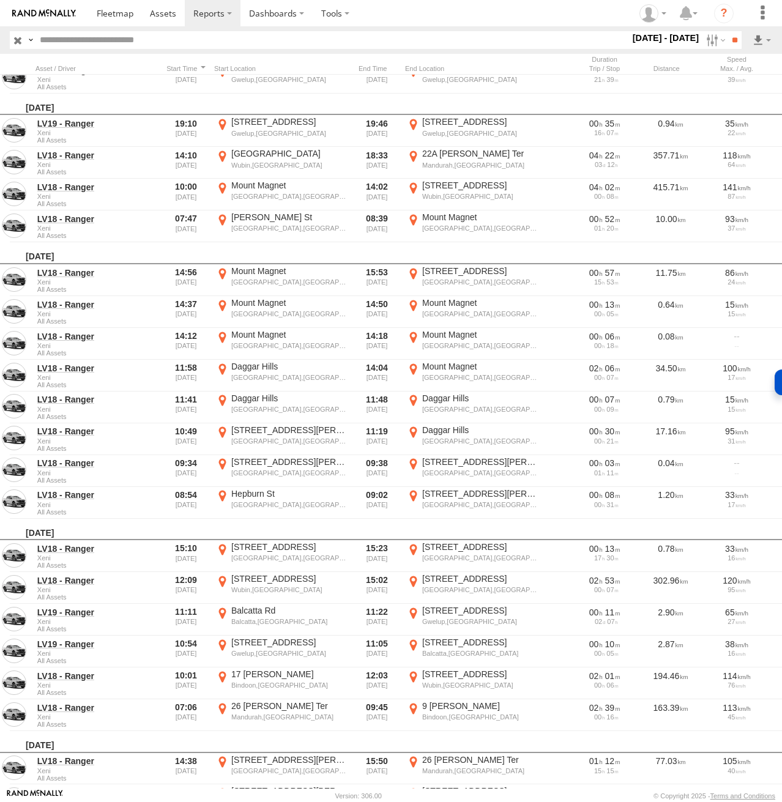
click at [109, 39] on input "text" at bounding box center [332, 40] width 594 height 18
click at [32, 40] on label at bounding box center [31, 40] width 10 height 18
click at [136, 37] on input "text" at bounding box center [332, 40] width 594 height 18
click at [164, 37] on input "text" at bounding box center [332, 40] width 594 height 18
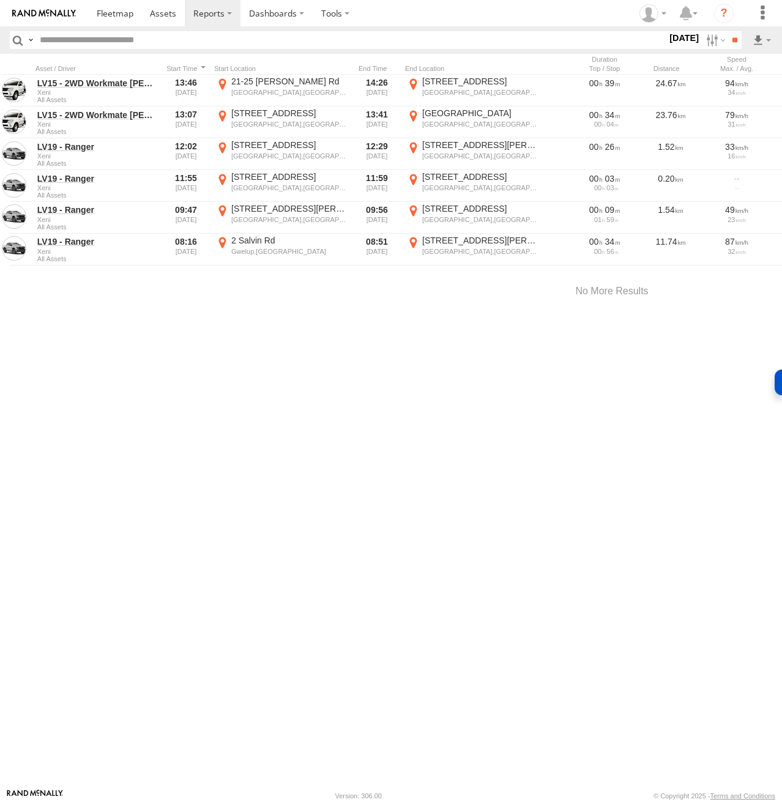
click at [234, 32] on input "text" at bounding box center [351, 40] width 632 height 18
click at [683, 42] on label "25 Aug 25" at bounding box center [684, 37] width 34 height 13
click at [0, 0] on label at bounding box center [0, 0] width 0 height 0
click at [0, 0] on span "All Assets" at bounding box center [0, 0] width 0 height 0
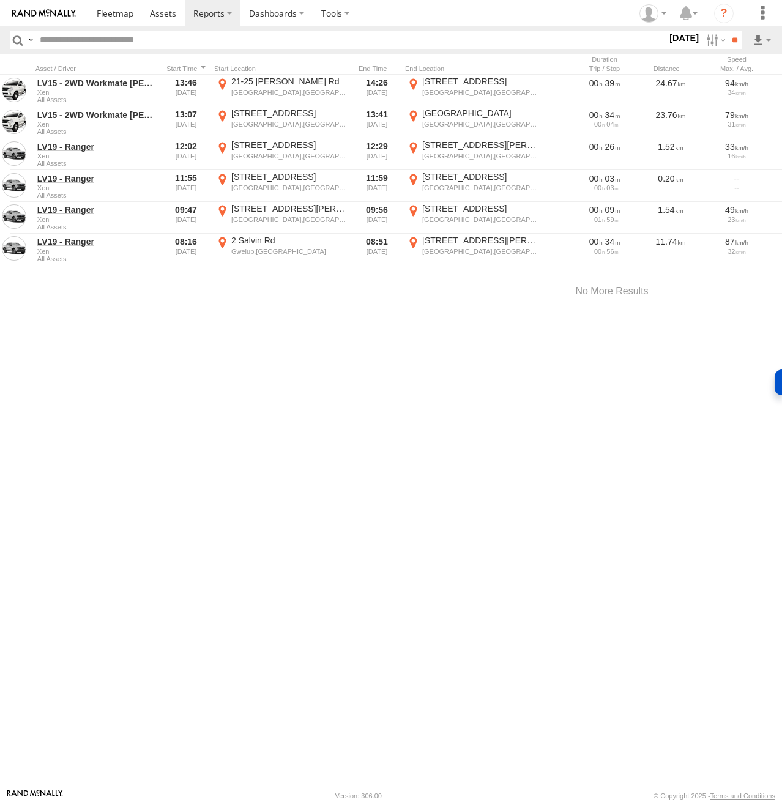
click at [0, 0] on span "All Assets" at bounding box center [0, 0] width 0 height 0
click at [667, 49] on div "Xeni All Assets" at bounding box center [667, 40] width 0 height 18
click at [29, 39] on label at bounding box center [31, 40] width 10 height 18
click at [667, 49] on div "Xeni All Assets" at bounding box center [667, 40] width 0 height 18
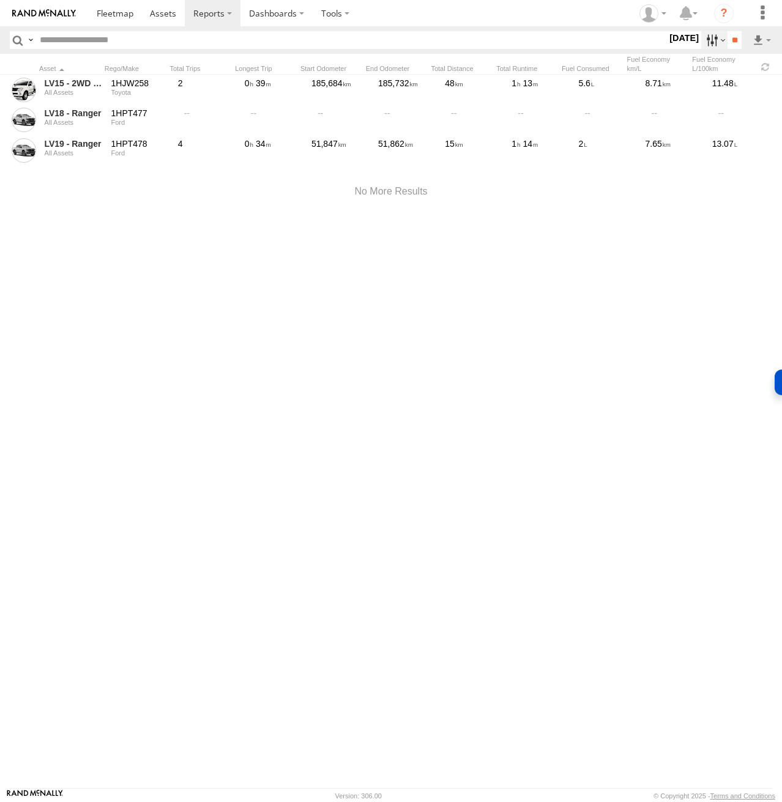
click at [703, 37] on label at bounding box center [714, 40] width 26 height 18
click at [0, 0] on label at bounding box center [0, 0] width 0 height 0
click at [731, 40] on input "**" at bounding box center [734, 40] width 14 height 18
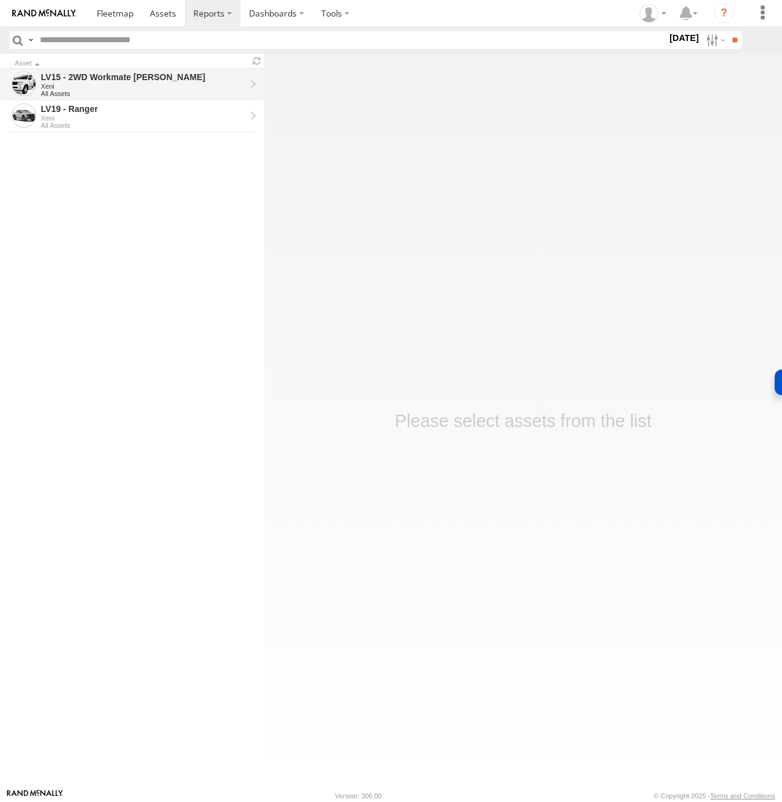
click at [106, 81] on div "LV15 - 2WD Workmate Trayback" at bounding box center [143, 77] width 204 height 11
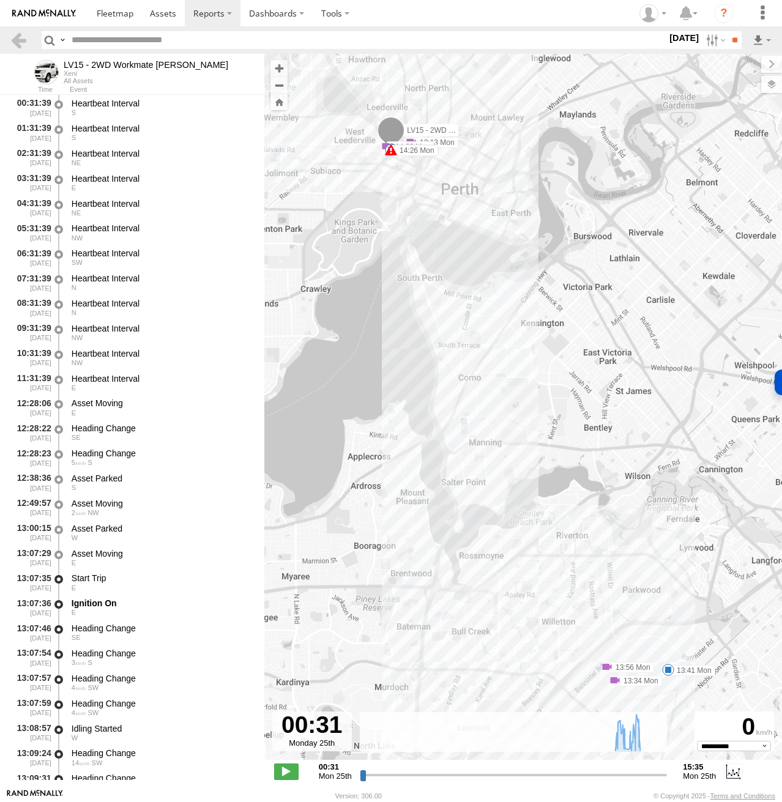
click at [81, 59] on div "LV15 - 2WD Workmate Trayback Xeni All Assets" at bounding box center [144, 72] width 240 height 27
click at [81, 64] on div "LV15 - 2WD Workmate [PERSON_NAME]" at bounding box center [146, 65] width 164 height 10
click at [694, 769] on strong "15:35" at bounding box center [698, 766] width 33 height 9
click at [735, 772] on label at bounding box center [732, 771] width 18 height 16
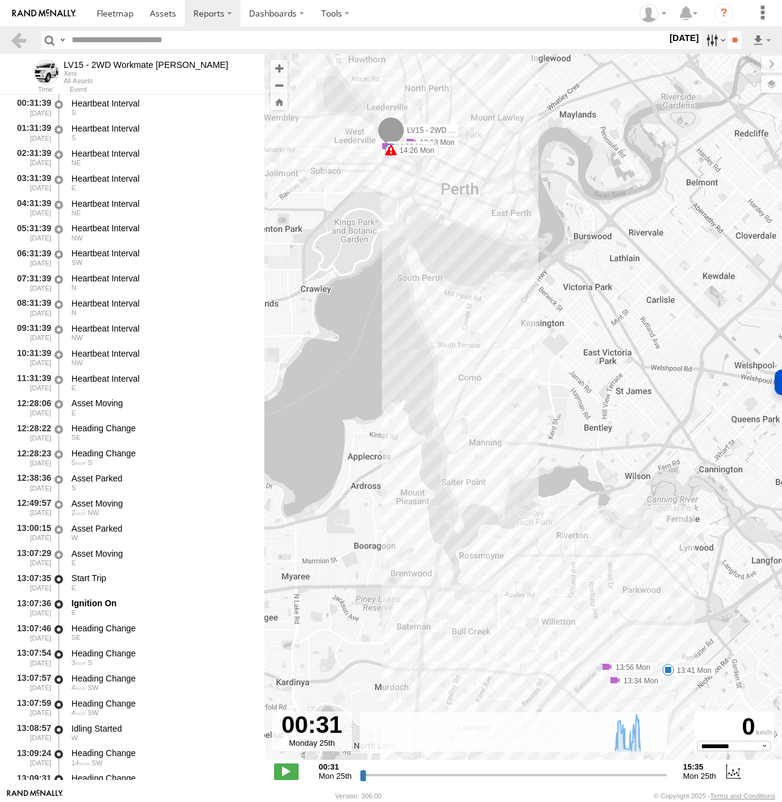
click at [705, 42] on label at bounding box center [714, 40] width 26 height 18
click at [0, 0] on label at bounding box center [0, 0] width 0 height 0
click at [0, 0] on label "Close" at bounding box center [0, 0] width 0 height 0
click at [0, 0] on label at bounding box center [0, 0] width 0 height 0
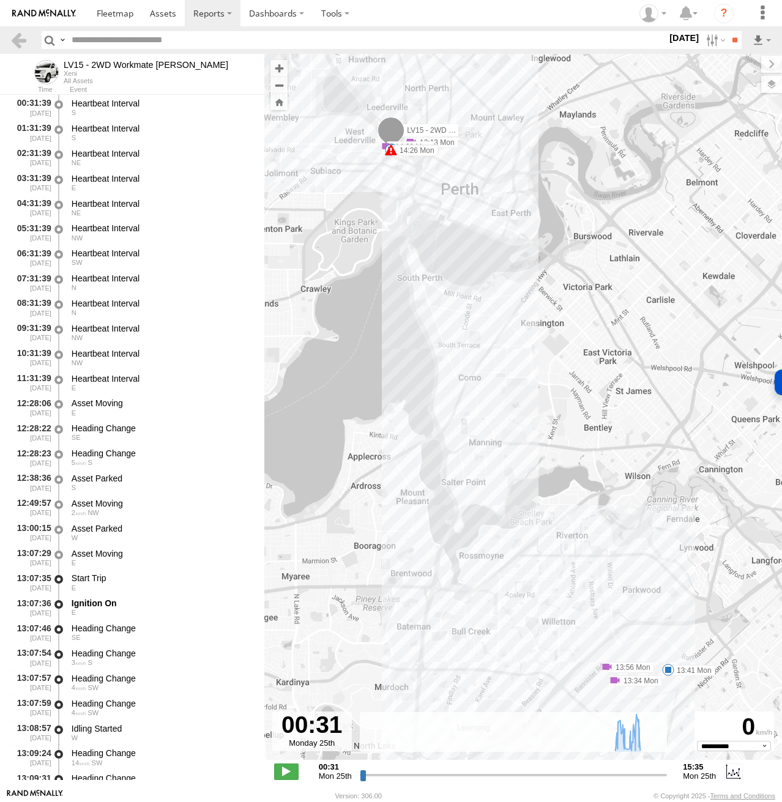
click at [0, 0] on label at bounding box center [0, 0] width 0 height 0
click at [0, 0] on label "Close" at bounding box center [0, 0] width 0 height 0
click at [0, 0] on label at bounding box center [0, 0] width 0 height 0
click at [729, 37] on input "**" at bounding box center [734, 40] width 14 height 18
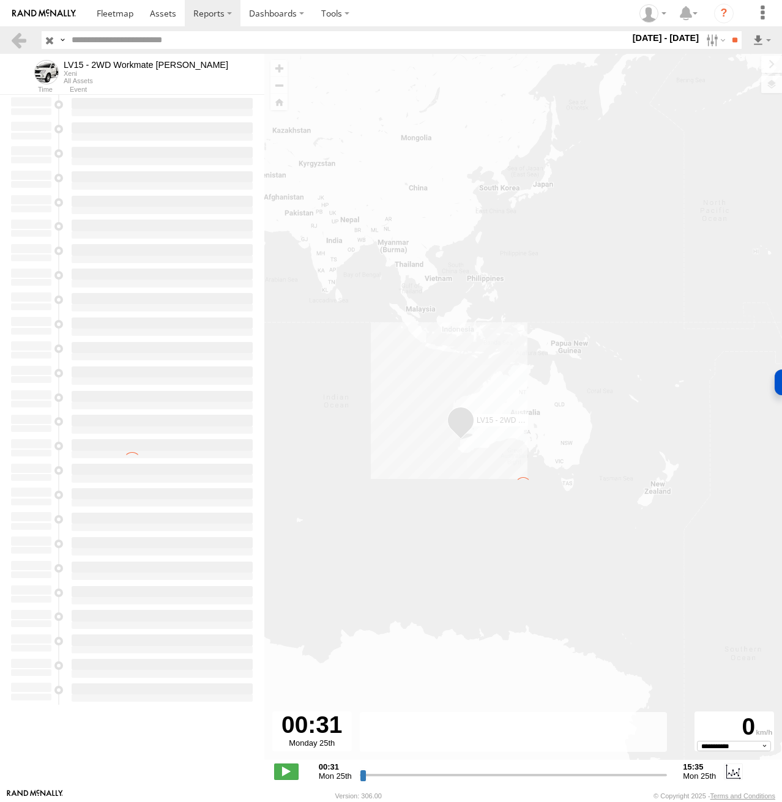
type input "**********"
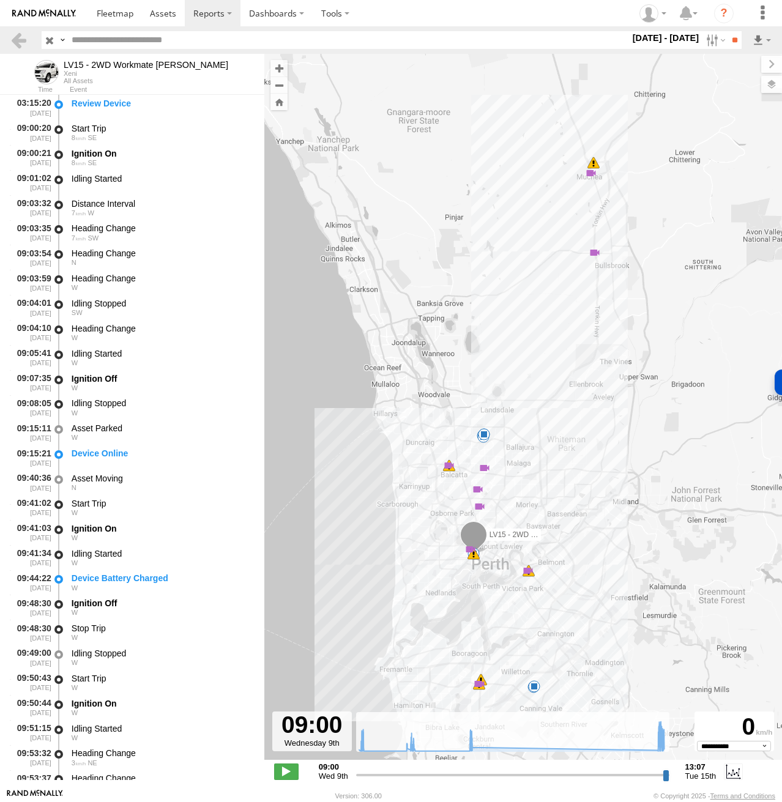
click at [589, 172] on div "9" at bounding box center [591, 173] width 12 height 12
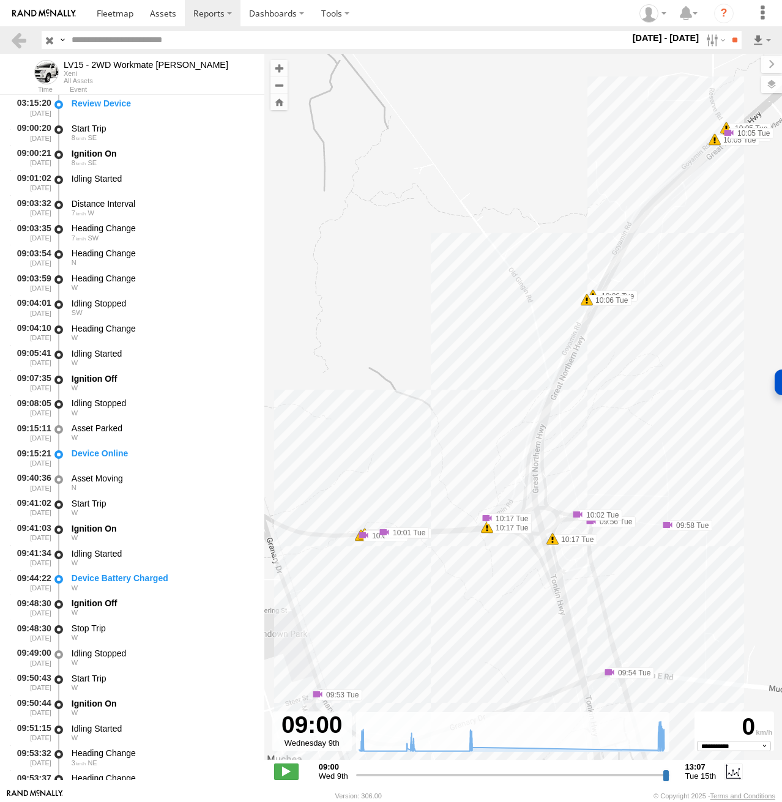
click at [411, 497] on link at bounding box center [404, 501] width 55 height 12
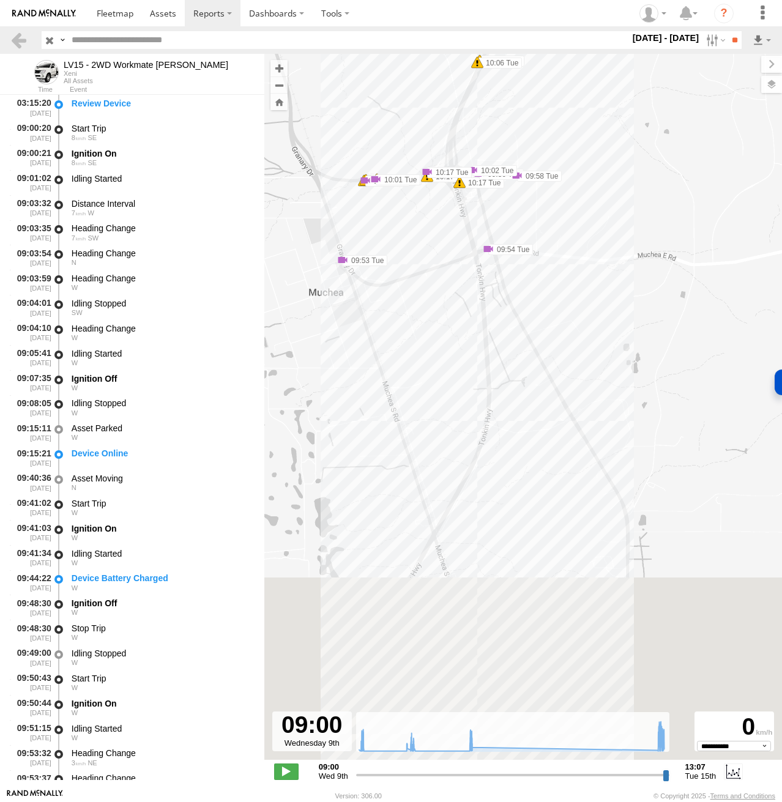
drag, startPoint x: 496, startPoint y: 569, endPoint x: 481, endPoint y: 303, distance: 266.4
click at [481, 303] on div "LV15 - 2WD Workmate Trayback 10:36 Wed 10:21 Thu 10:37 Thu 10:42 Thu 10:49 Thu …" at bounding box center [522, 413] width 517 height 719
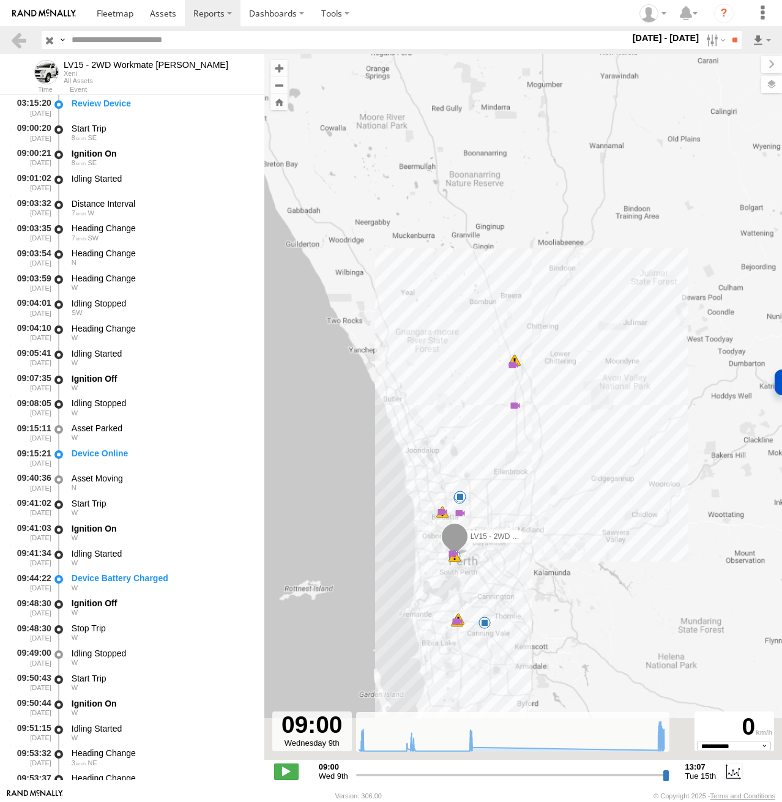
drag, startPoint x: 569, startPoint y: 624, endPoint x: 542, endPoint y: 444, distance: 181.9
click at [542, 444] on div "LV15 - 2WD Workmate Trayback 10:36 Wed 10:21 Thu 10:37 Thu 10:42 Thu 10:49 Thu …" at bounding box center [522, 413] width 517 height 719
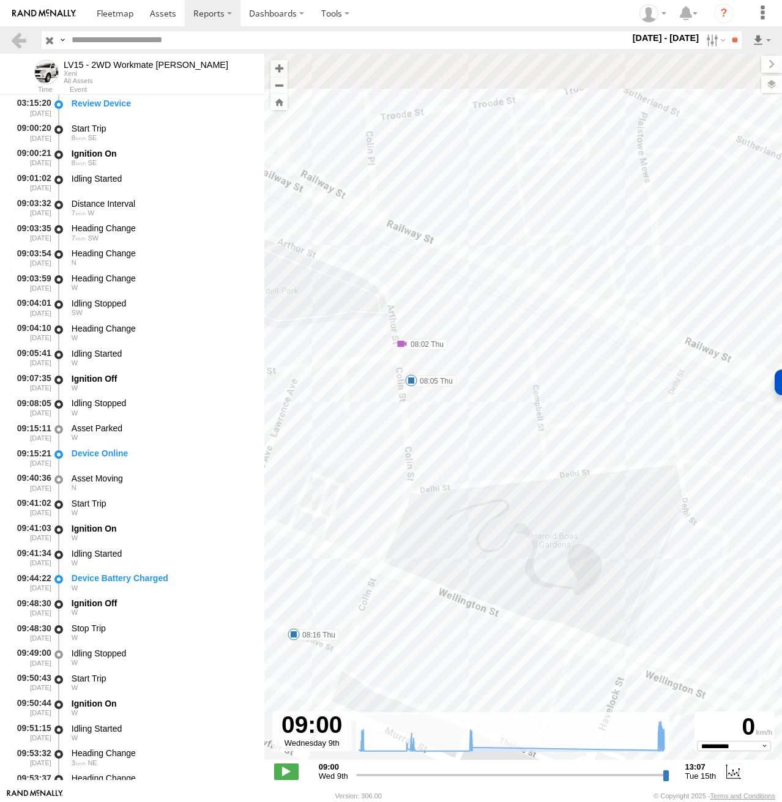
drag, startPoint x: 408, startPoint y: 450, endPoint x: 388, endPoint y: 579, distance: 130.7
click at [388, 580] on div "LV15 - 2WD Workmate Trayback 10:36 Wed 10:21 Thu 10:37 Thu 10:42 Thu 10:49 Thu …" at bounding box center [522, 413] width 517 height 719
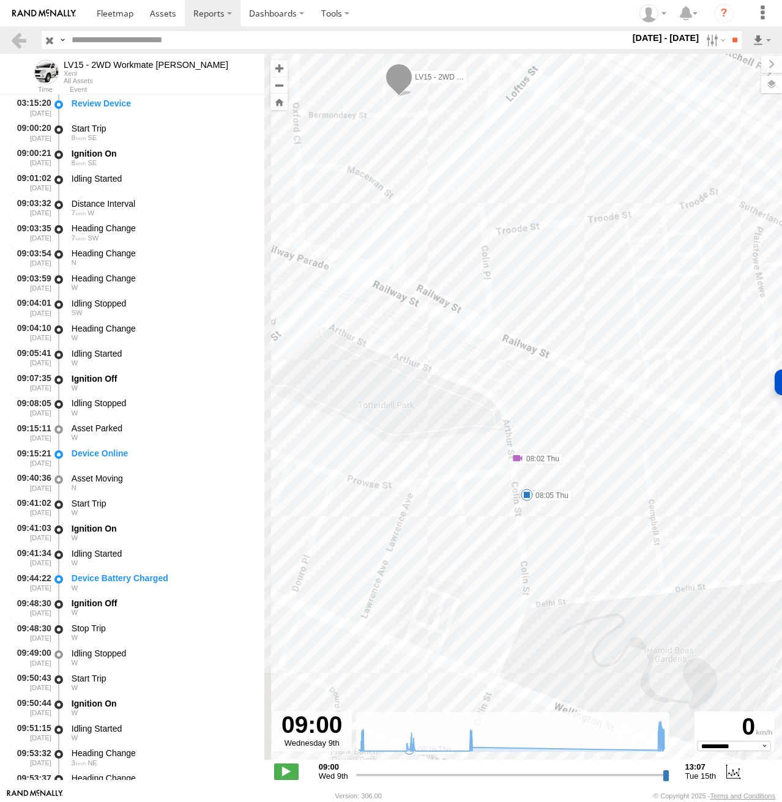
drag, startPoint x: 435, startPoint y: 381, endPoint x: 556, endPoint y: 484, distance: 158.8
click at [556, 484] on div "LV15 - 2WD Workmate Trayback 10:36 Wed 10:21 Thu 10:37 Thu 10:42 Thu 10:49 Thu …" at bounding box center [522, 413] width 517 height 719
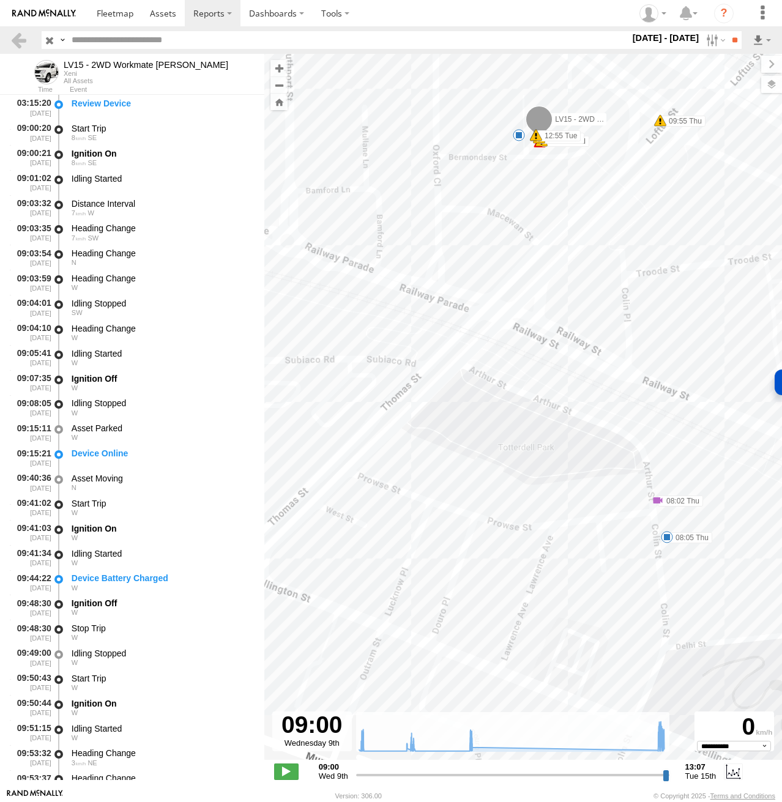
drag, startPoint x: 400, startPoint y: 399, endPoint x: 520, endPoint y: 438, distance: 126.7
click at [533, 435] on div "LV15 - 2WD Workmate Trayback 10:36 Wed 10:21 Thu 10:37 Thu 10:42 Thu 10:49 Thu …" at bounding box center [522, 413] width 517 height 719
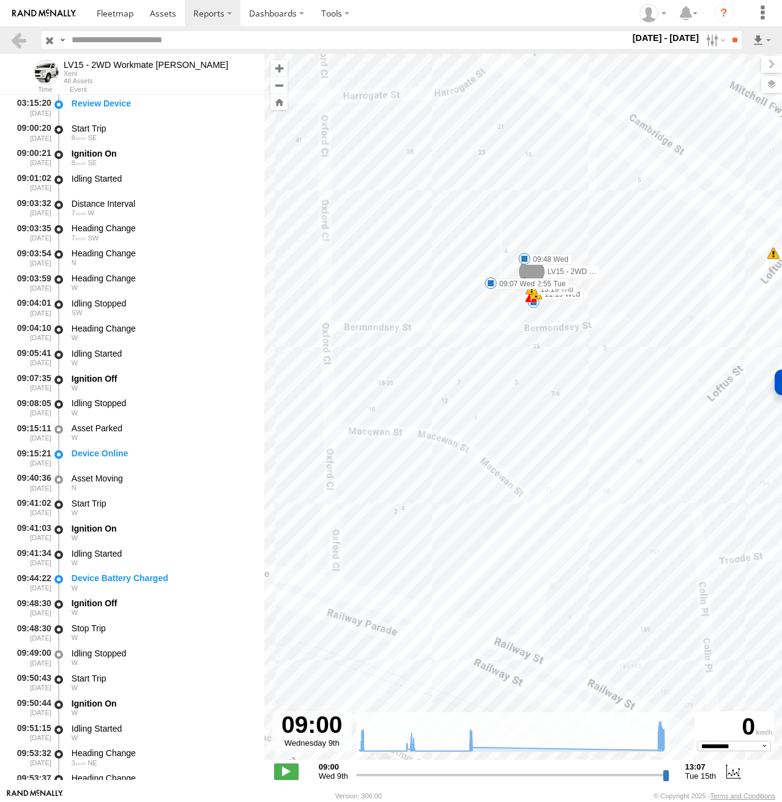
click at [561, 314] on div "LV15 - 2WD Workmate Trayback 10:36 Wed 10:21 Thu 10:37 Thu 10:42 Thu 10:49 Thu …" at bounding box center [522, 413] width 517 height 719
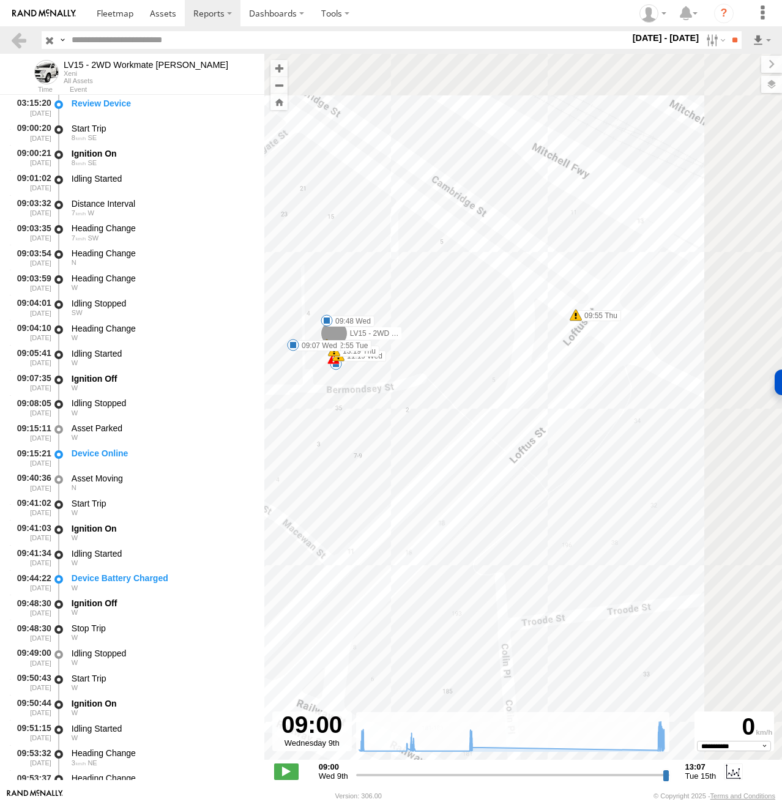
drag, startPoint x: 656, startPoint y: 292, endPoint x: 426, endPoint y: 363, distance: 240.4
click at [426, 363] on div "LV15 - 2WD Workmate Trayback 10:36 Wed 10:21 Thu 10:37 Thu 10:42 Thu 10:49 Thu …" at bounding box center [522, 413] width 517 height 719
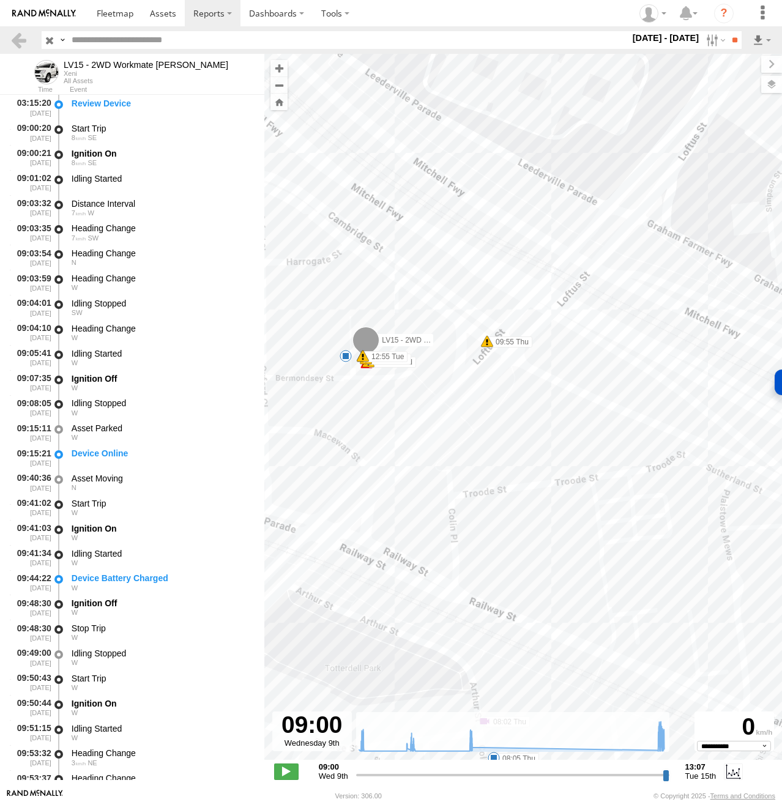
click at [490, 344] on span at bounding box center [487, 341] width 12 height 12
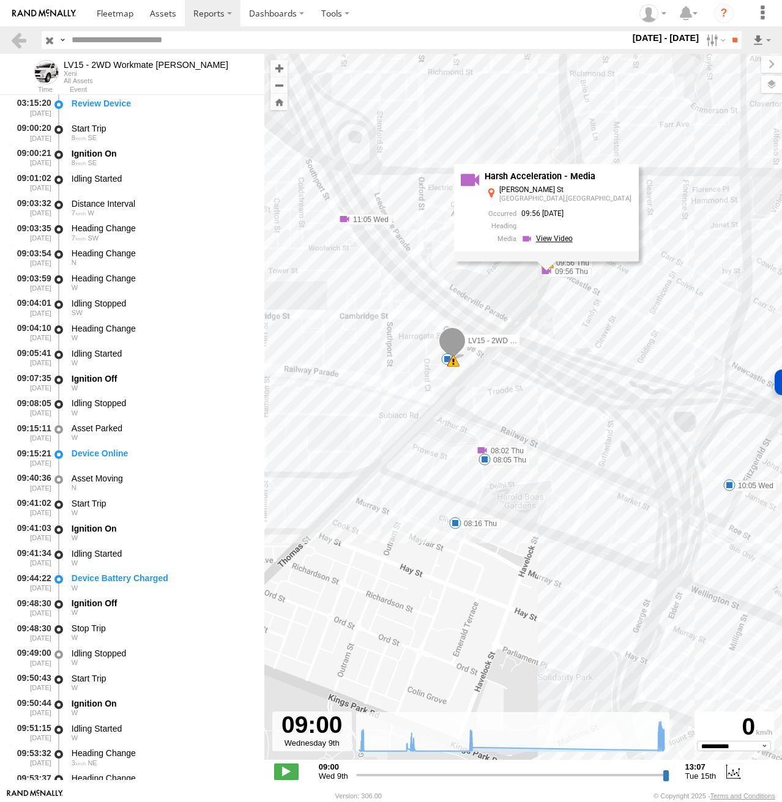
click at [556, 237] on link at bounding box center [548, 239] width 55 height 12
